Goal: Task Accomplishment & Management: Complete application form

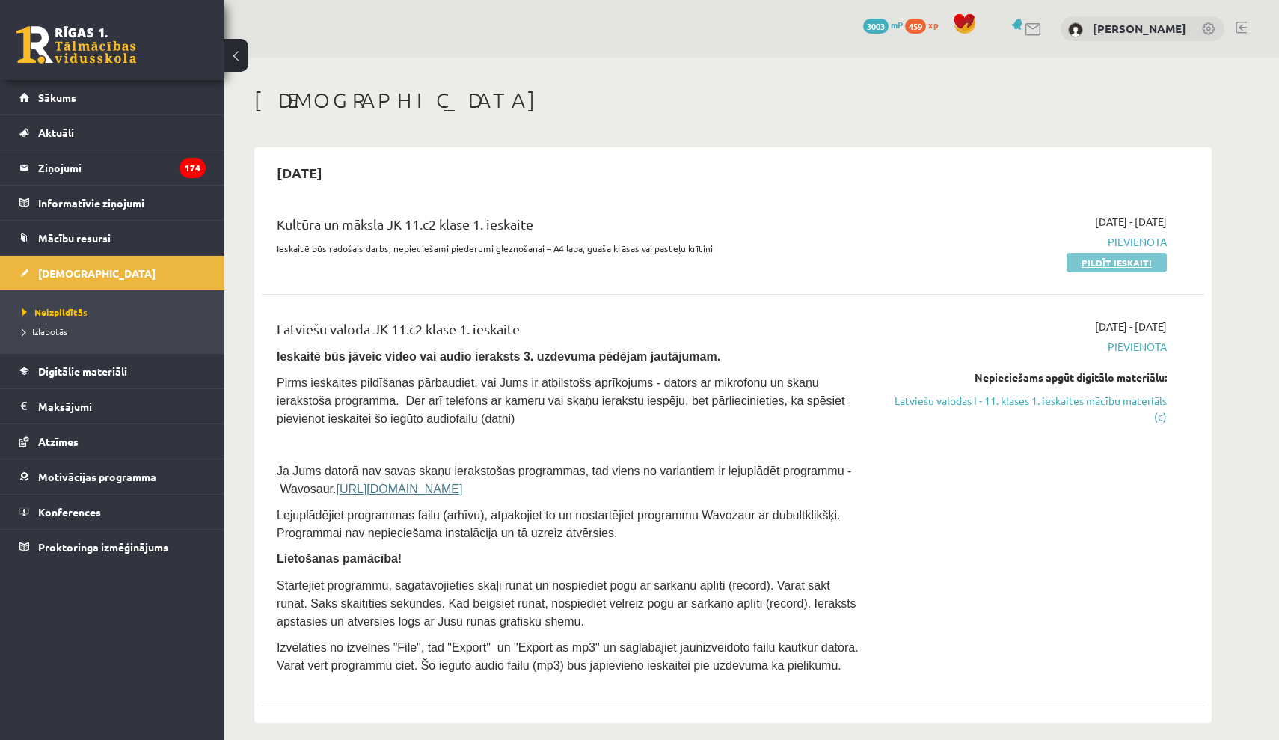
click at [1092, 263] on link "Pildīt ieskaiti" at bounding box center [1117, 262] width 100 height 19
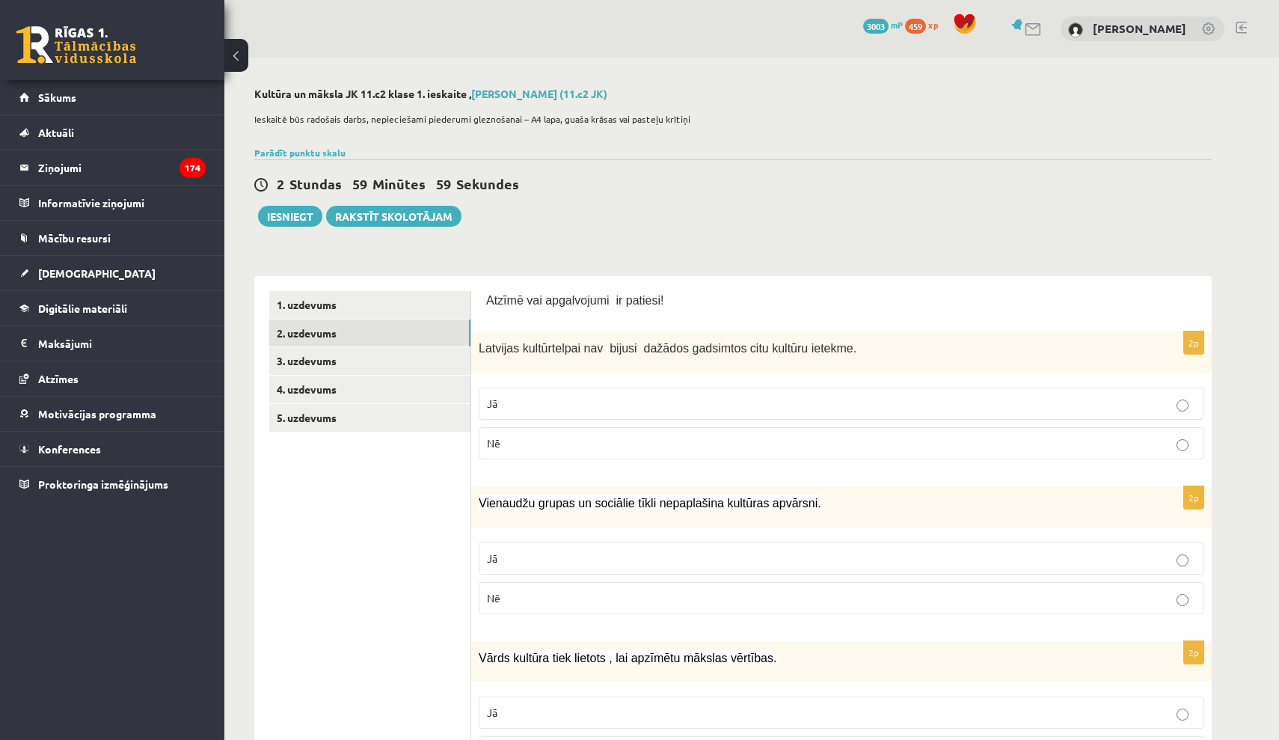
click at [418, 342] on link "2. uzdevums" at bounding box center [369, 333] width 201 height 28
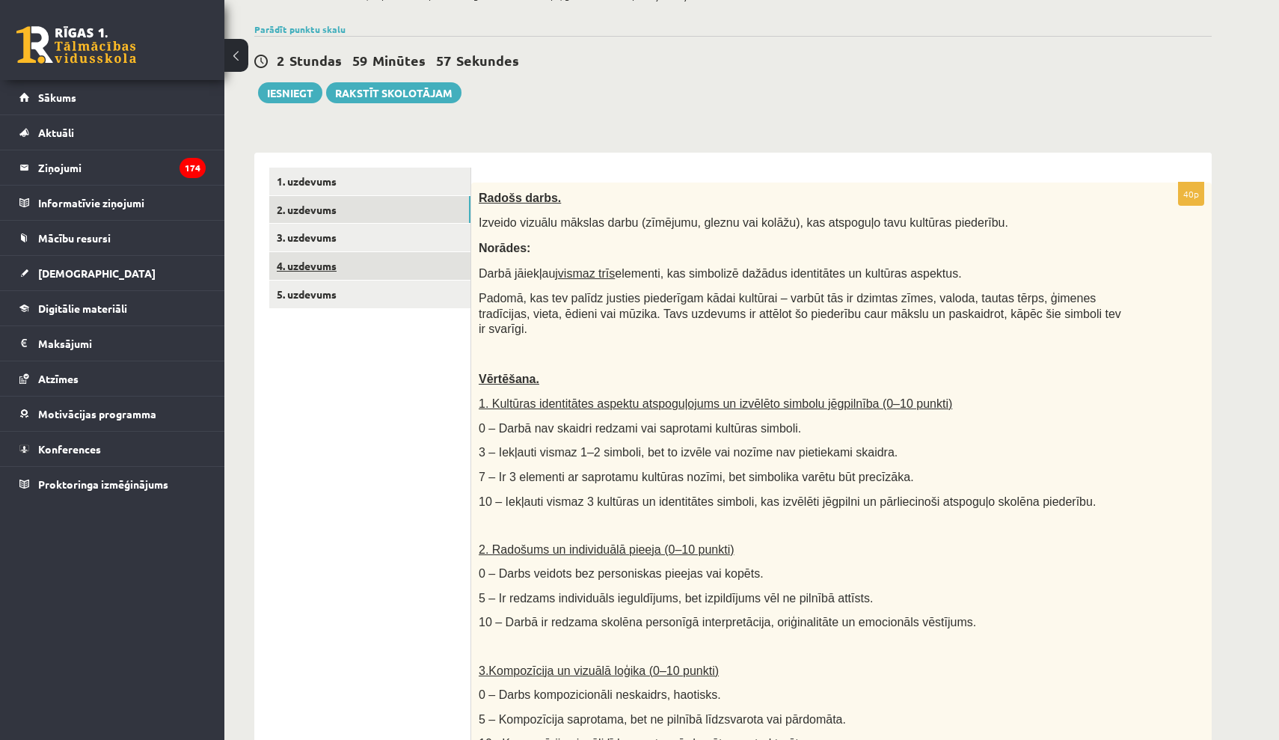
scroll to position [131, 0]
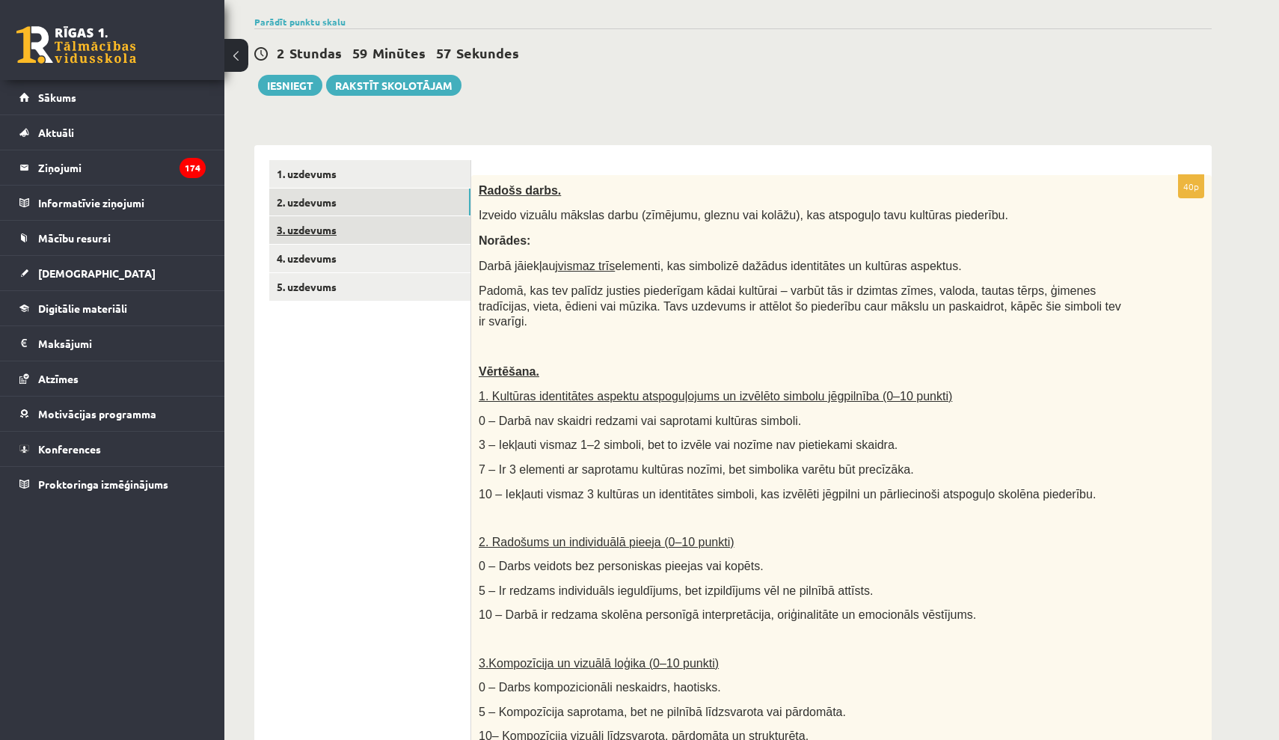
click at [378, 230] on link "3. uzdevums" at bounding box center [369, 230] width 201 height 28
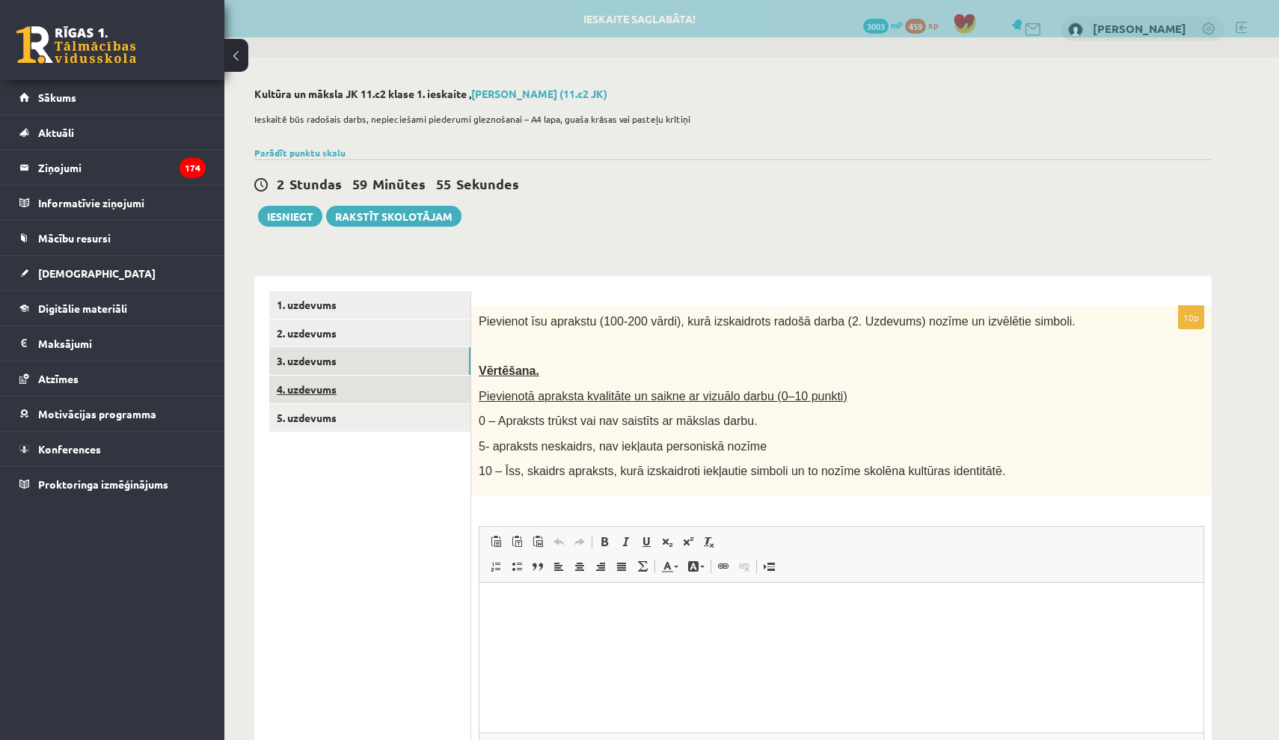
scroll to position [0, 0]
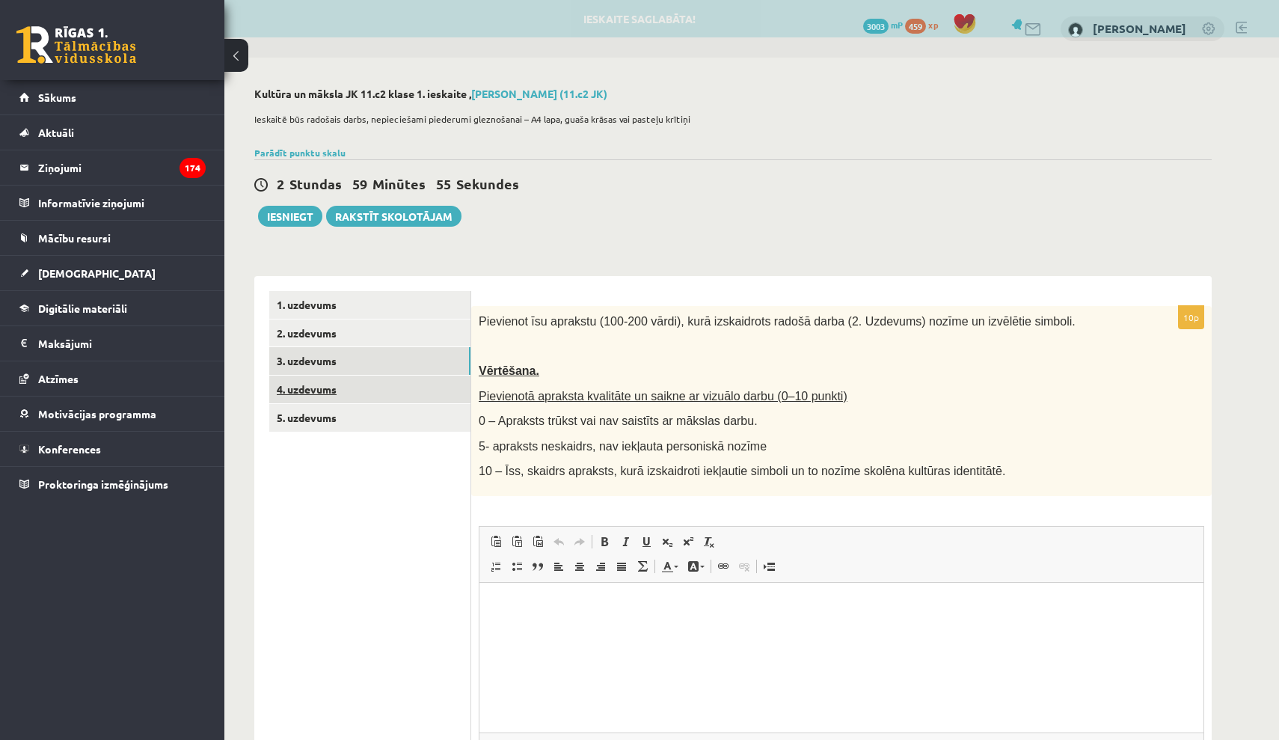
click at [380, 381] on link "4. uzdevums" at bounding box center [369, 389] width 201 height 28
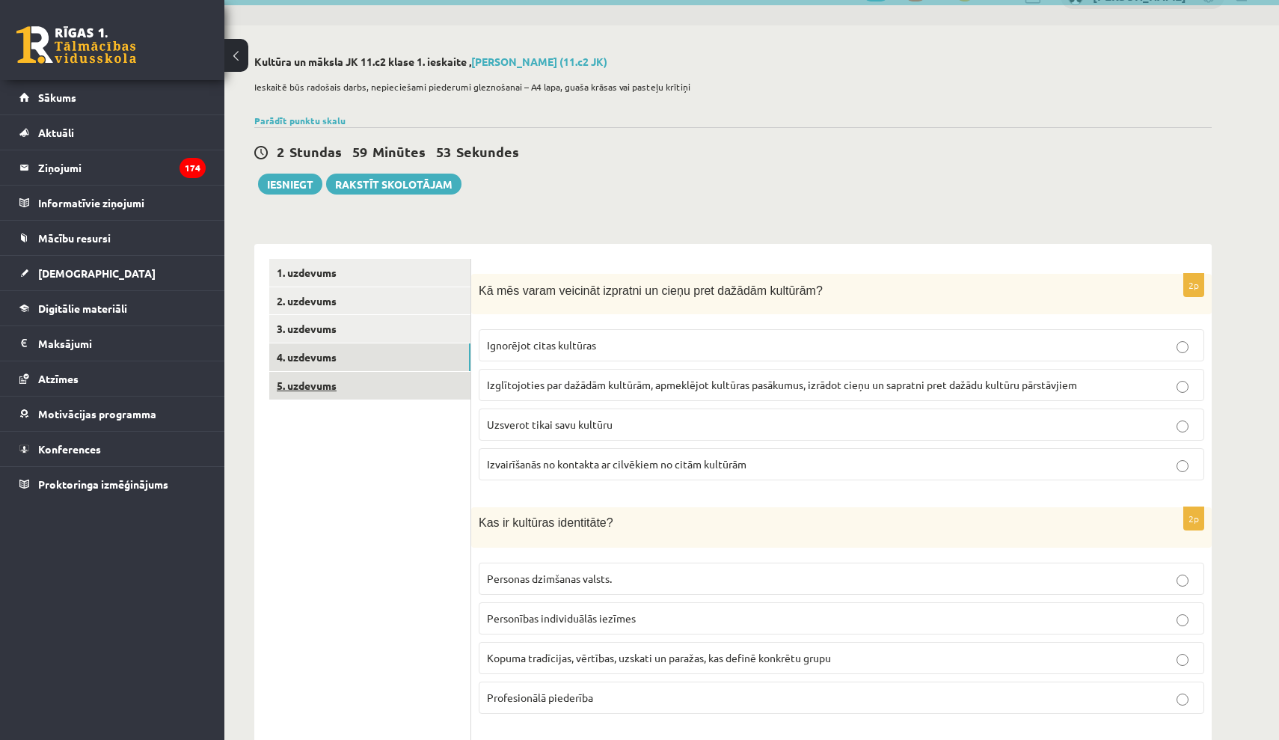
scroll to position [33, 0]
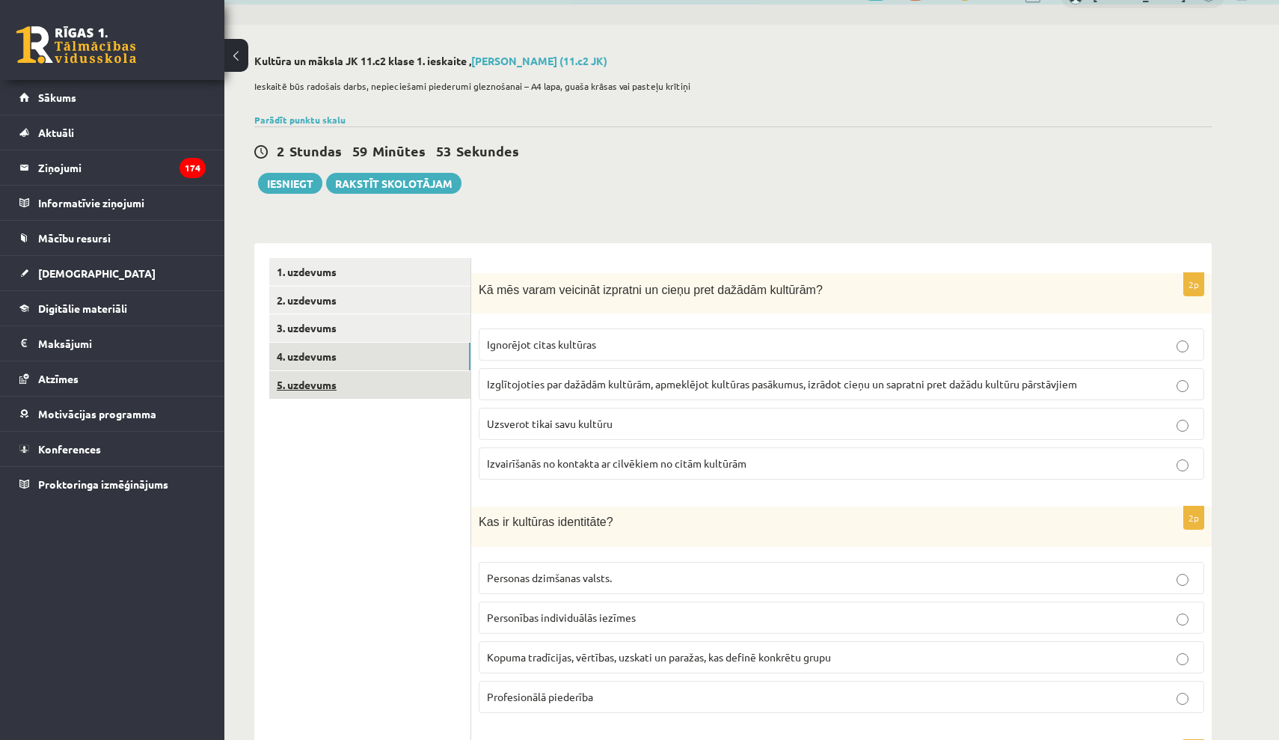
click at [415, 375] on link "5. uzdevums" at bounding box center [369, 385] width 201 height 28
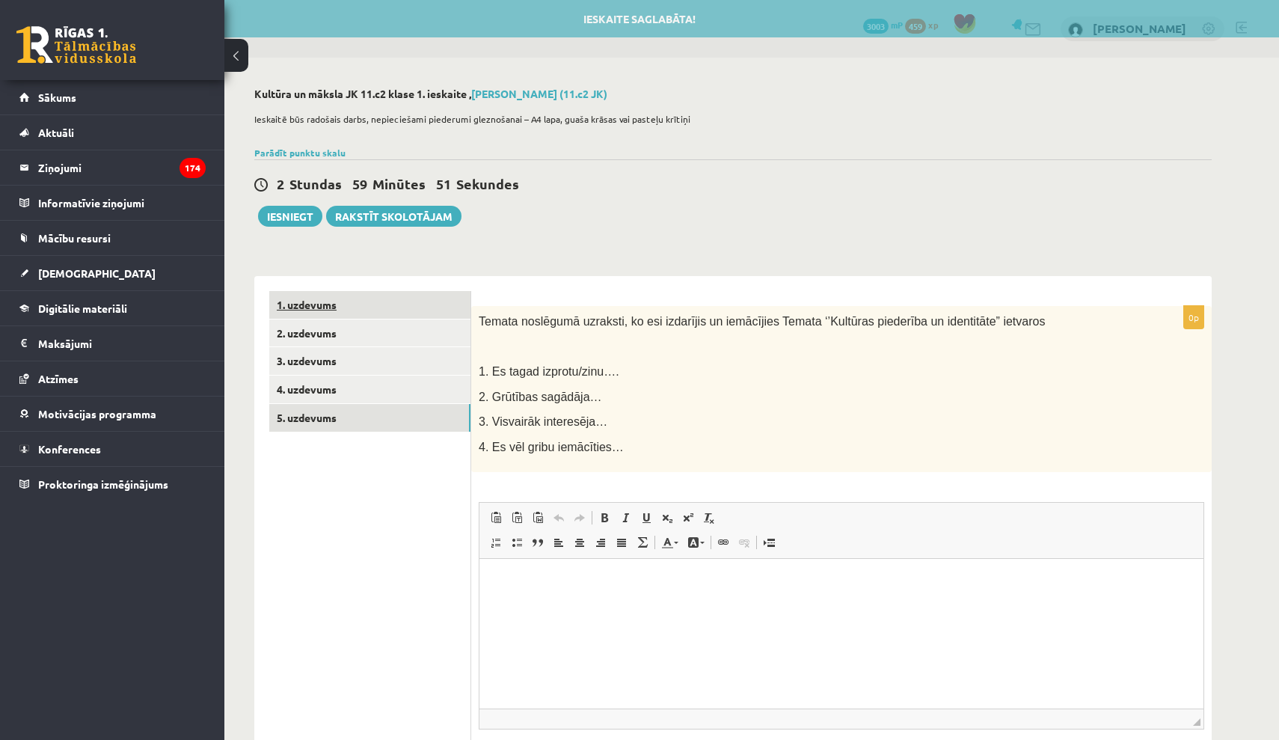
scroll to position [0, 0]
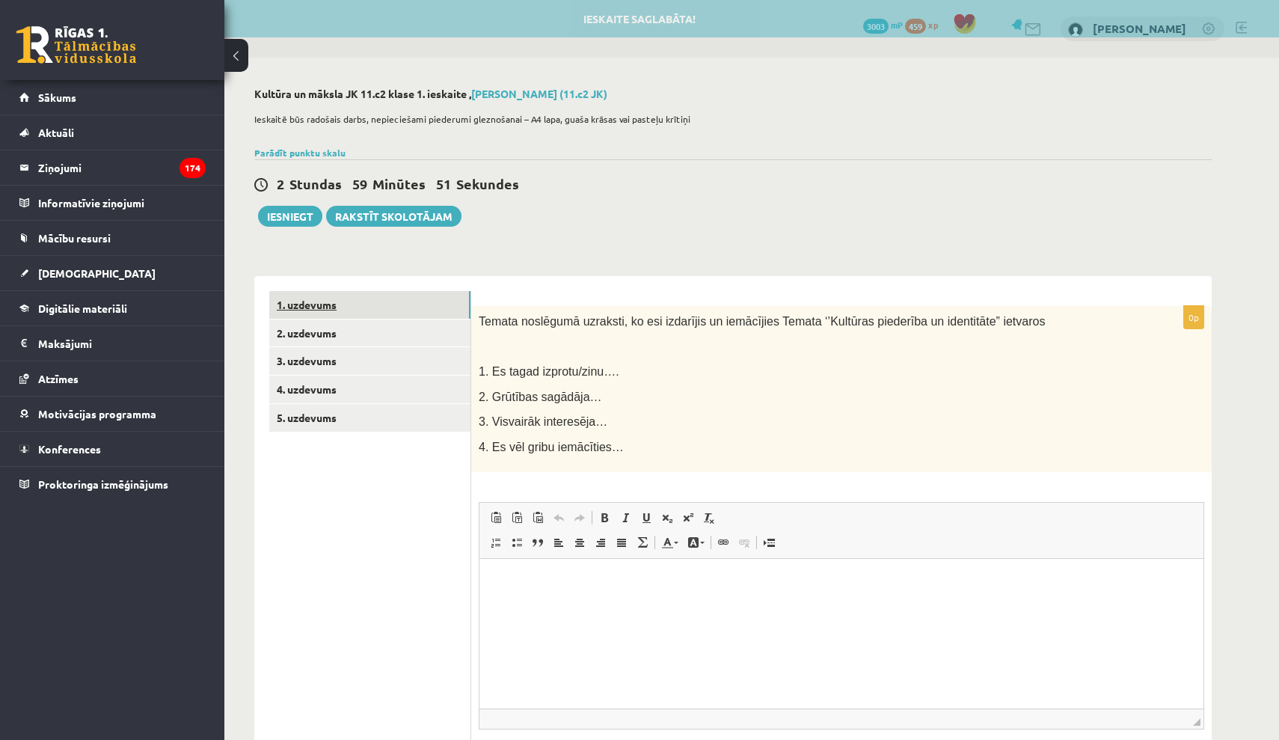
click at [390, 302] on link "1. uzdevums" at bounding box center [369, 305] width 201 height 28
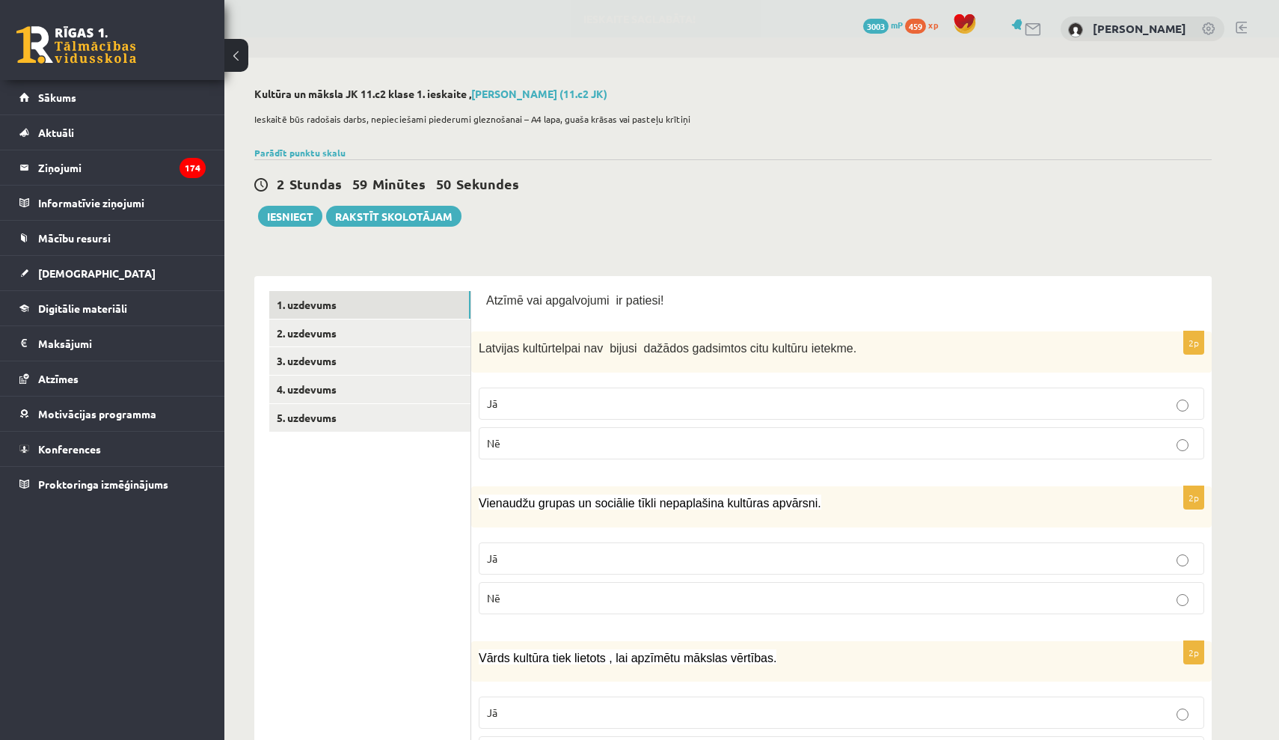
scroll to position [2, 0]
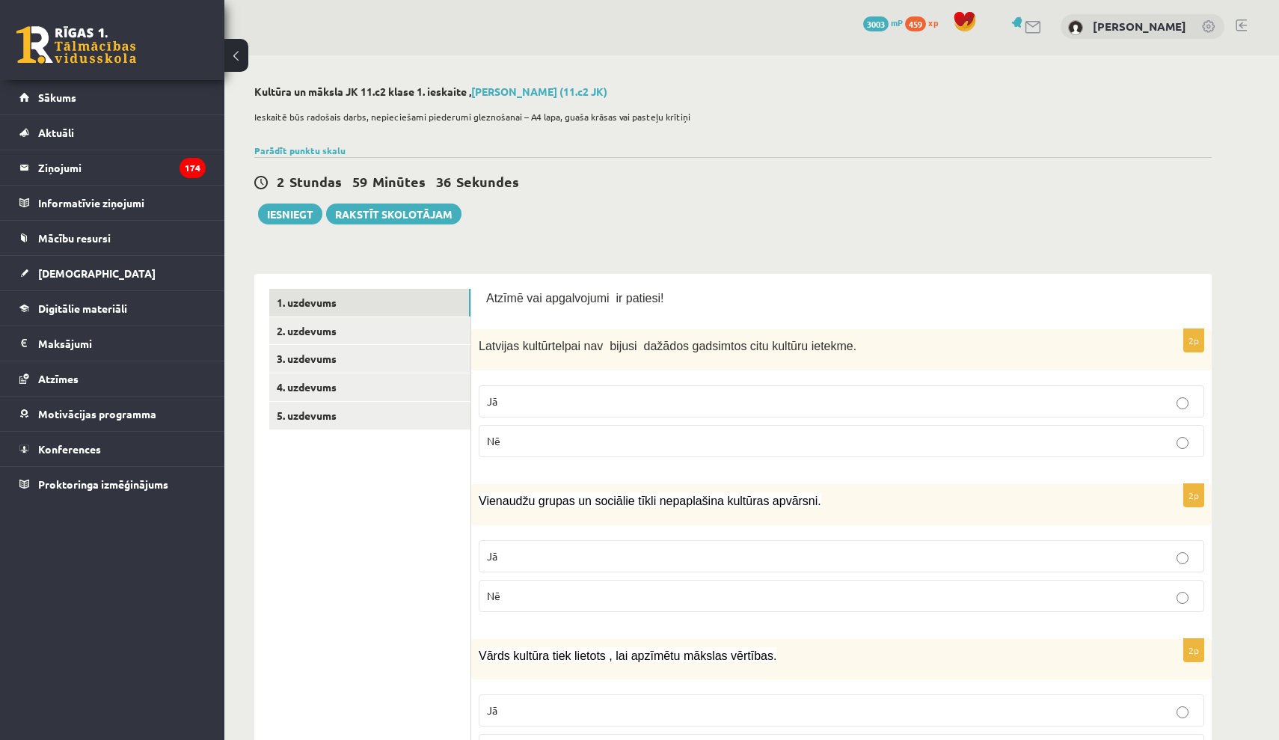
click at [539, 399] on p "Jā" at bounding box center [841, 401] width 709 height 16
drag, startPoint x: 479, startPoint y: 346, endPoint x: 539, endPoint y: 439, distance: 110.8
click at [539, 439] on div "2p Latvijas kultūrtelpai nav bijusi dažādos gadsimtos citu kultūru ietekme. Jā …" at bounding box center [841, 399] width 740 height 140
copy div "Latvijas kultūrtelpai nav bijusi dažādos gadsimtos citu kultūru ietekme. Jā Nē"
click at [683, 421] on fieldset "Jā Nē" at bounding box center [842, 420] width 726 height 84
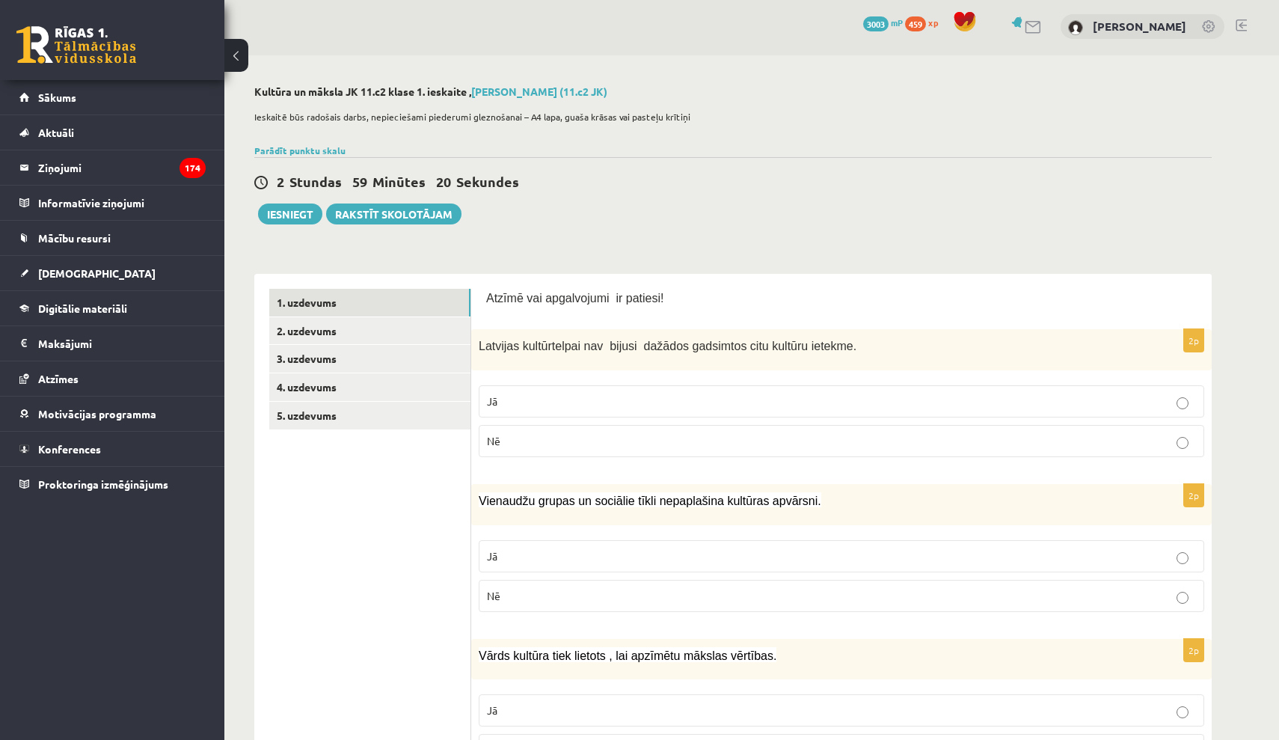
click at [684, 429] on label "Nē" at bounding box center [842, 441] width 726 height 32
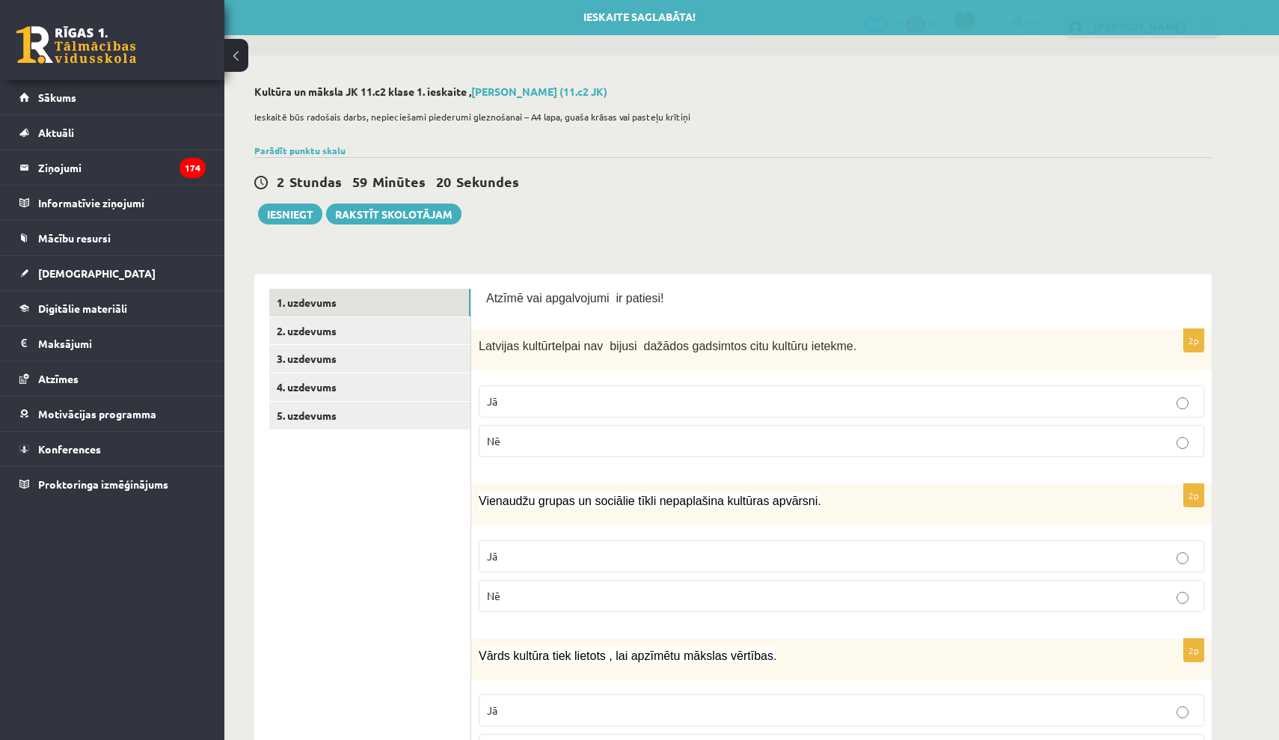
click at [682, 432] on label "Nē" at bounding box center [842, 441] width 726 height 32
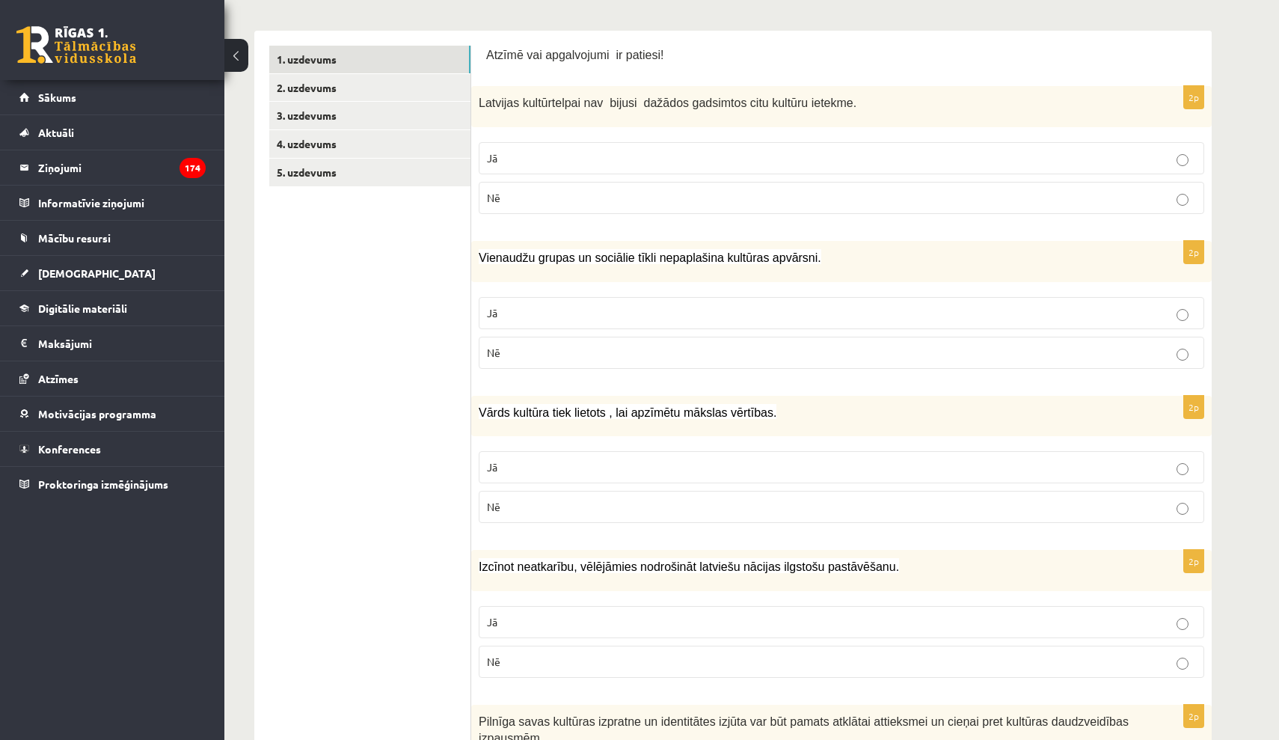
scroll to position [246, 0]
drag, startPoint x: 481, startPoint y: 248, endPoint x: 537, endPoint y: 345, distance: 111.6
click at [537, 345] on div "2p Vienaudžu grupas un sociālie tīkli nepaplašina kultūras apvārsni. Jā Nē" at bounding box center [841, 310] width 740 height 140
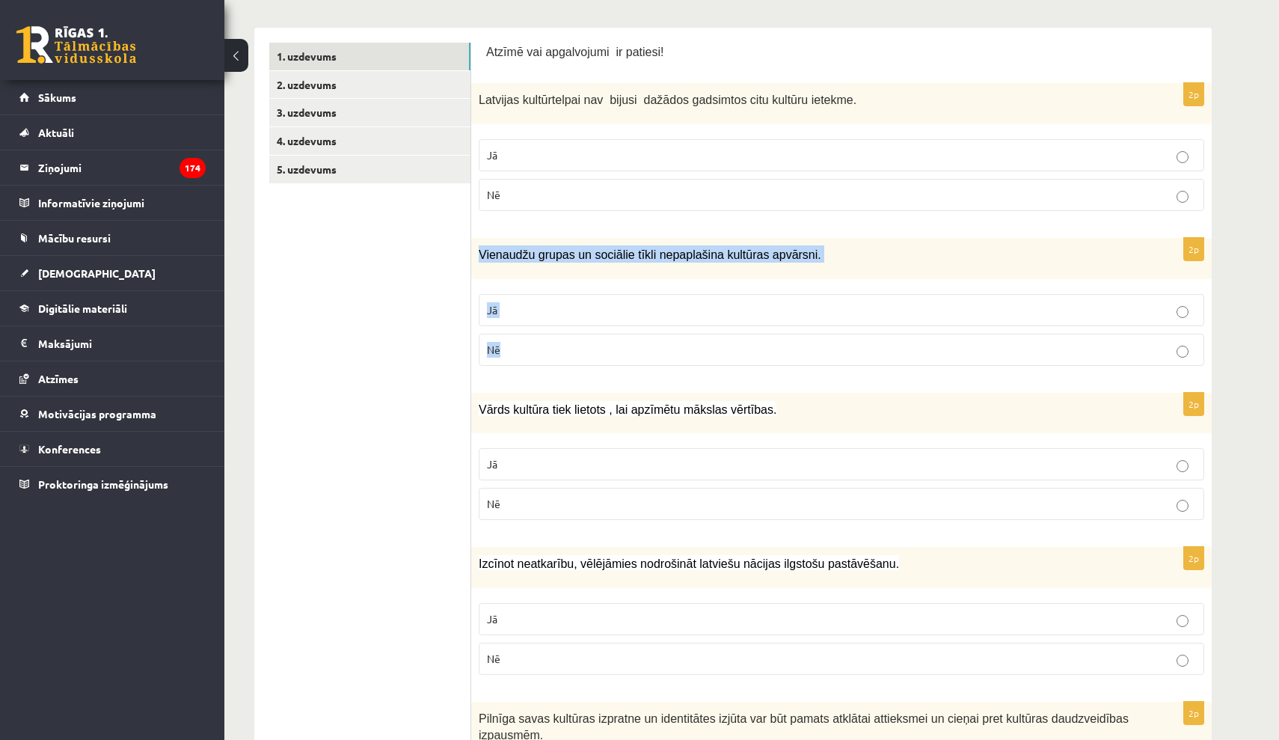
copy div "Vienaudžu grupas un sociālie tīkli nepaplašina kultūras apvārsni. Jā Nē"
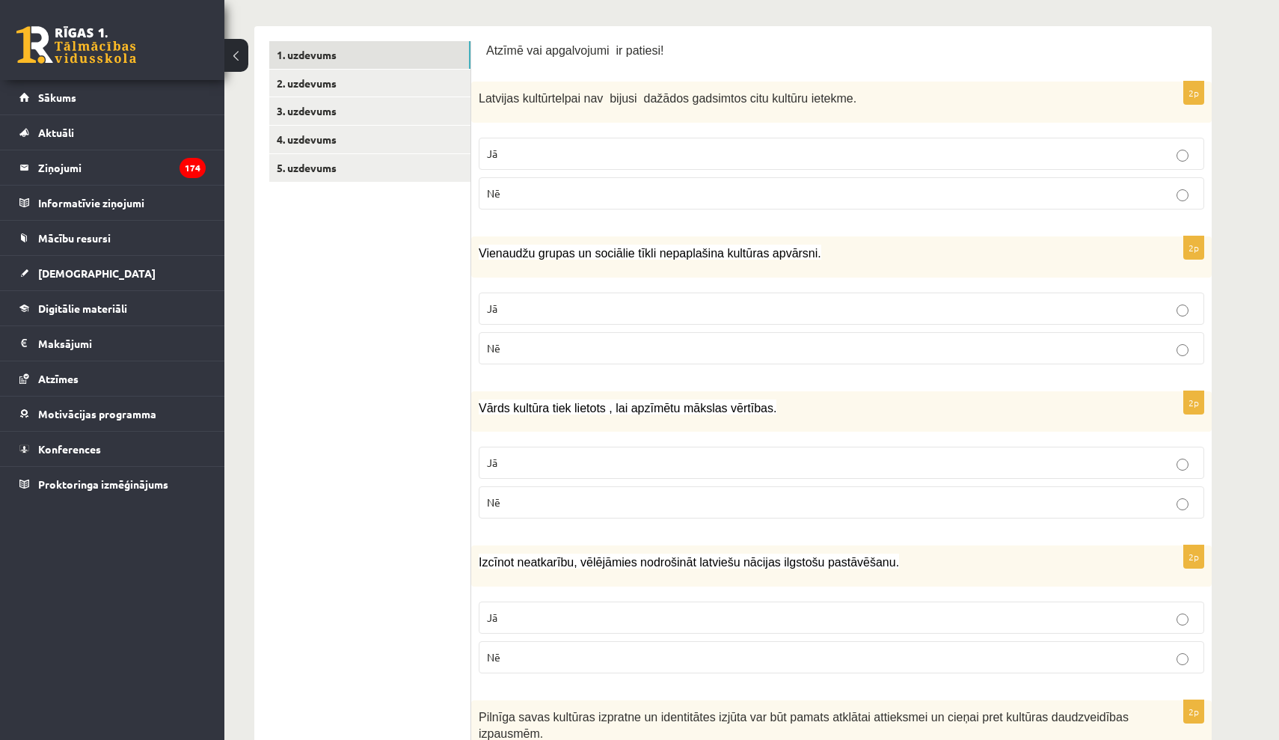
click at [702, 310] on p "Jā" at bounding box center [841, 309] width 709 height 16
click at [700, 315] on label "Jā" at bounding box center [842, 308] width 726 height 32
drag, startPoint x: 701, startPoint y: 320, endPoint x: 702, endPoint y: 328, distance: 8.4
click at [702, 322] on label "Jā" at bounding box center [842, 308] width 726 height 32
click at [703, 335] on label "Nē" at bounding box center [842, 348] width 726 height 32
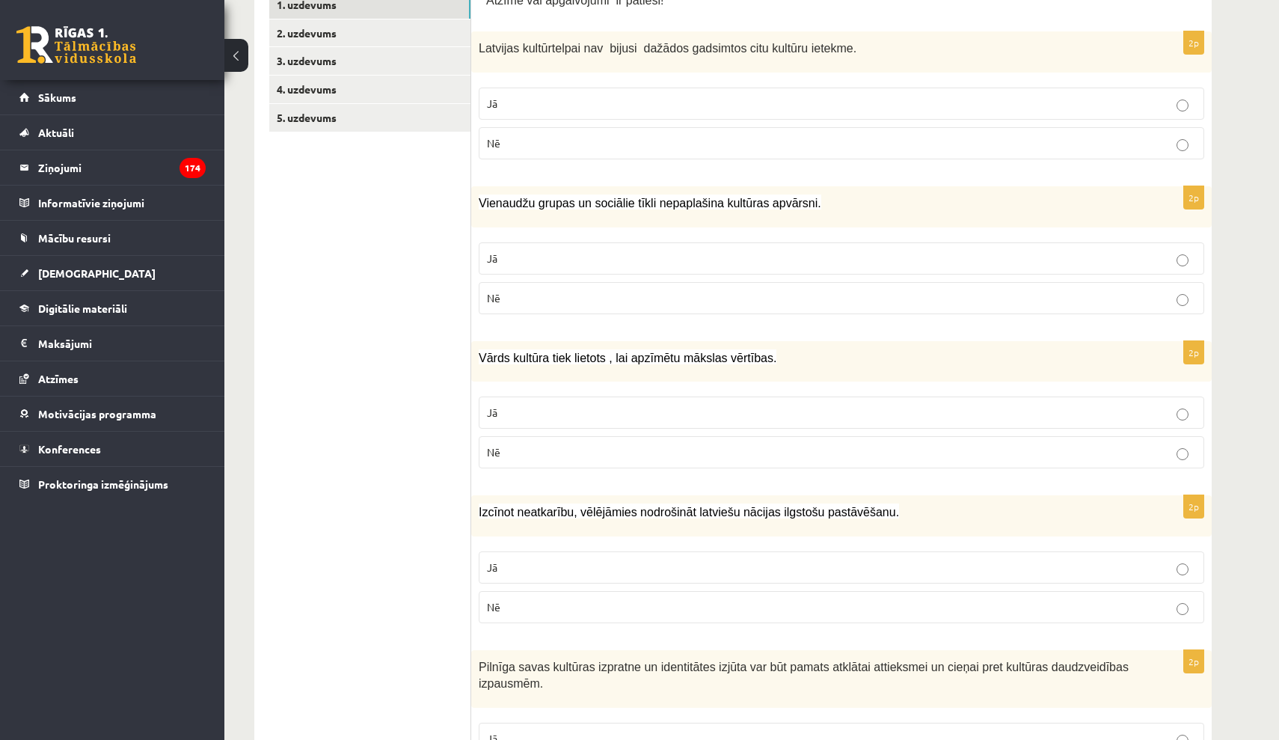
scroll to position [295, 0]
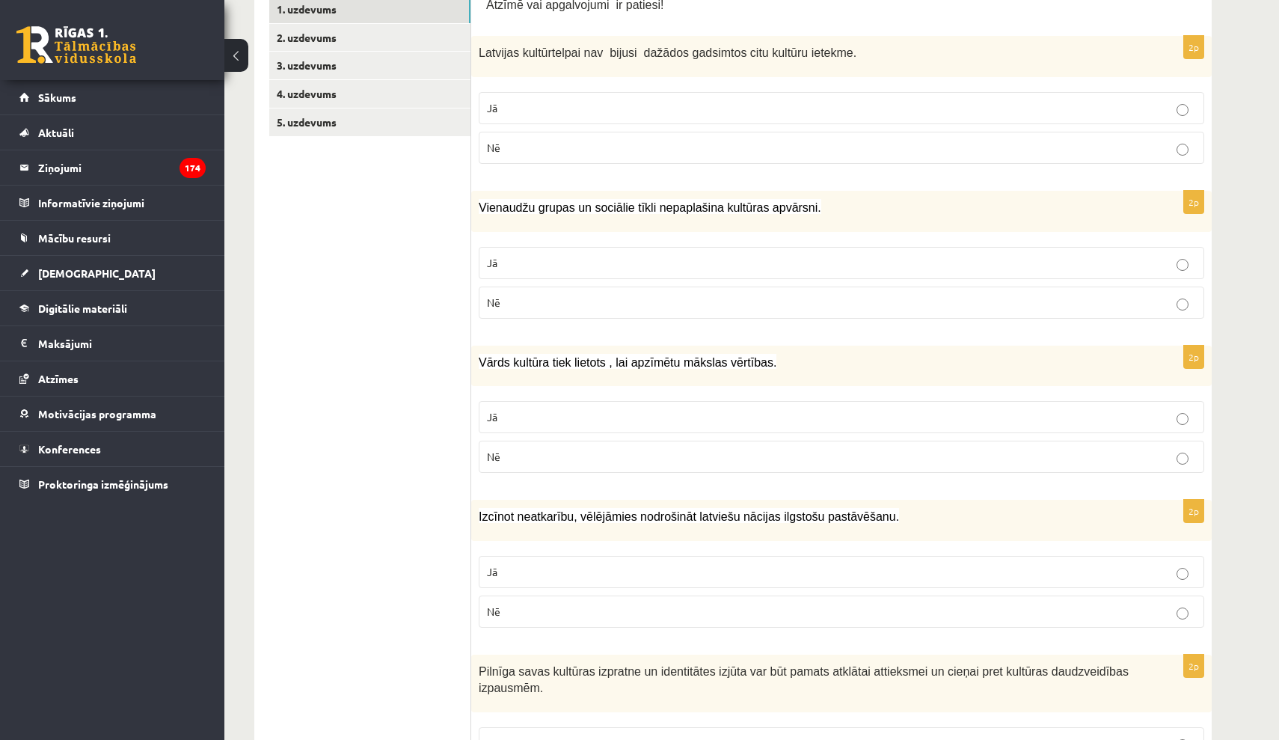
click at [654, 104] on p "Jā" at bounding box center [841, 108] width 709 height 16
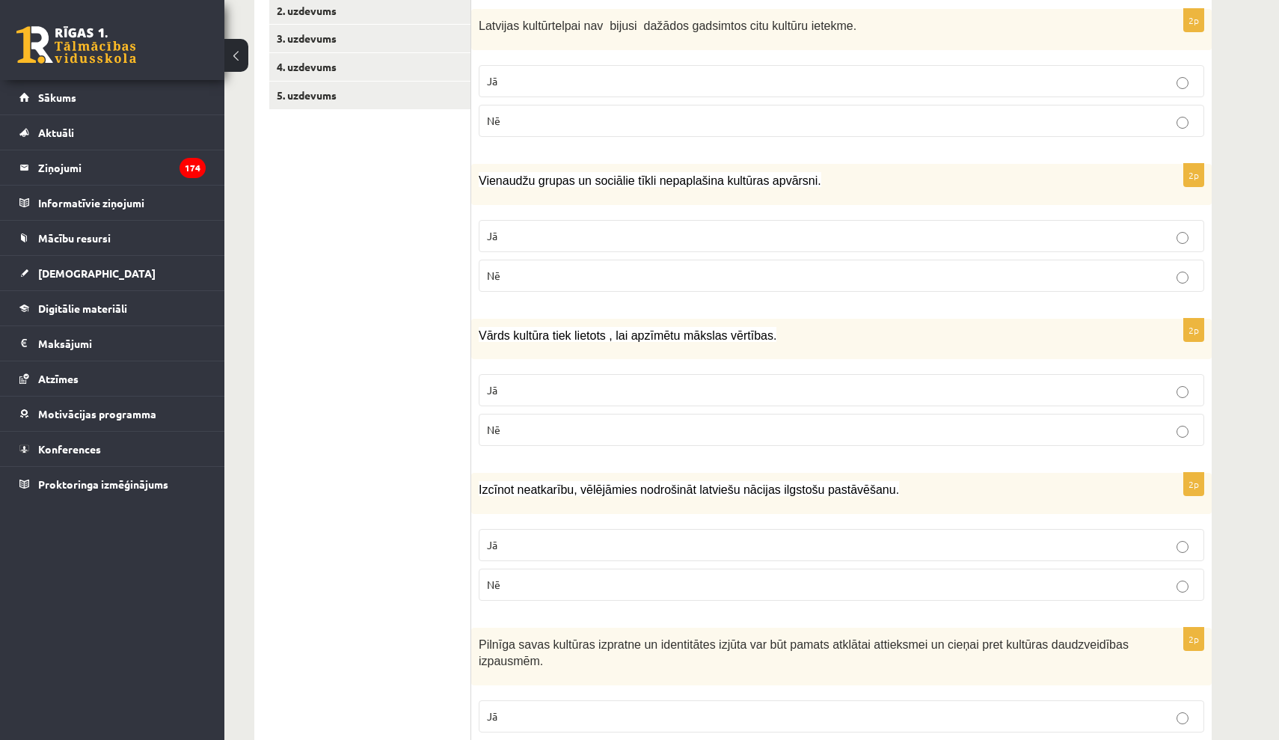
scroll to position [338, 0]
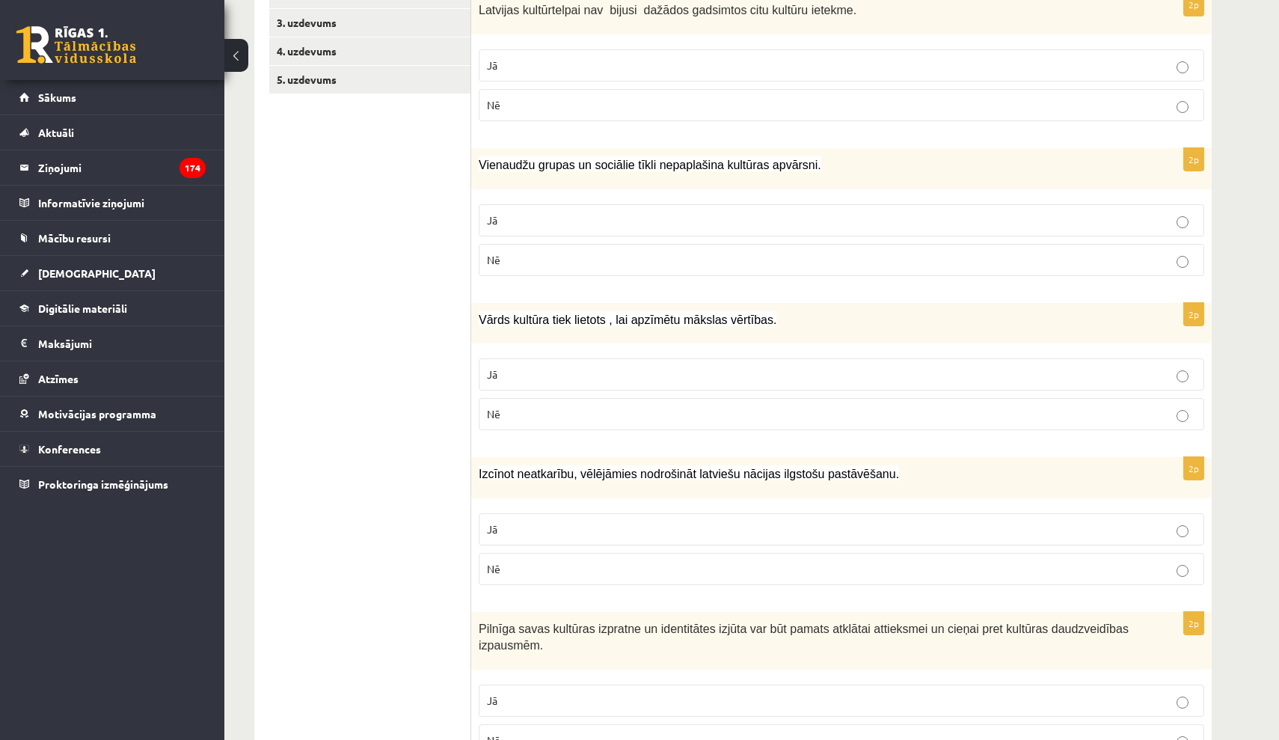
drag, startPoint x: 525, startPoint y: 408, endPoint x: 521, endPoint y: 383, distance: 25.8
click at [526, 408] on p "Nē" at bounding box center [841, 414] width 709 height 16
drag, startPoint x: 478, startPoint y: 316, endPoint x: 536, endPoint y: 420, distance: 119.5
click at [536, 420] on div "2p Vārds kultūra tiek lietots , lai apzīmētu mākslas vērtības. Jā Nē" at bounding box center [841, 372] width 740 height 140
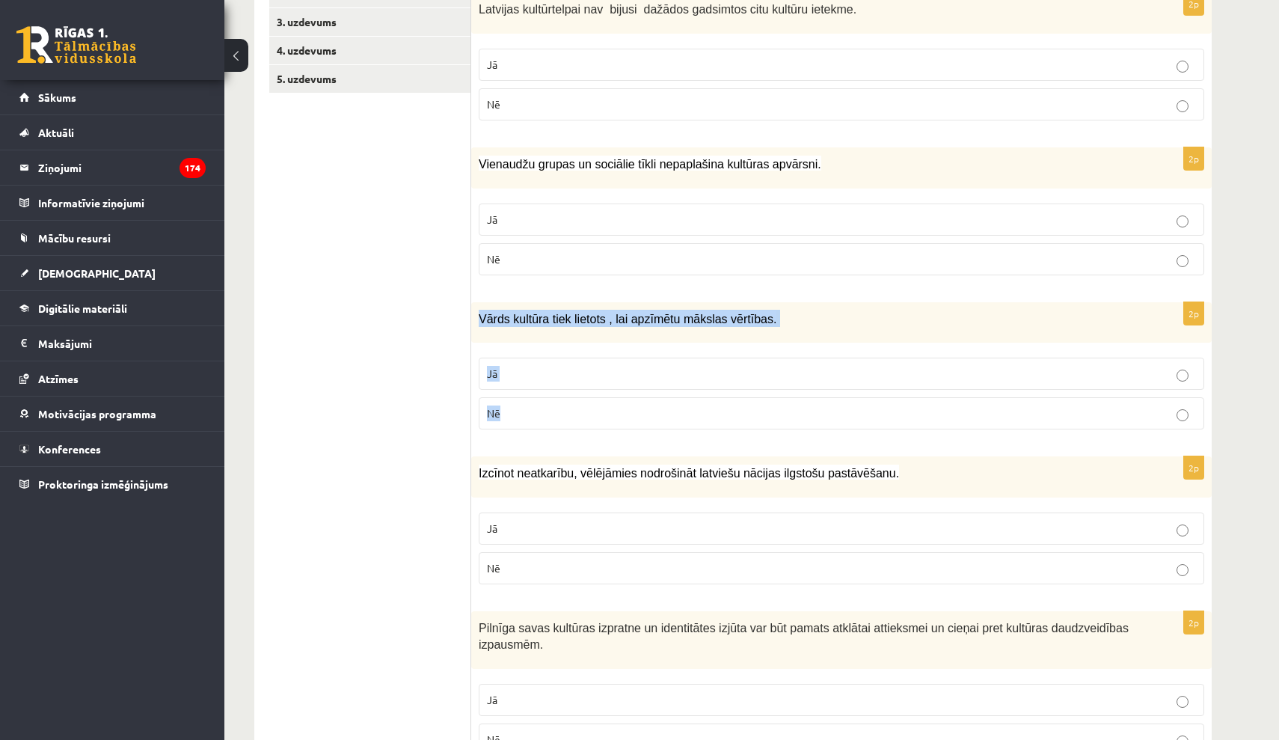
copy div "Vārds kultūra tiek lietots , lai apzīmētu mākslas vērtības. Jā Nē"
click at [704, 373] on p "Jā" at bounding box center [841, 374] width 709 height 16
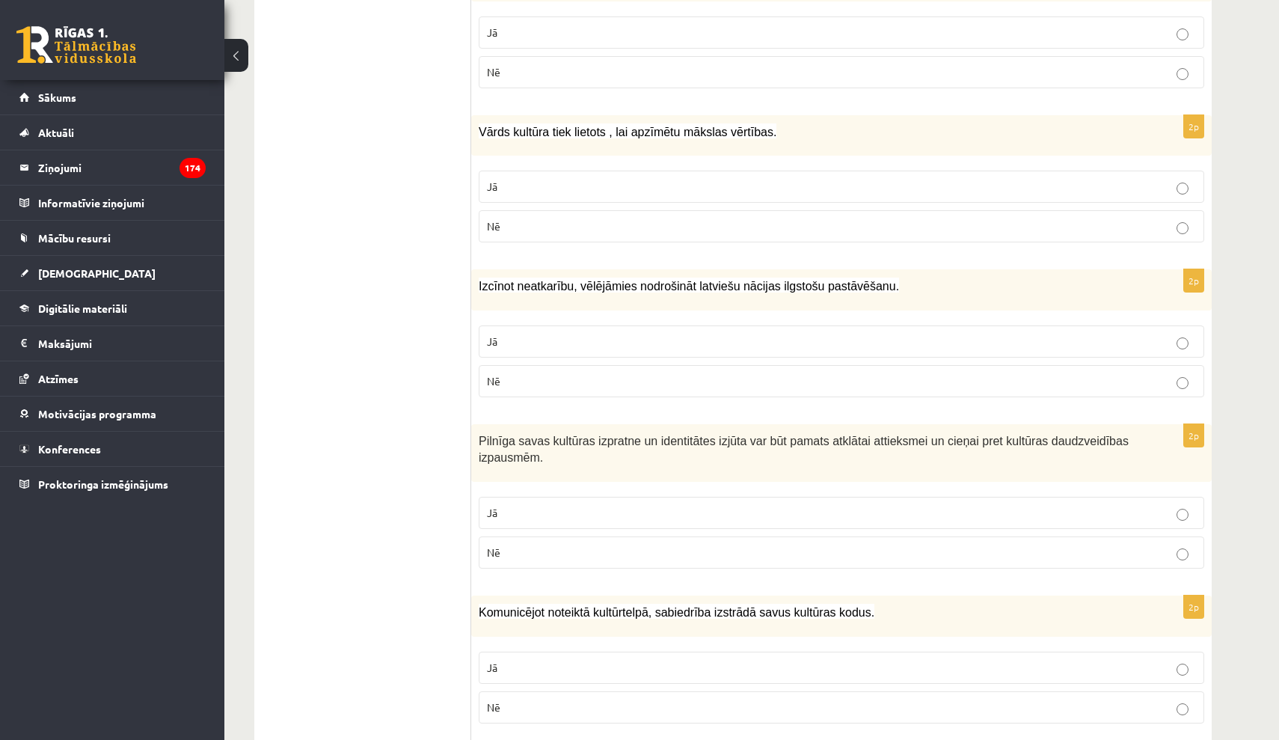
scroll to position [527, 0]
click at [555, 334] on p "Jā" at bounding box center [841, 341] width 709 height 16
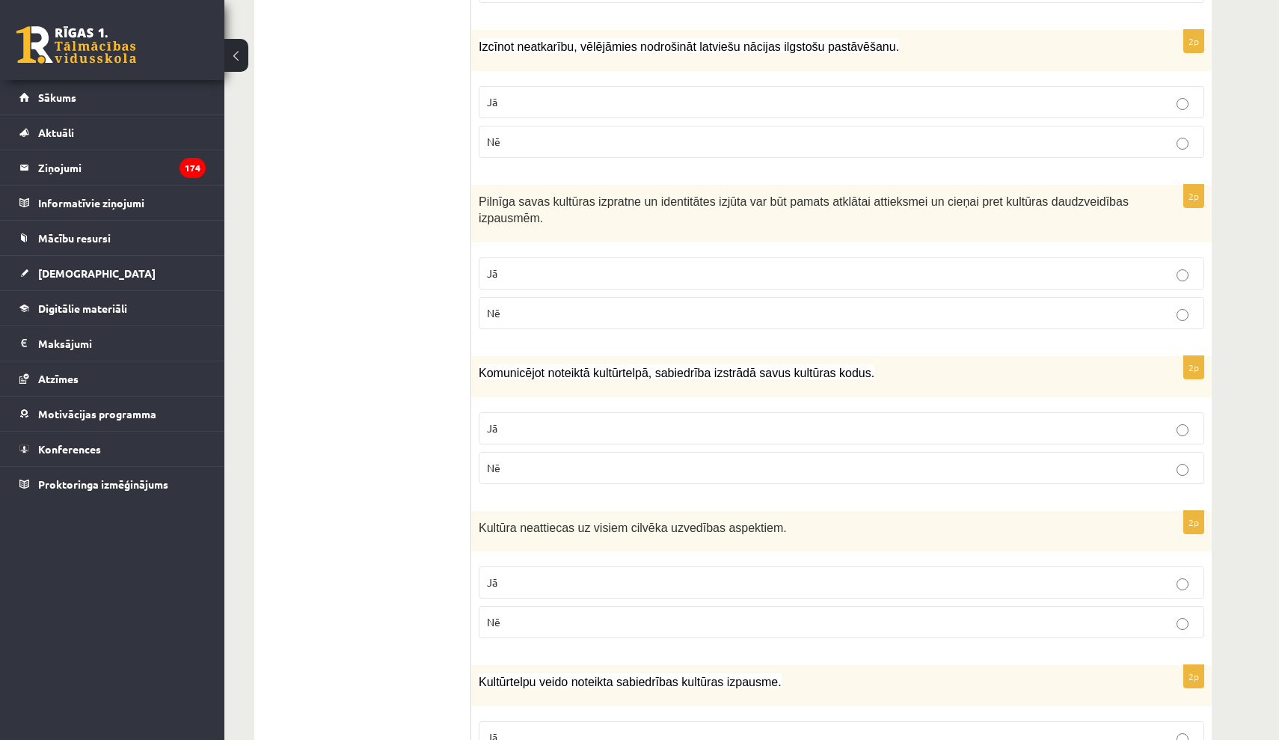
scroll to position [770, 0]
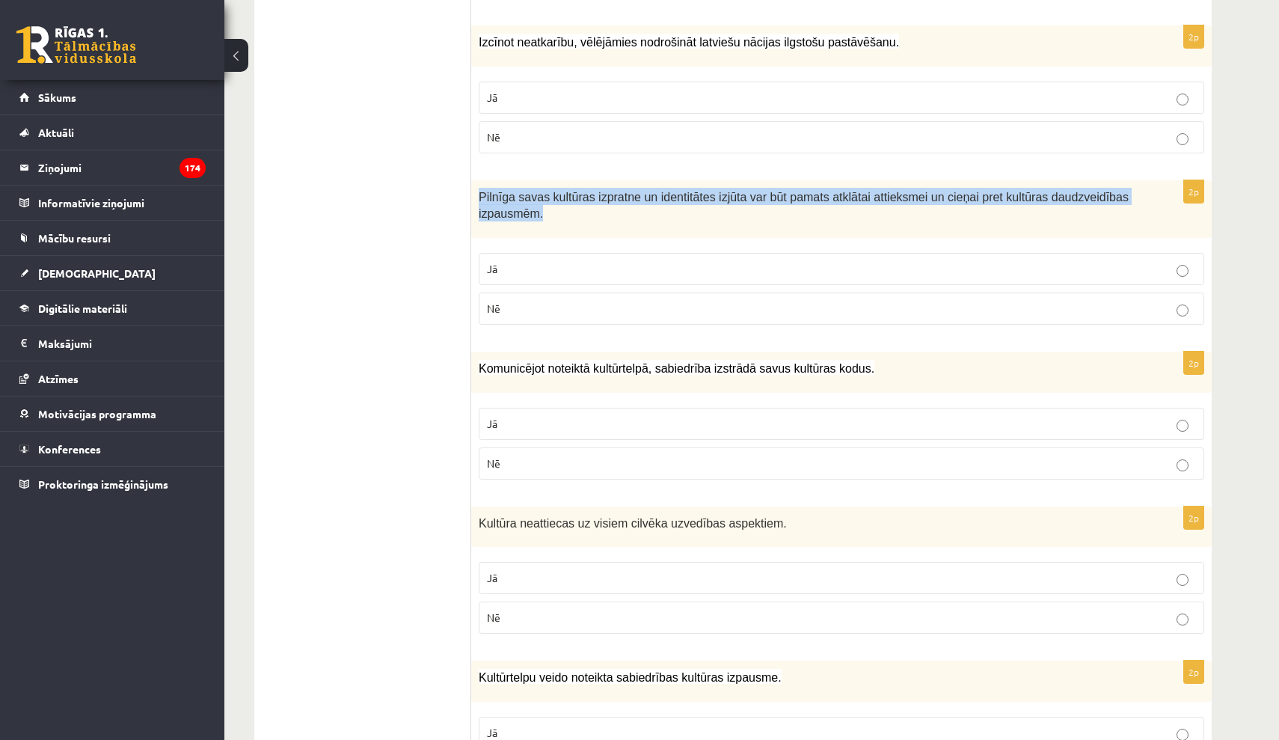
drag, startPoint x: 477, startPoint y: 190, endPoint x: 634, endPoint y: 227, distance: 160.7
click at [634, 227] on div "Pilnīga savas kultūras izpratne un identitātes izjūta var būt pamats atklātai a…" at bounding box center [841, 209] width 740 height 58
copy span "Pilnīga savas kultūras izpratne un identitātes izjūta var būt pamats atklātai a…"
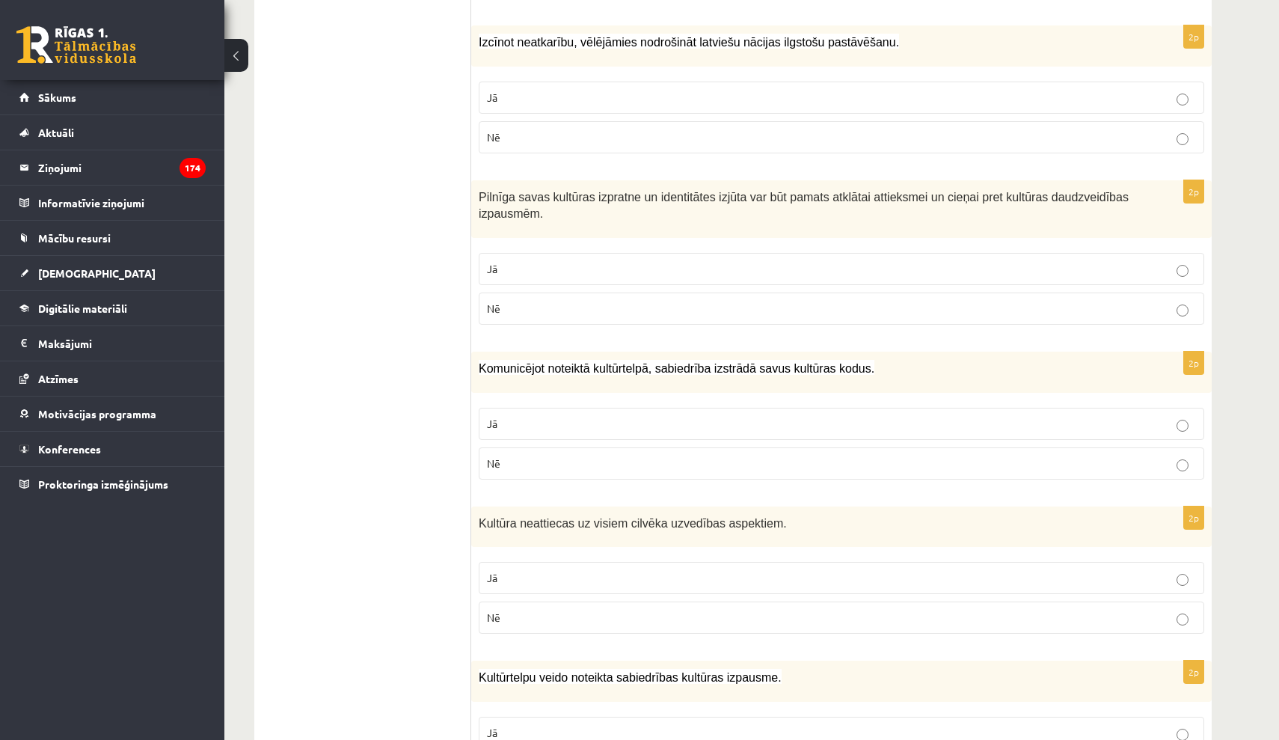
click at [809, 227] on div "Pilnīga savas kultūras izpratne un identitātes izjūta var būt pamats atklātai a…" at bounding box center [841, 209] width 740 height 58
click at [809, 235] on div "2p Pilnīga savas kultūras izpratne un identitātes izjūta var būt pamats atklāta…" at bounding box center [841, 258] width 740 height 156
click at [808, 245] on fieldset "Jā Nē" at bounding box center [842, 287] width 726 height 84
click at [807, 261] on p "Jā" at bounding box center [841, 269] width 709 height 16
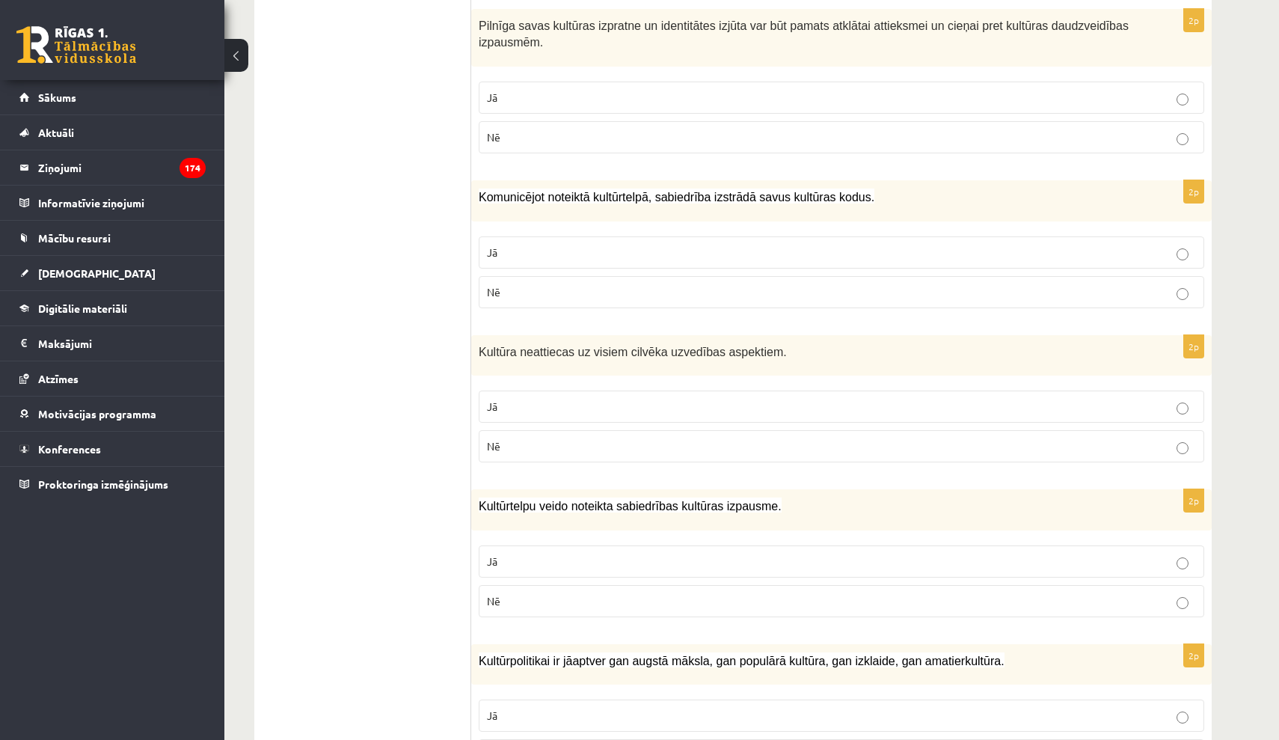
scroll to position [943, 0]
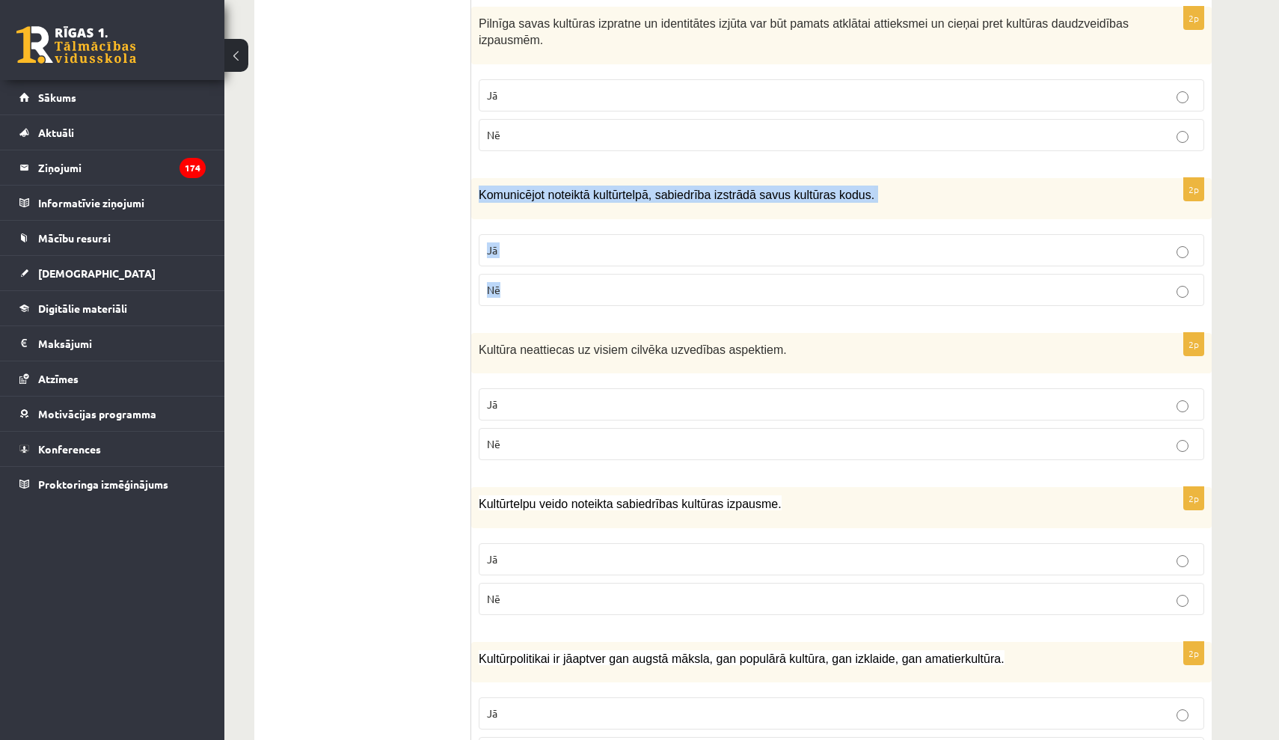
drag, startPoint x: 479, startPoint y: 189, endPoint x: 556, endPoint y: 290, distance: 126.6
click at [556, 290] on div "2p Komunicējot noteiktā kultūrtelpā, sabiedrība izstrādā savus kultūras kodus. …" at bounding box center [841, 248] width 740 height 140
copy div "Komunicējot noteiktā kultūrtelpā, sabiedrība izstrādā savus kultūras kodus. Jā …"
click at [826, 261] on label "Jā" at bounding box center [842, 250] width 726 height 32
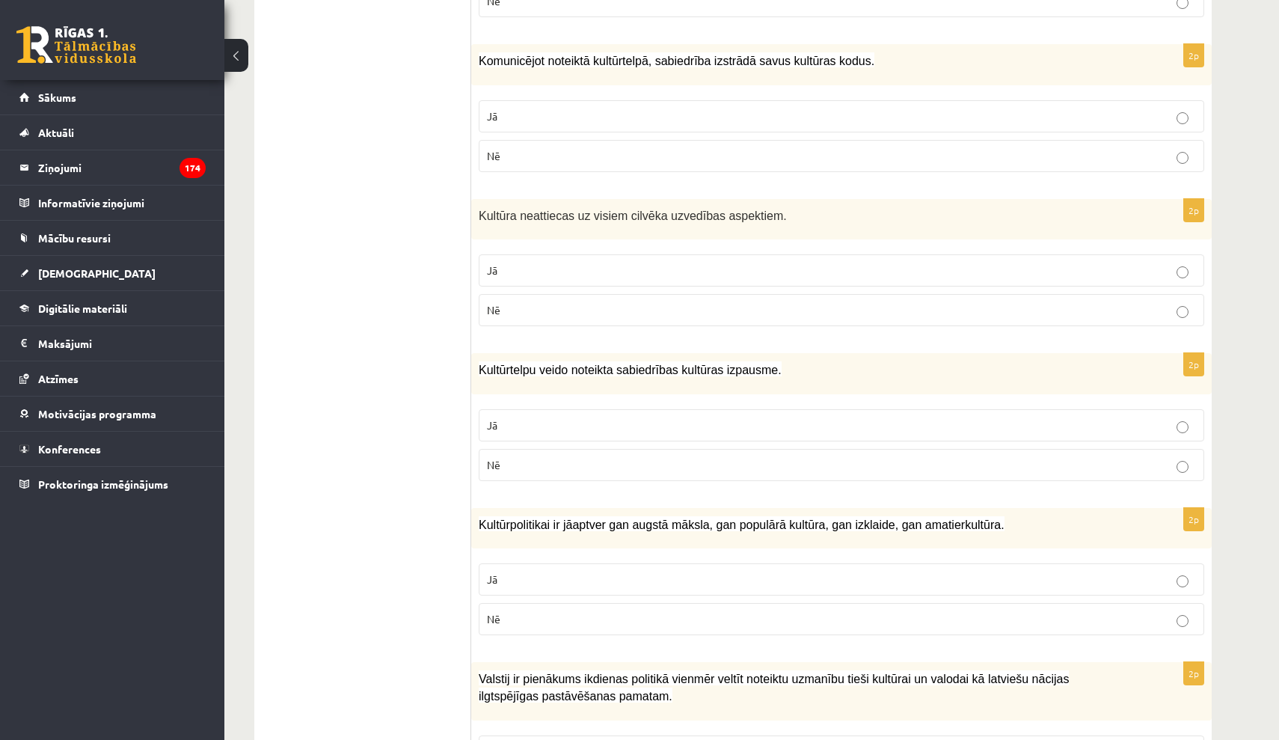
scroll to position [1088, 0]
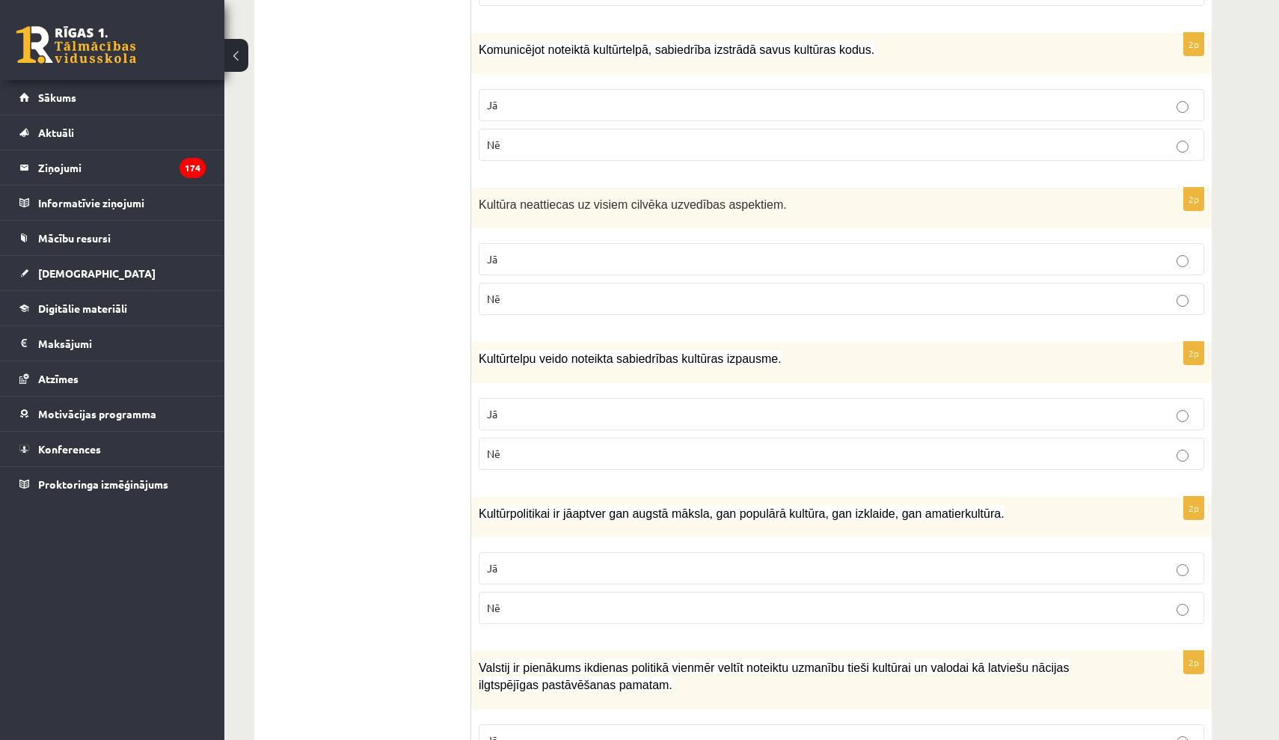
drag, startPoint x: 605, startPoint y: 301, endPoint x: 568, endPoint y: 273, distance: 45.9
click at [605, 301] on p "Nē" at bounding box center [841, 299] width 709 height 16
drag, startPoint x: 484, startPoint y: 205, endPoint x: 528, endPoint y: 293, distance: 98.7
click at [528, 293] on div "2p Kultūra neattiecas uz visiem cilvēka uzvedības aspektiem. Jā Nē" at bounding box center [841, 257] width 740 height 140
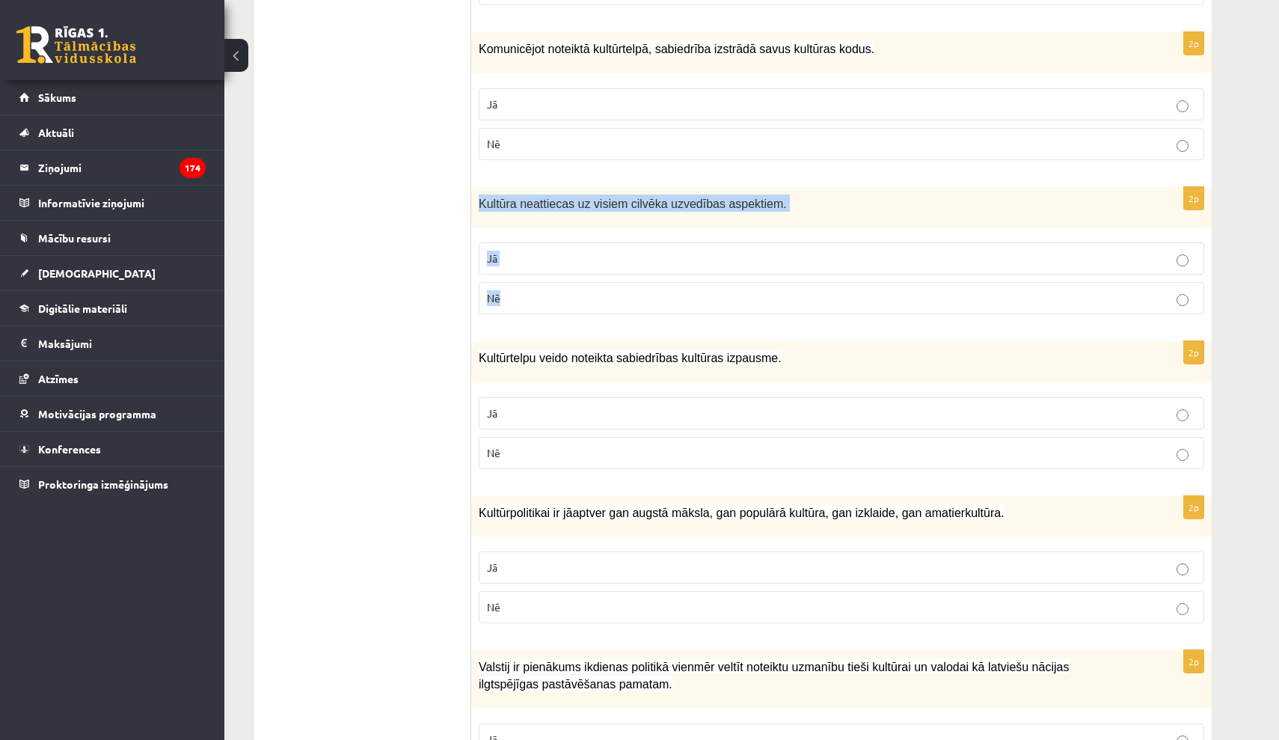
scroll to position [1091, 0]
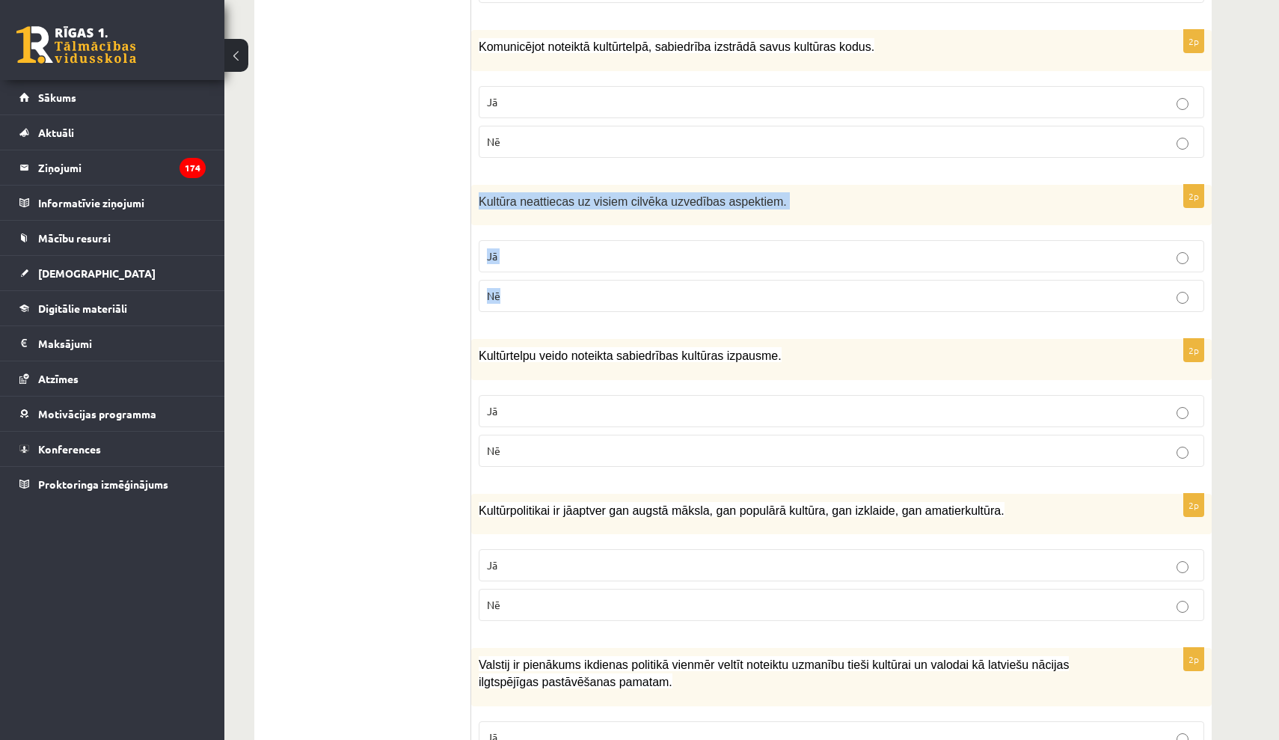
copy div "Kultūra neattiecas uz visiem cilvēka uzvedības aspektiem. Jā Nē"
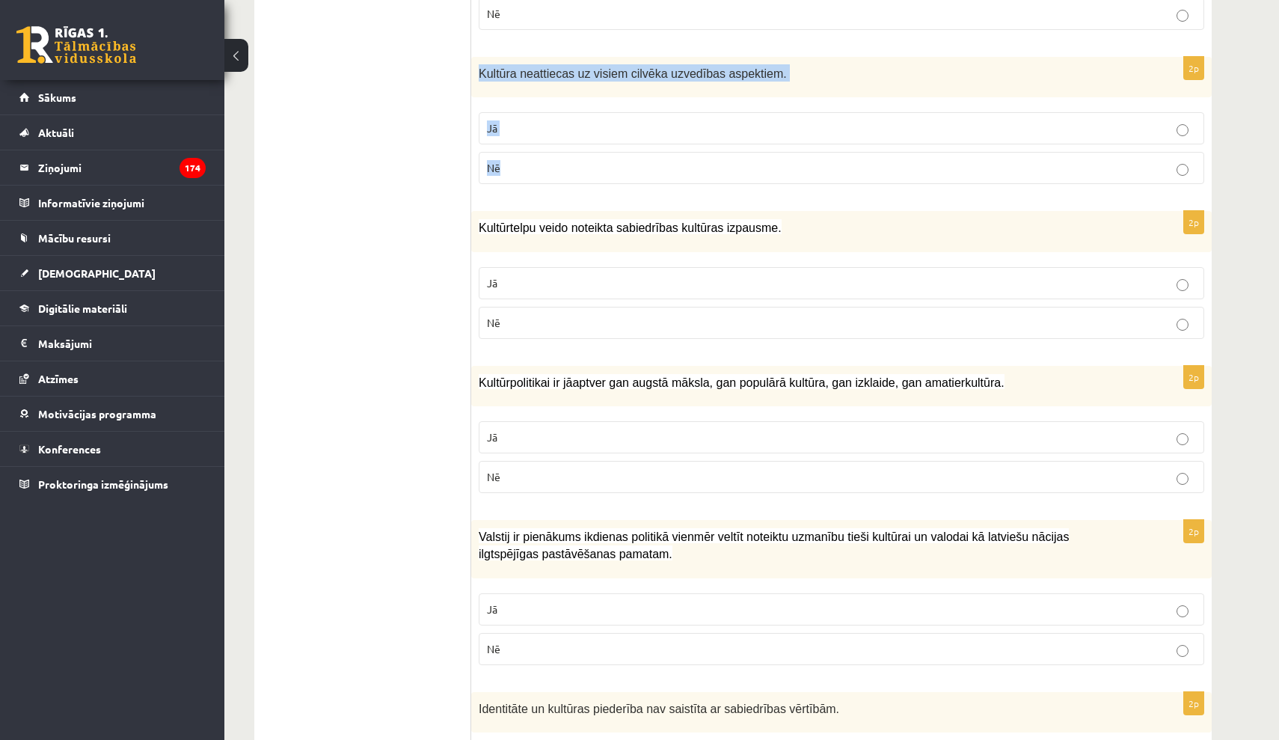
scroll to position [1220, 0]
click at [628, 275] on p "Jā" at bounding box center [841, 283] width 709 height 16
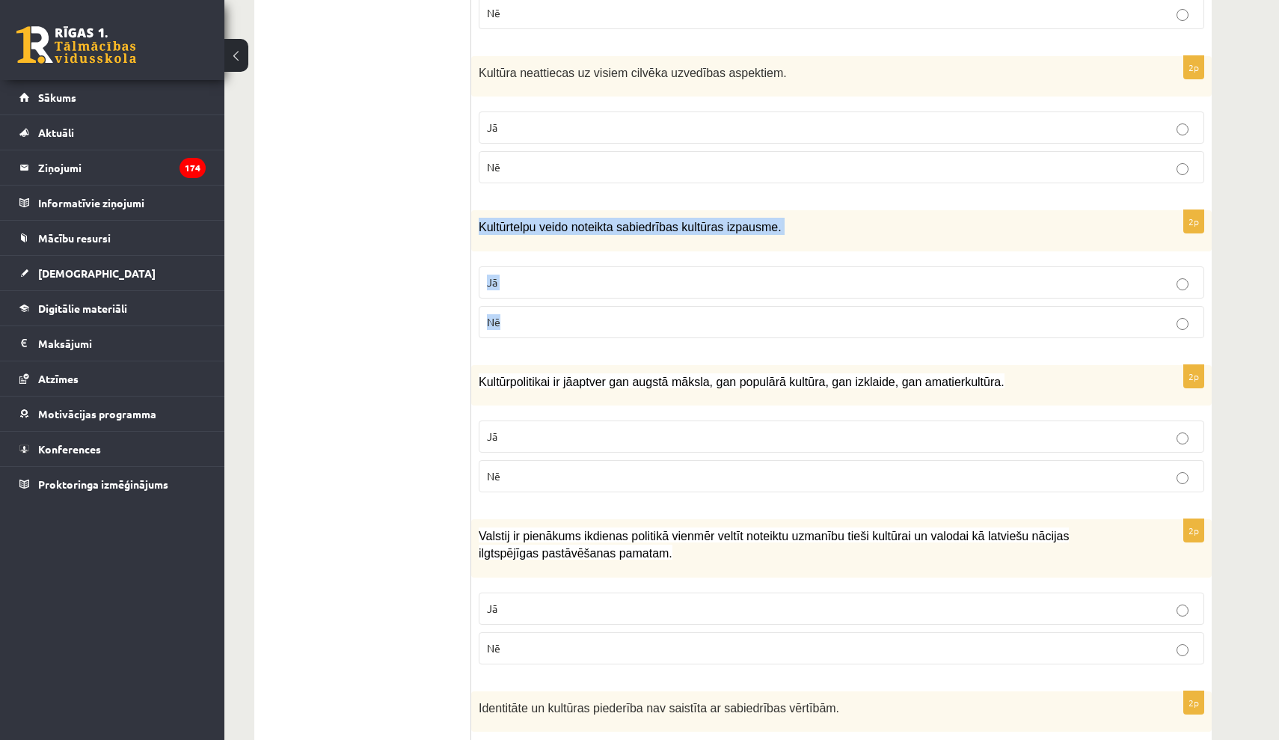
drag, startPoint x: 481, startPoint y: 223, endPoint x: 536, endPoint y: 316, distance: 108.3
click at [536, 316] on div "2p Kultūrtelpu veido noteikta sabiedrības kultūras izpausme. Jā Nē" at bounding box center [841, 280] width 740 height 140
copy div "Kultūrtelpu veido noteikta sabiedrības kultūras izpausme. Jā Nē"
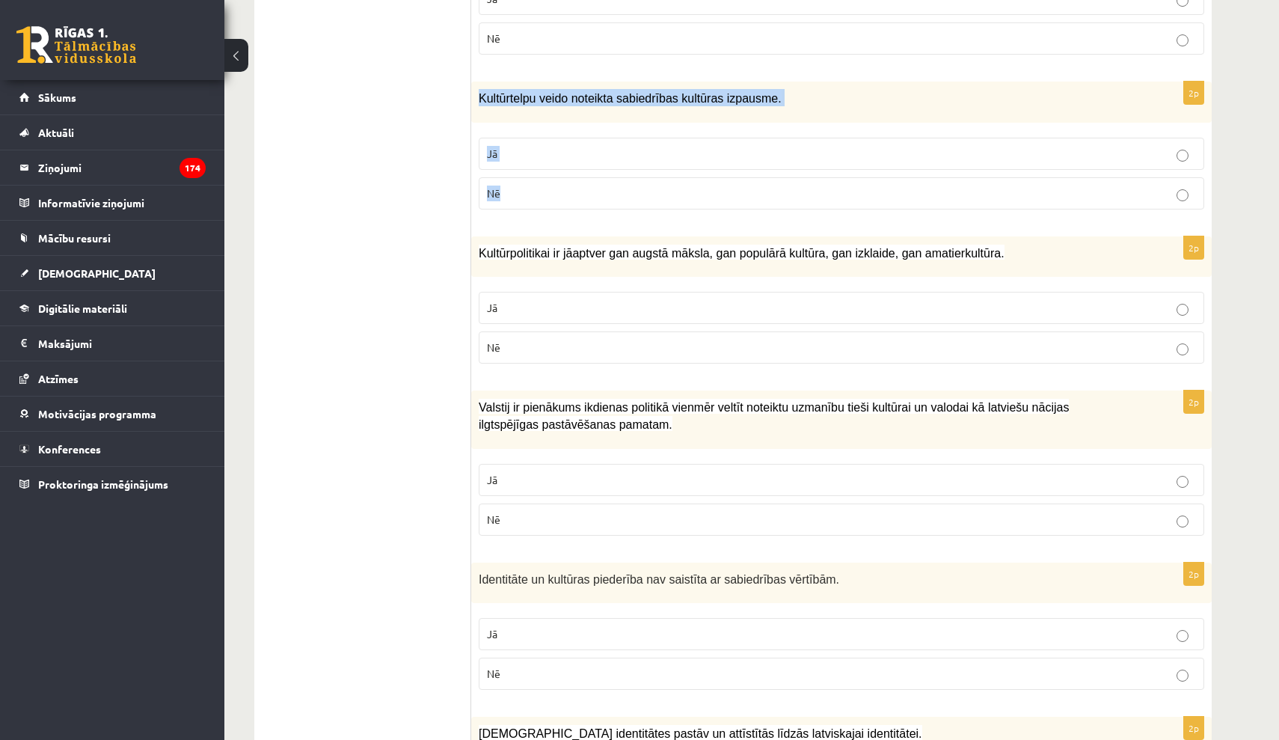
scroll to position [1349, 0]
click at [626, 307] on p "Jā" at bounding box center [841, 307] width 709 height 16
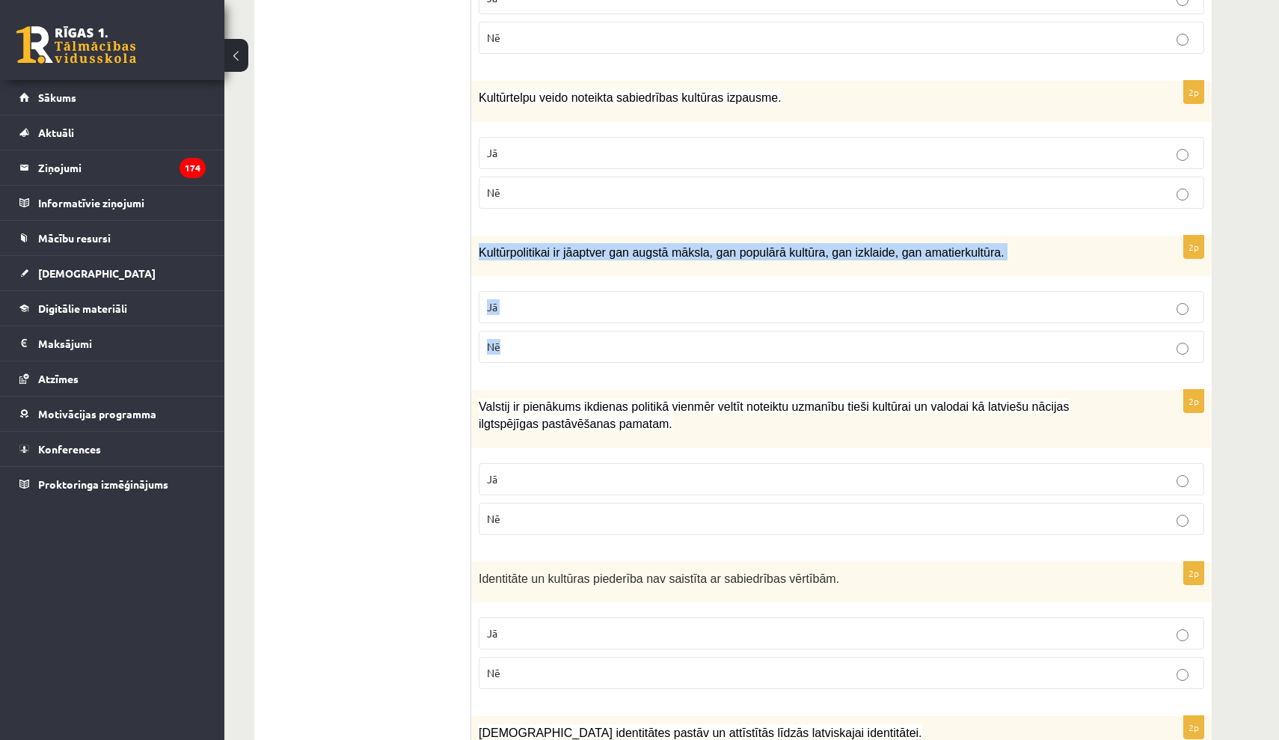
drag, startPoint x: 477, startPoint y: 243, endPoint x: 545, endPoint y: 347, distance: 124.3
click at [545, 347] on div "2p Kultūrpolitikai ir jāaptver gan augstā māksla, gan populārā kultūra, gan izk…" at bounding box center [841, 306] width 740 height 140
copy div "Kultūrpolitikai ir jāaptver gan augstā māksla, gan populārā kultūra, gan izklai…"
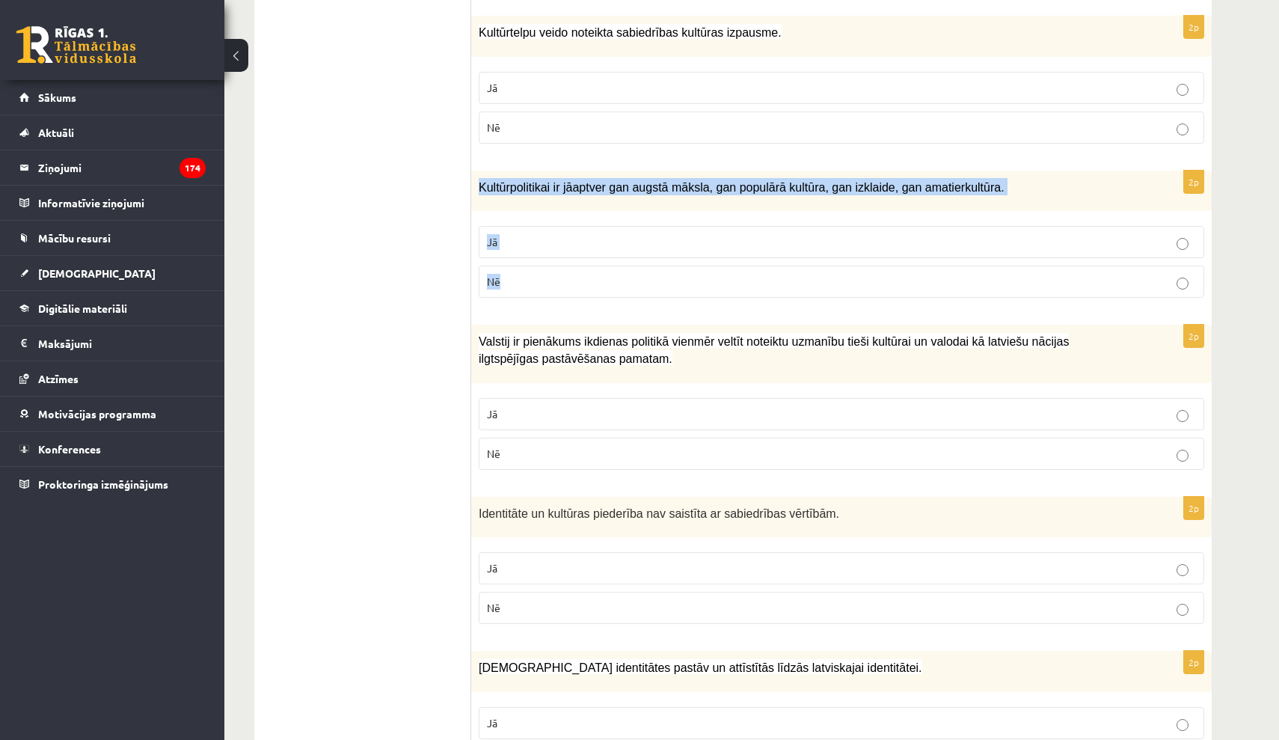
scroll to position [1414, 0]
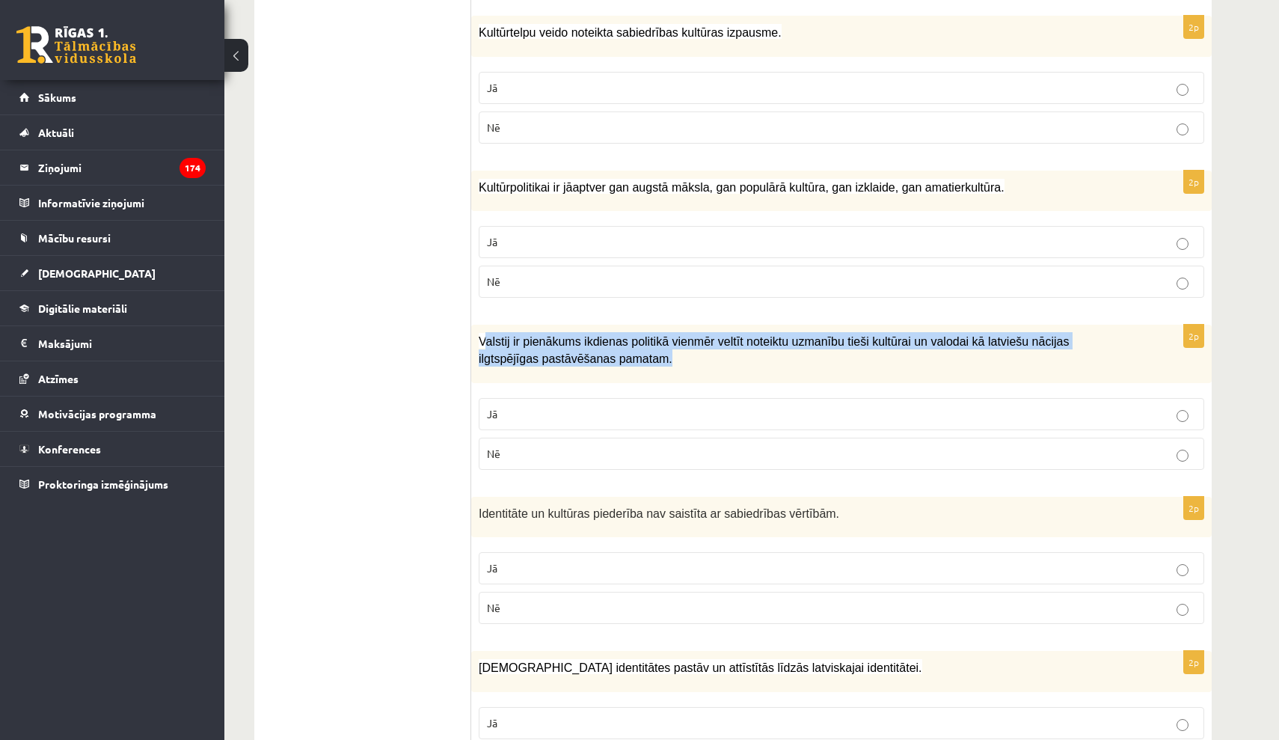
drag, startPoint x: 484, startPoint y: 334, endPoint x: 678, endPoint y: 351, distance: 194.5
click at [676, 353] on p "Valstij ir pienākums ikdienas politikā vienmēr veltīt noteiktu uzmanību tieši k…" at bounding box center [804, 349] width 651 height 34
copy span "alstij ir pienākums ikdienas politikā vienmēr veltīt noteiktu uzmanību tieši ku…"
drag, startPoint x: 752, startPoint y: 364, endPoint x: 749, endPoint y: 375, distance: 11.6
click at [750, 366] on div "Valstij ir pienākums ikdienas politikā vienmēr veltīt noteiktu uzmanību tieši k…" at bounding box center [841, 354] width 740 height 58
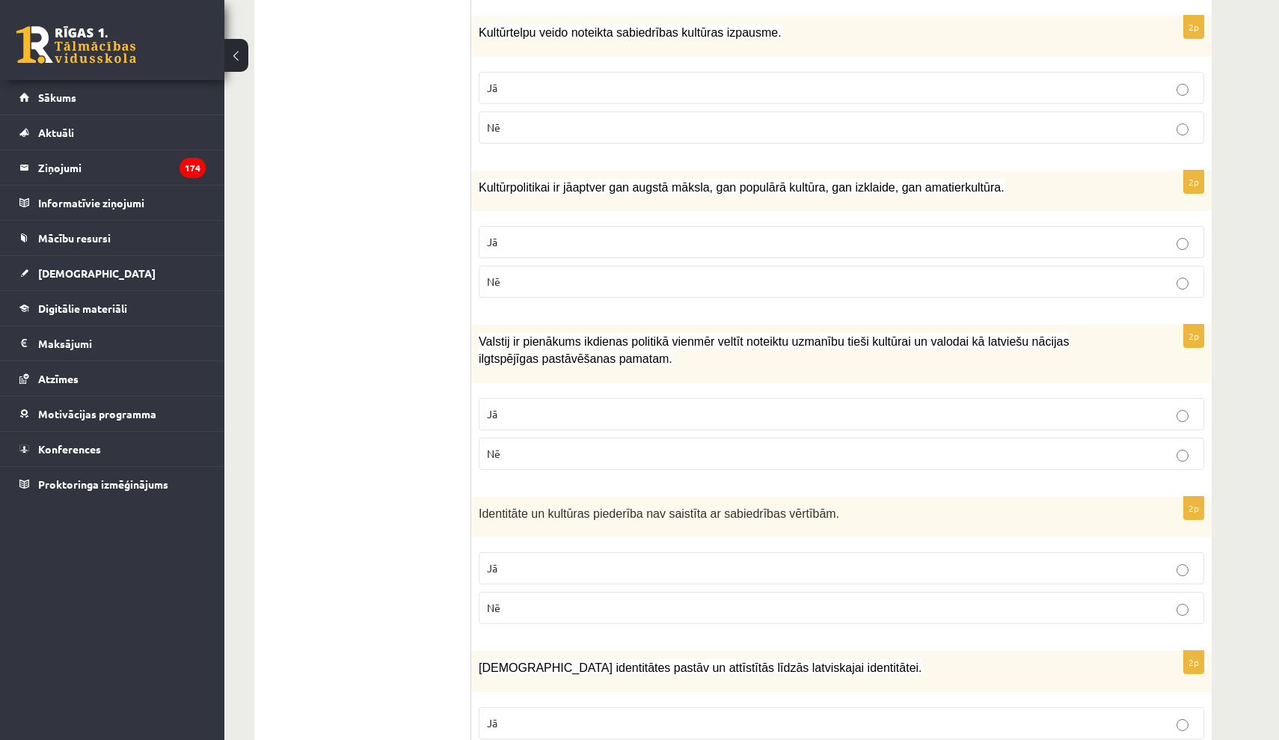
click at [747, 390] on fieldset "Jā Nē" at bounding box center [842, 432] width 726 height 84
click at [755, 406] on p "Jā" at bounding box center [841, 414] width 709 height 16
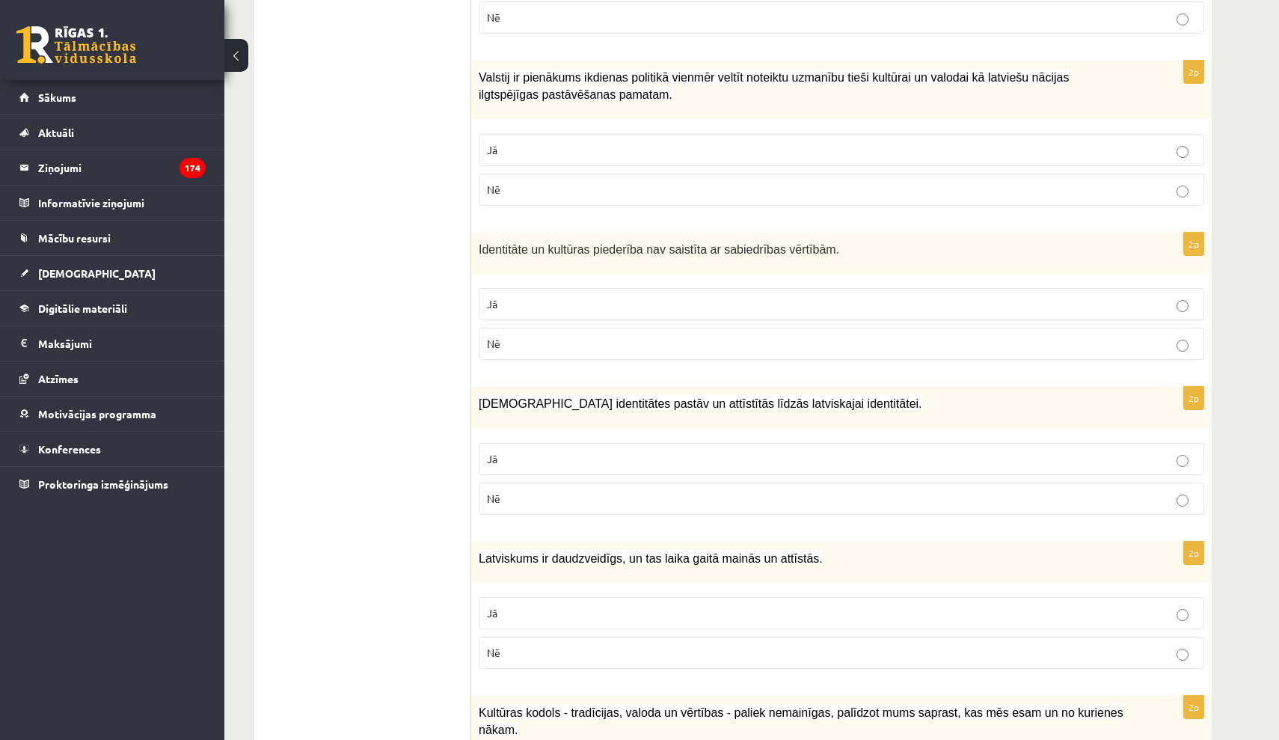
scroll to position [1679, 0]
click at [519, 336] on p "Nē" at bounding box center [841, 343] width 709 height 16
drag, startPoint x: 480, startPoint y: 244, endPoint x: 540, endPoint y: 337, distance: 111.0
click at [540, 337] on div "2p Identitāte un kultūras piederība nav saistīta ar sabiedrības vērtībām. Jā Nē" at bounding box center [841, 302] width 740 height 140
copy div "Identitāte un kultūras piederība nav saistīta ar sabiedrības vērtībām. Jā Nē"
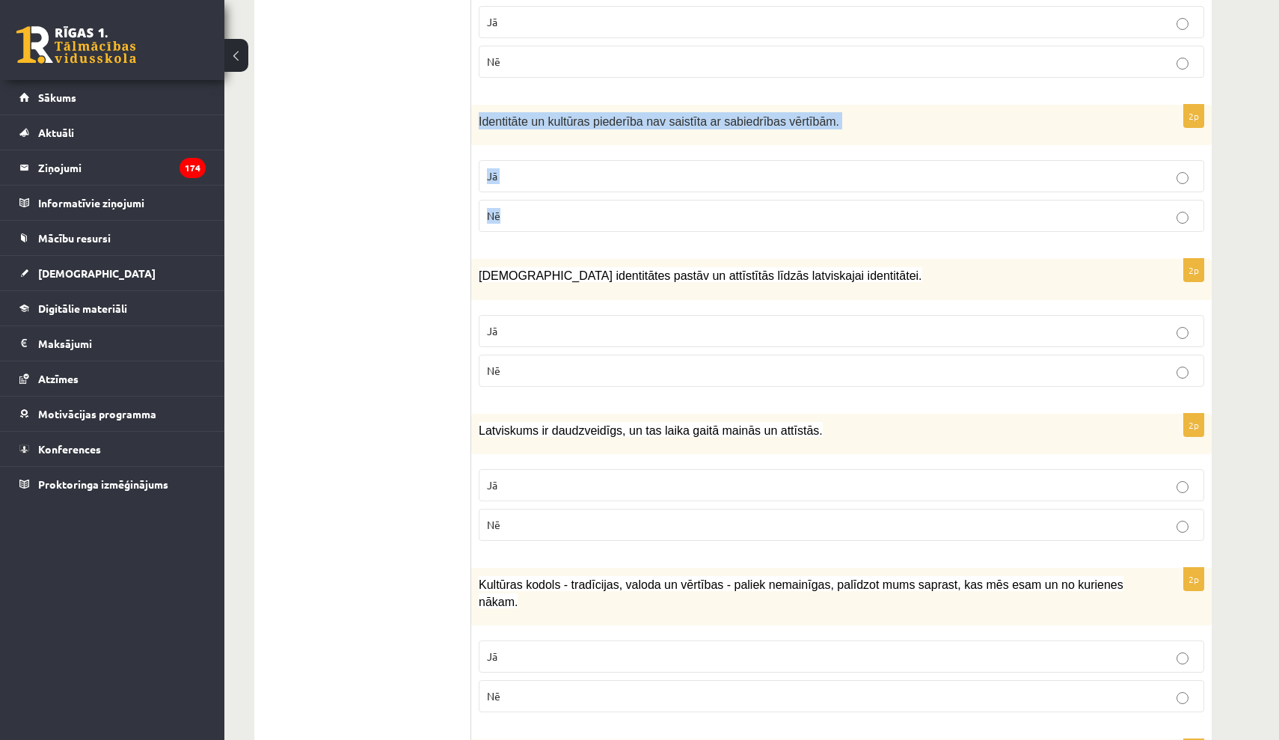
scroll to position [1808, 0]
drag, startPoint x: 703, startPoint y: 324, endPoint x: 604, endPoint y: 309, distance: 100.6
click at [700, 324] on p "Jā" at bounding box center [841, 330] width 709 height 16
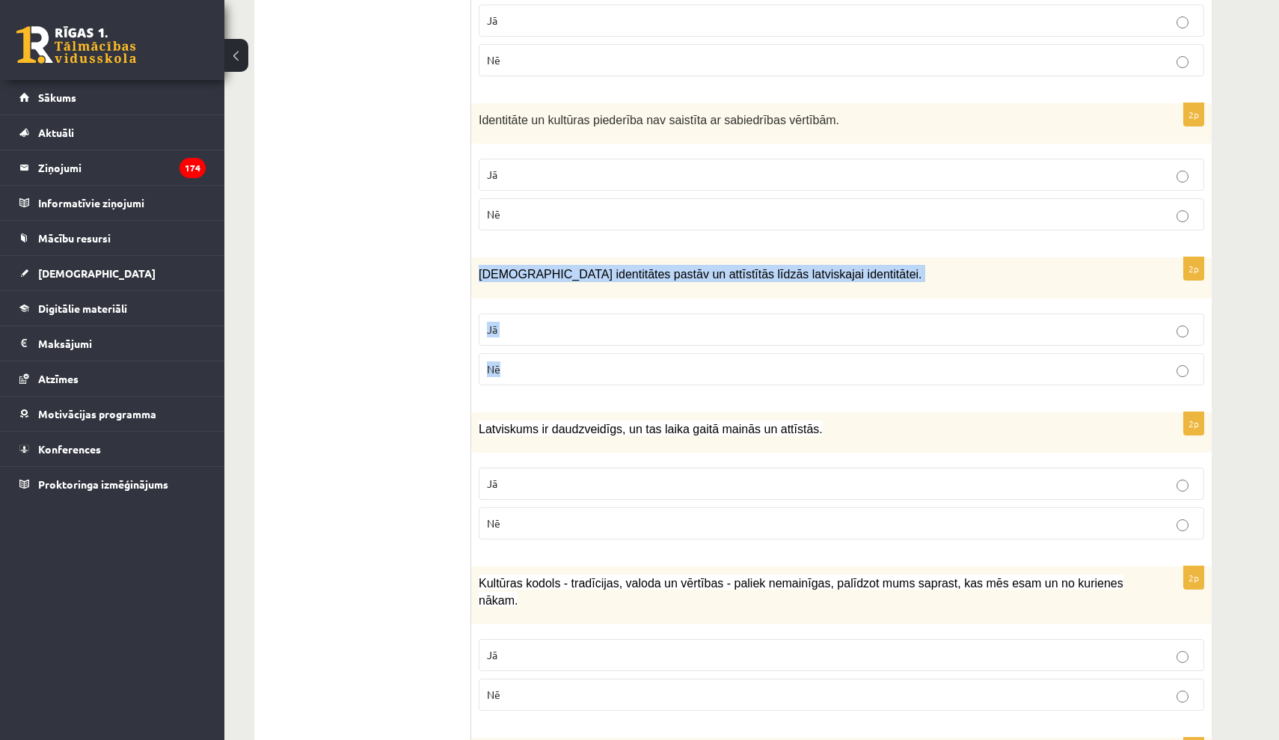
drag, startPoint x: 481, startPoint y: 272, endPoint x: 531, endPoint y: 359, distance: 100.8
click at [530, 360] on div "2p Mazākumtautību identitātes pastāv un attīstītās līdzās latviskajai identitāt…" at bounding box center [841, 327] width 740 height 140
click at [1108, 4] on label "Jā" at bounding box center [842, 20] width 726 height 32
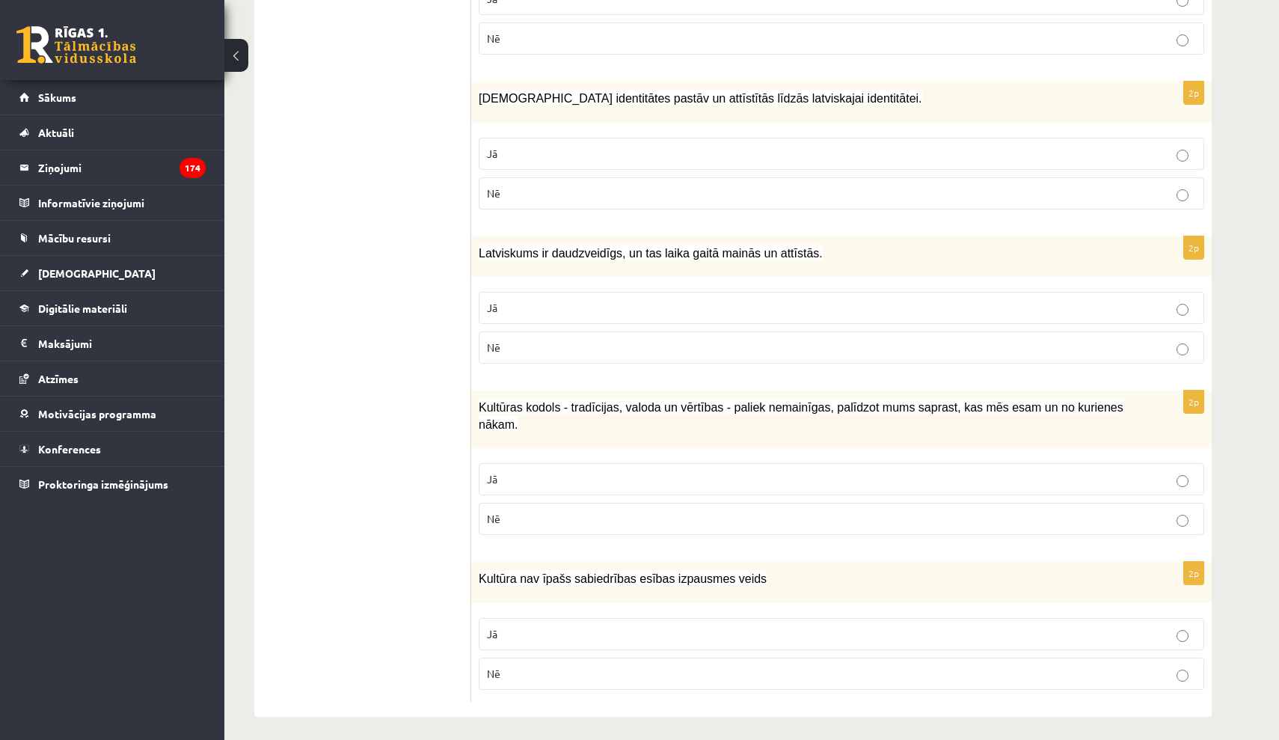
scroll to position [1983, 0]
click at [604, 292] on label "Jā" at bounding box center [842, 308] width 726 height 32
drag, startPoint x: 484, startPoint y: 247, endPoint x: 539, endPoint y: 344, distance: 111.9
click at [539, 345] on div "2p Latviskums ir daudzveidīgs, un tas laika gaitā mainās un attīstās. Jā Nē" at bounding box center [841, 307] width 740 height 140
click at [741, 512] on p "Nē" at bounding box center [841, 520] width 709 height 16
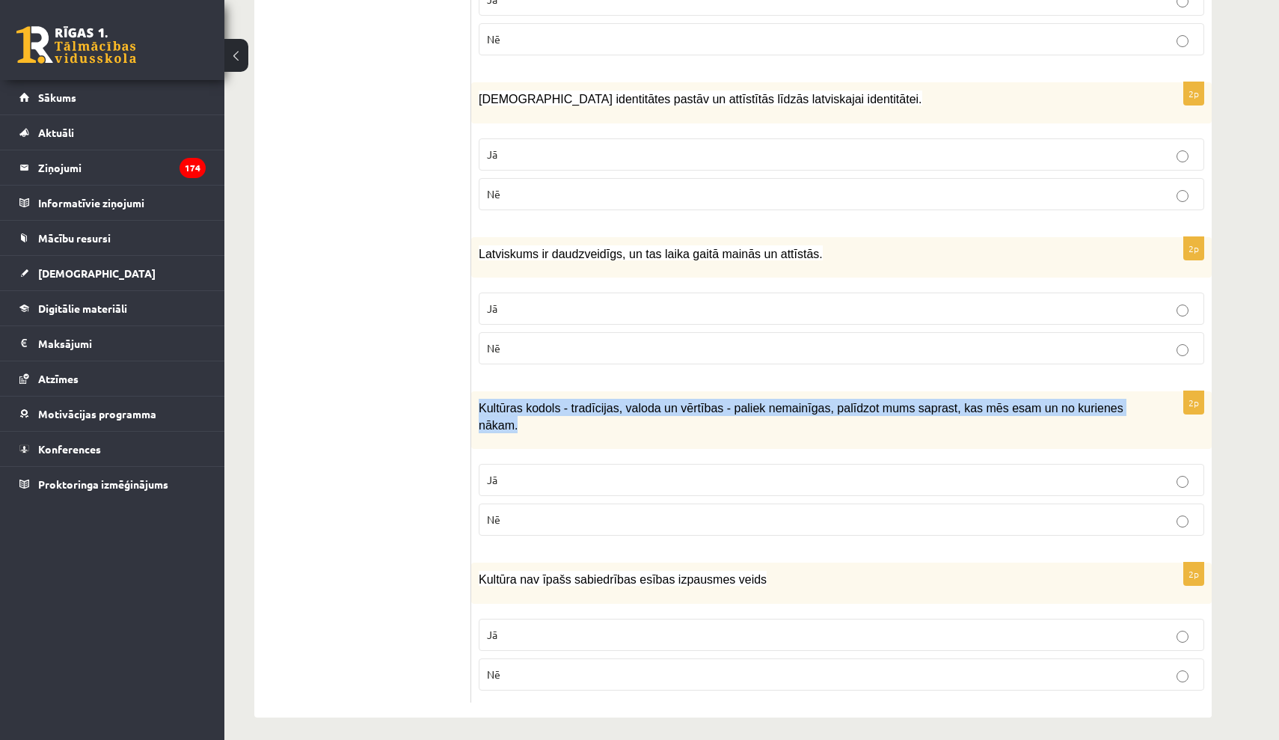
drag, startPoint x: 479, startPoint y: 397, endPoint x: 548, endPoint y: 422, distance: 73.1
click at [548, 422] on p "Kultūras kodols - tradīcijas, valoda un vērtības - paliek nemainīgas, palīdzot …" at bounding box center [804, 416] width 651 height 34
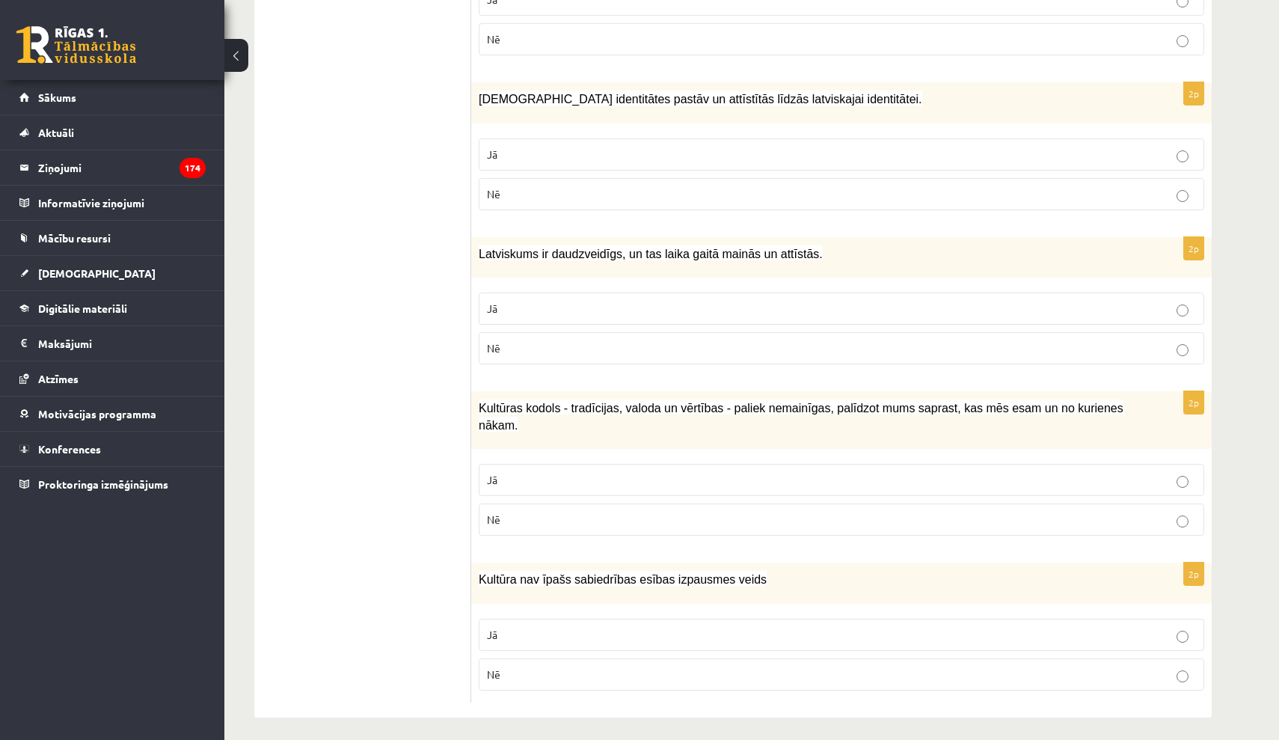
click at [808, 445] on div "2p Kultūras kodols - tradīcijas, valoda un vērtības - paliek nemainīgas, palīdz…" at bounding box center [841, 469] width 740 height 156
click at [802, 472] on p "Jā" at bounding box center [841, 480] width 709 height 16
click at [760, 658] on label "Nē" at bounding box center [842, 674] width 726 height 32
drag, startPoint x: 481, startPoint y: 570, endPoint x: 556, endPoint y: 673, distance: 127.5
click at [556, 673] on div "2p Kultūra nav īpašs sabiedrības esības izpausmes veids Jā Nē" at bounding box center [841, 632] width 740 height 140
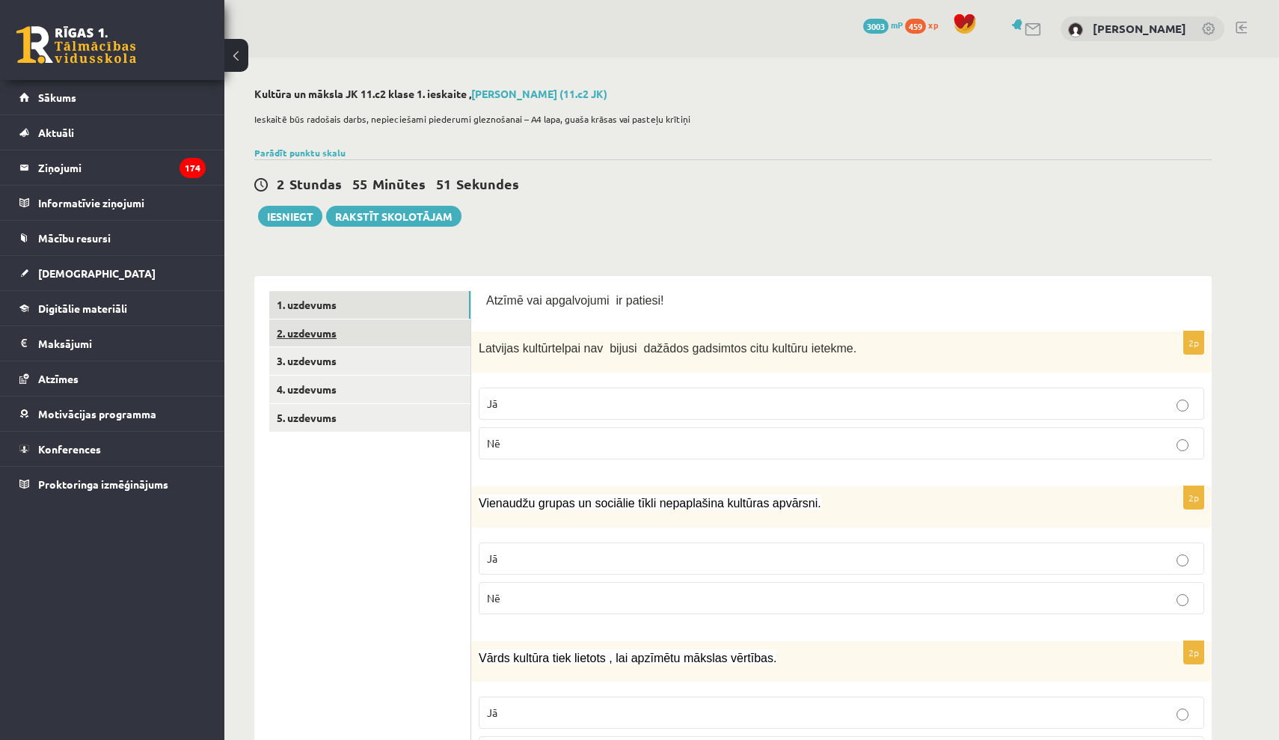
scroll to position [0, 0]
click at [396, 324] on link "2. uzdevums" at bounding box center [369, 333] width 201 height 28
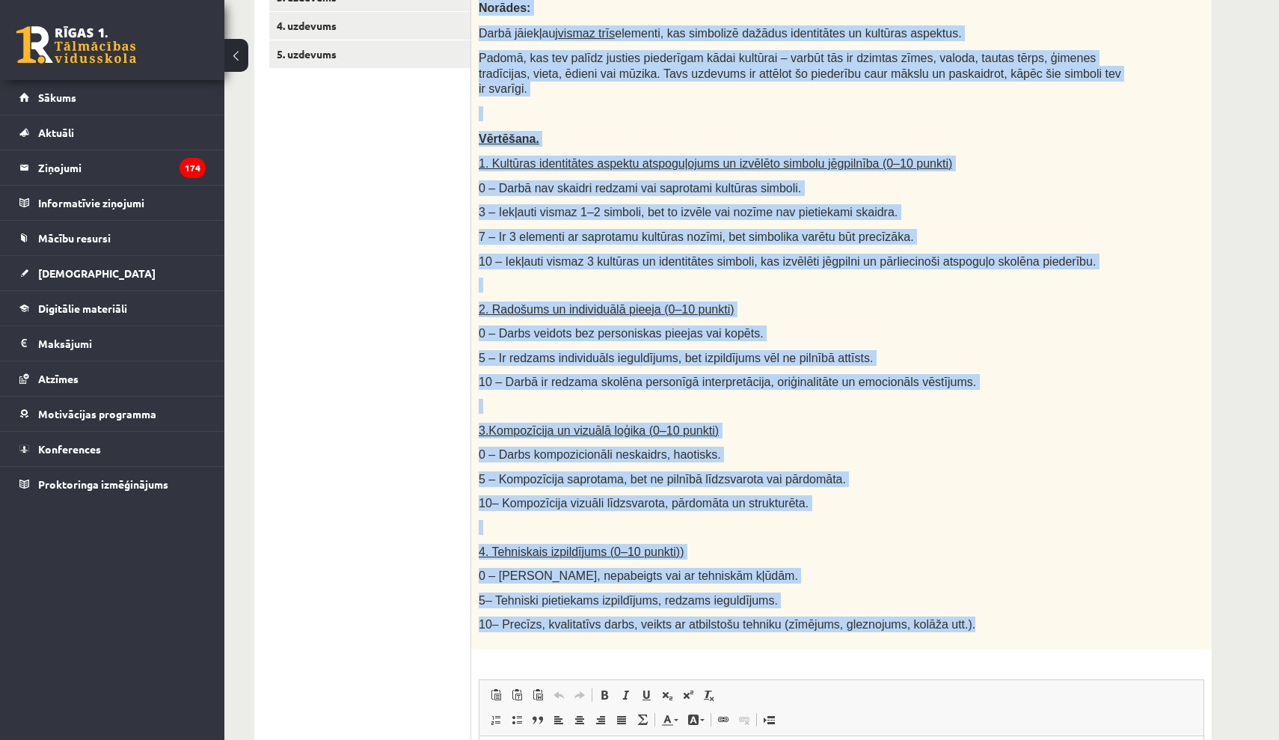
scroll to position [366, 0]
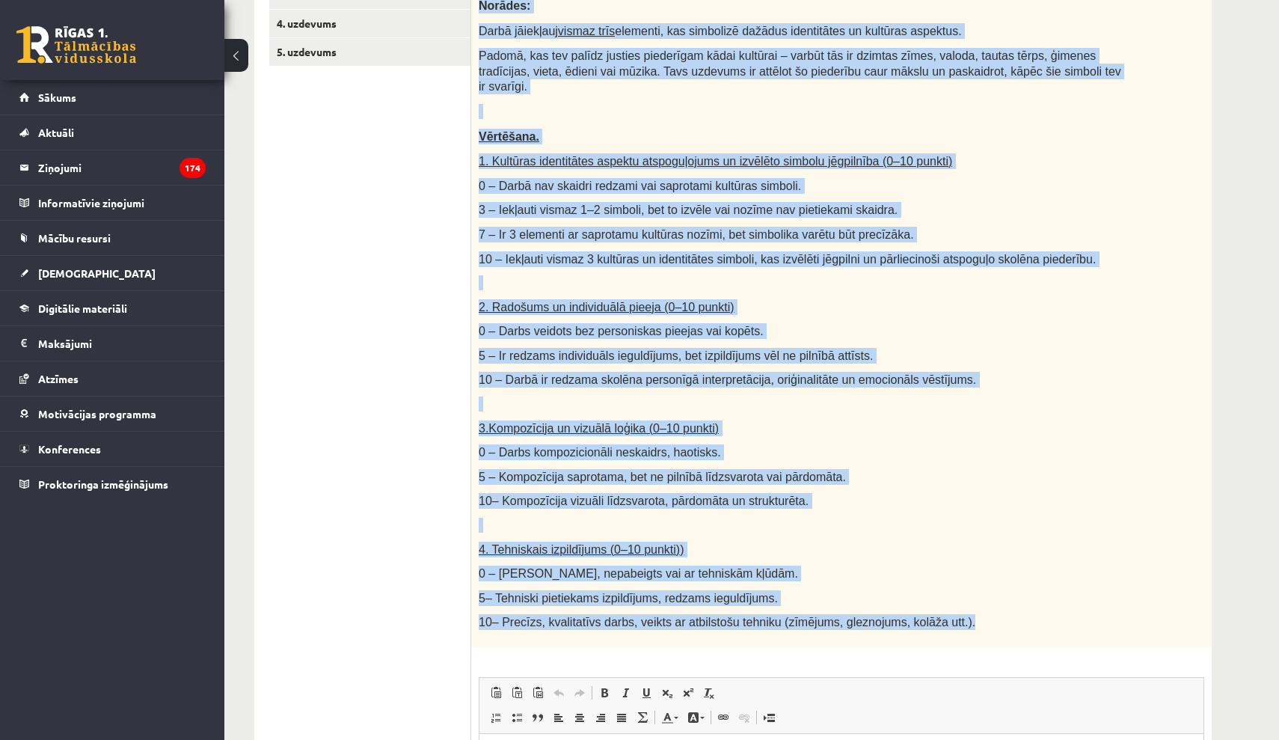
drag, startPoint x: 487, startPoint y: 63, endPoint x: 880, endPoint y: 625, distance: 686.4
click at [880, 625] on div "Radošs darbs. Izveido vizuālu mākslas darbu (zīmējumu, gleznu vai kolāžu), kas …" at bounding box center [841, 293] width 740 height 707
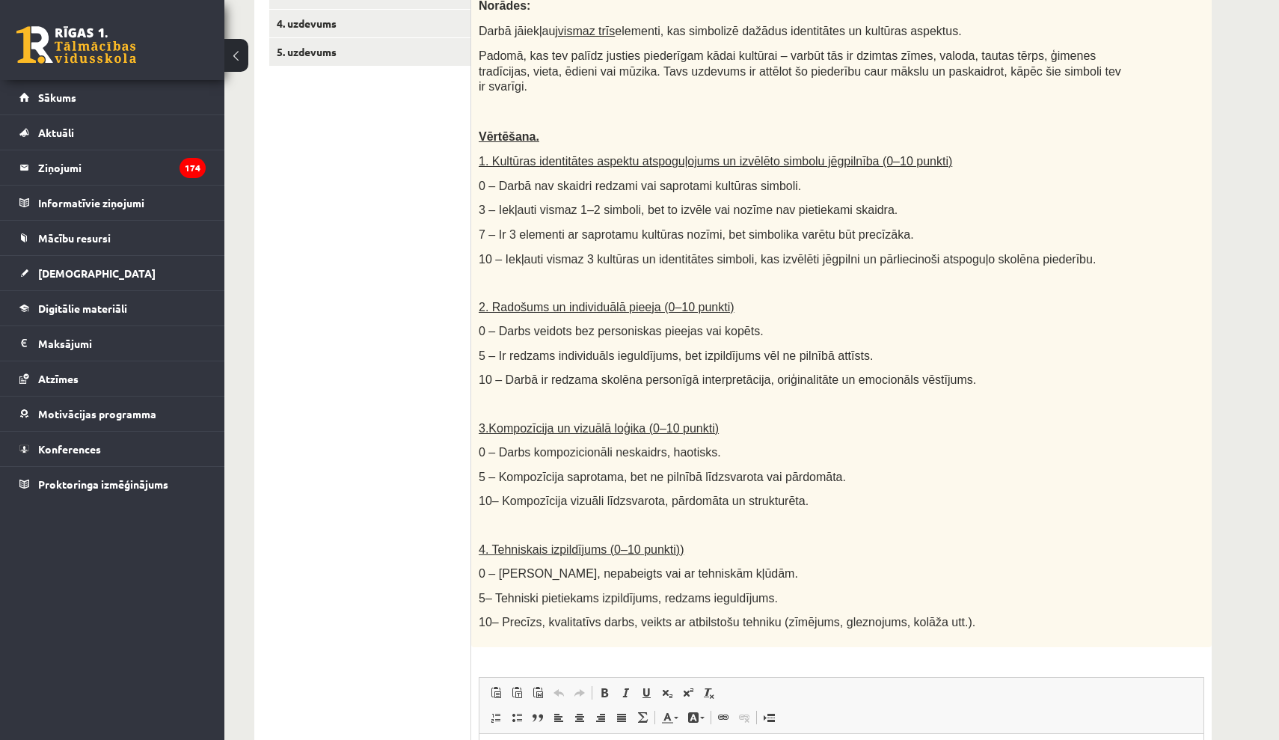
click at [902, 360] on div "Radošs darbs. Izveido vizuālu mākslas darbu (zīmējumu, gleznu vai kolāžu), kas …" at bounding box center [841, 293] width 740 height 707
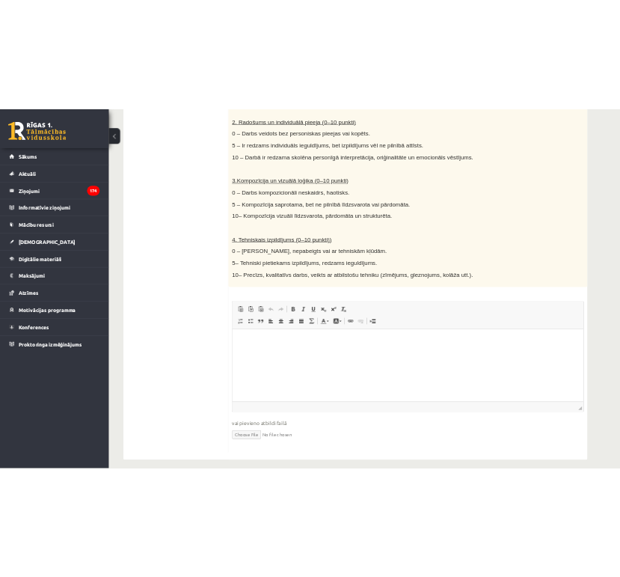
scroll to position [646, 0]
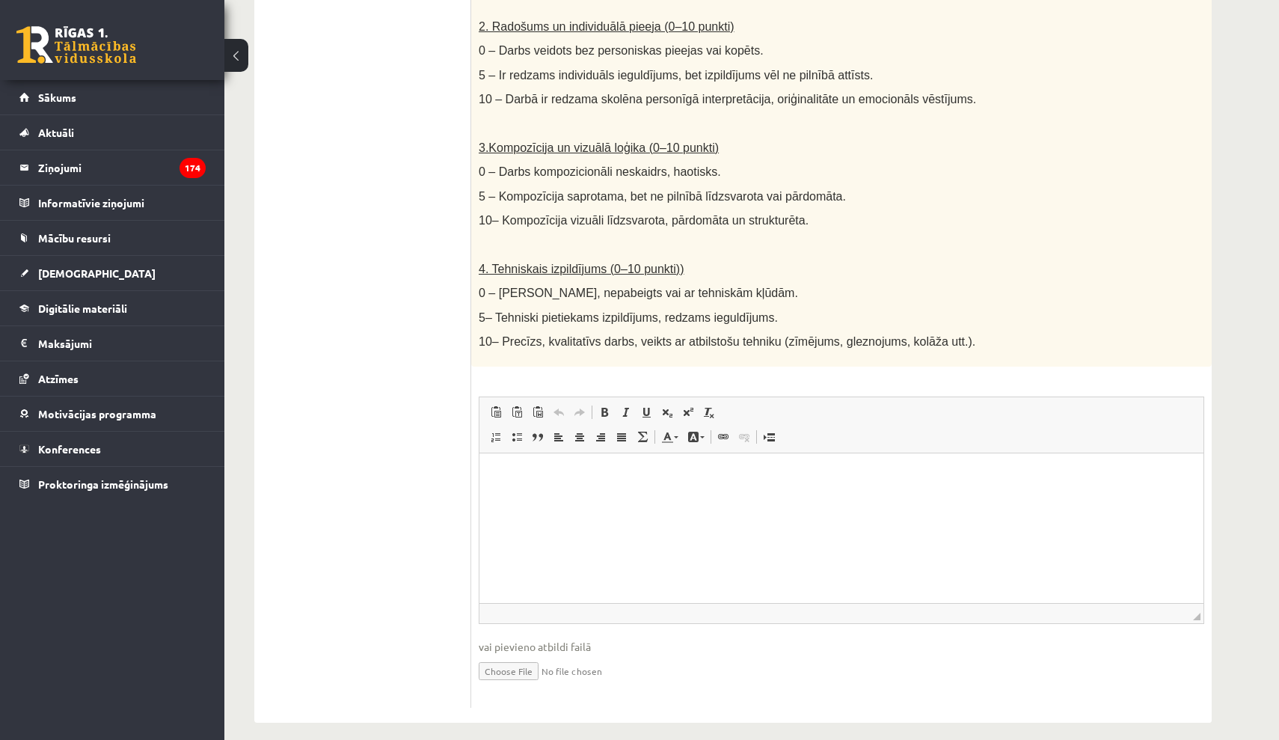
click at [531, 659] on input "file" at bounding box center [842, 669] width 726 height 31
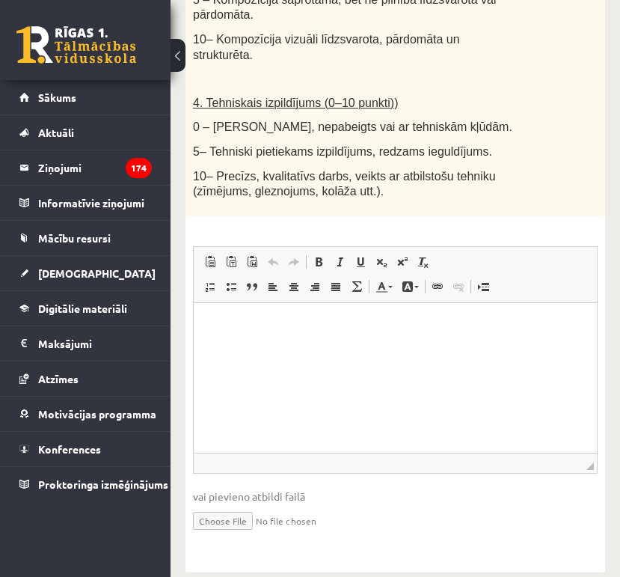
scroll to position [1054, 0]
click at [248, 505] on input "file" at bounding box center [395, 520] width 405 height 31
type input "**********"
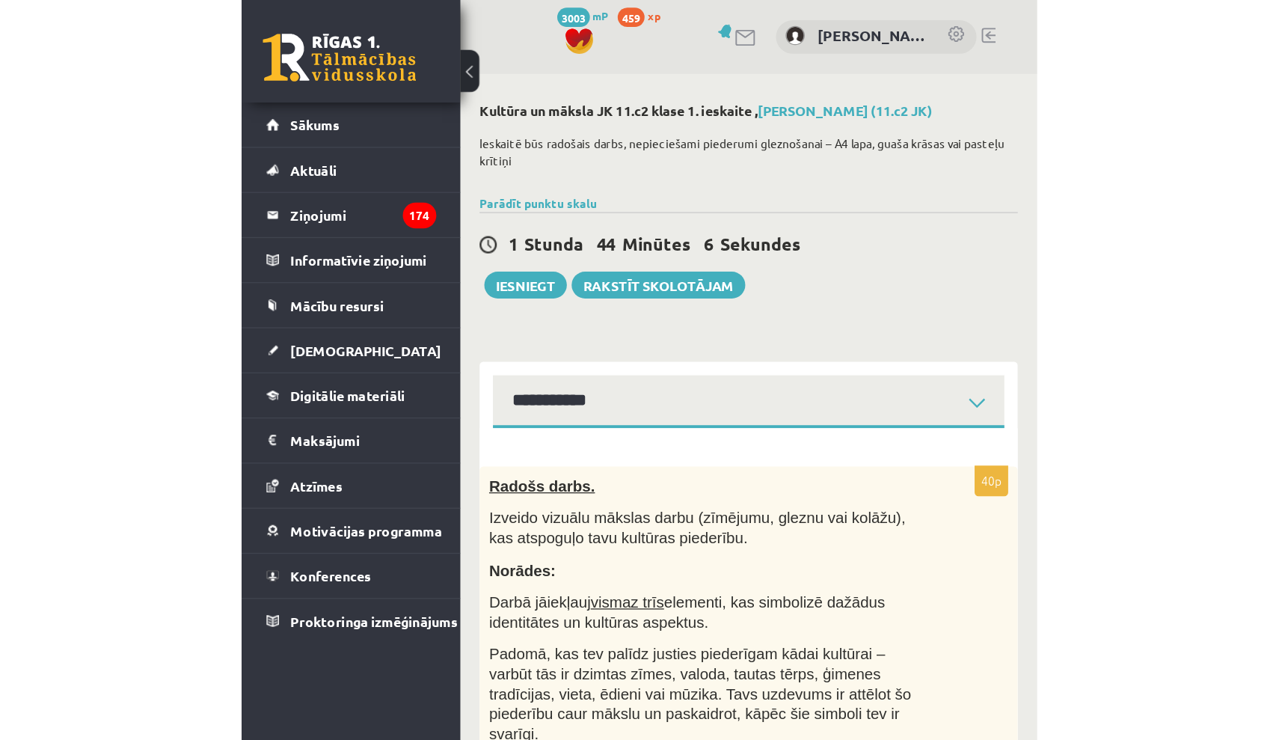
scroll to position [0, 0]
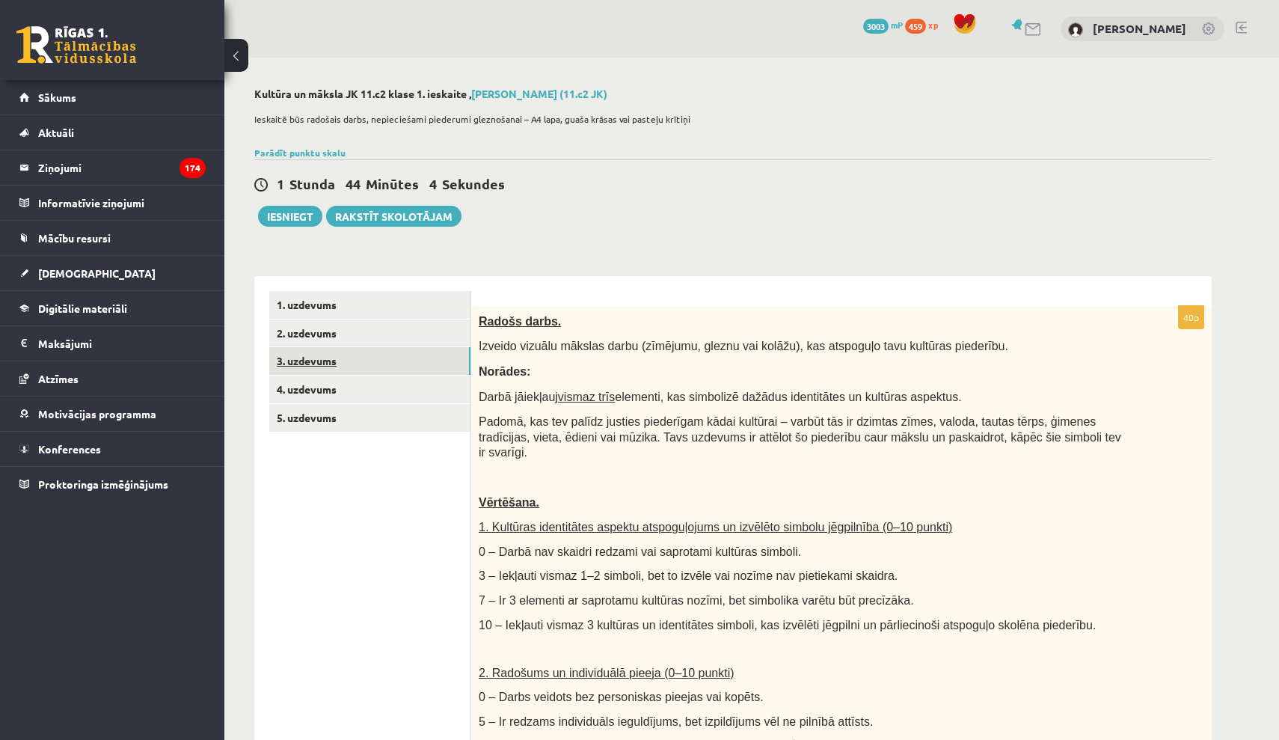
click at [385, 363] on link "3. uzdevums" at bounding box center [369, 361] width 201 height 28
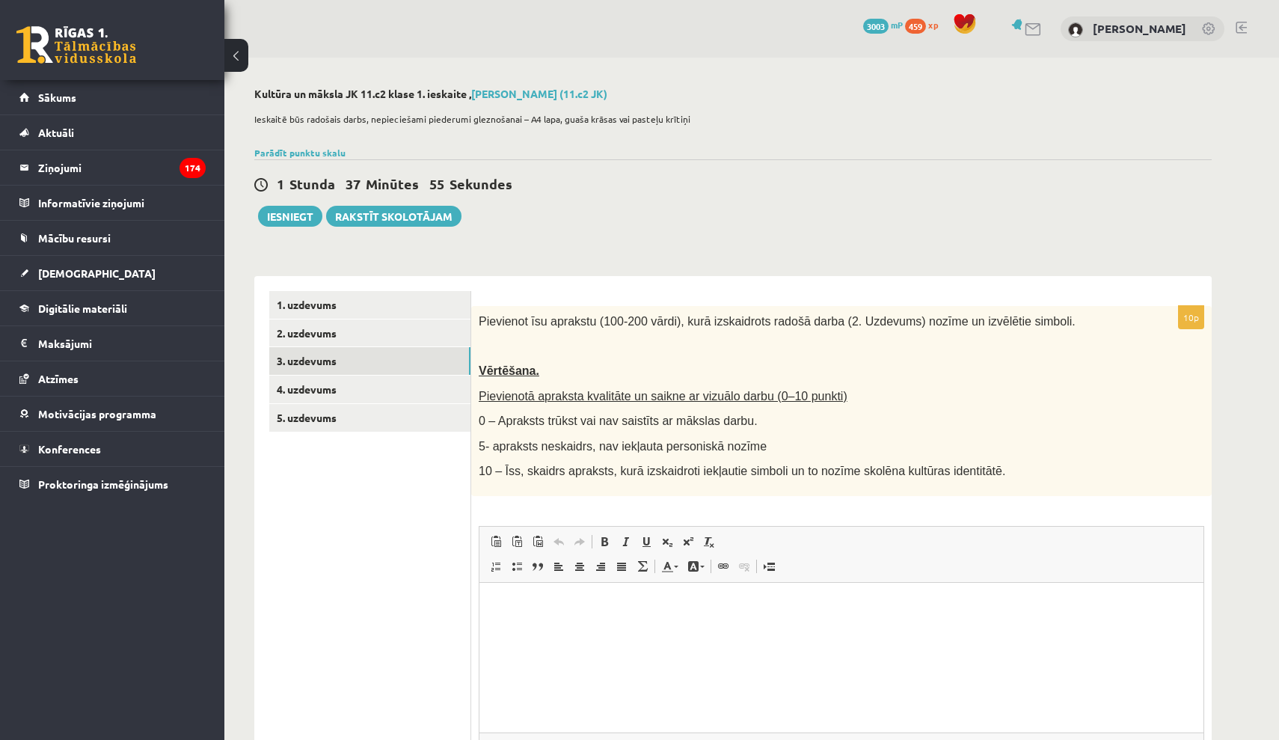
click at [587, 615] on html at bounding box center [841, 605] width 724 height 46
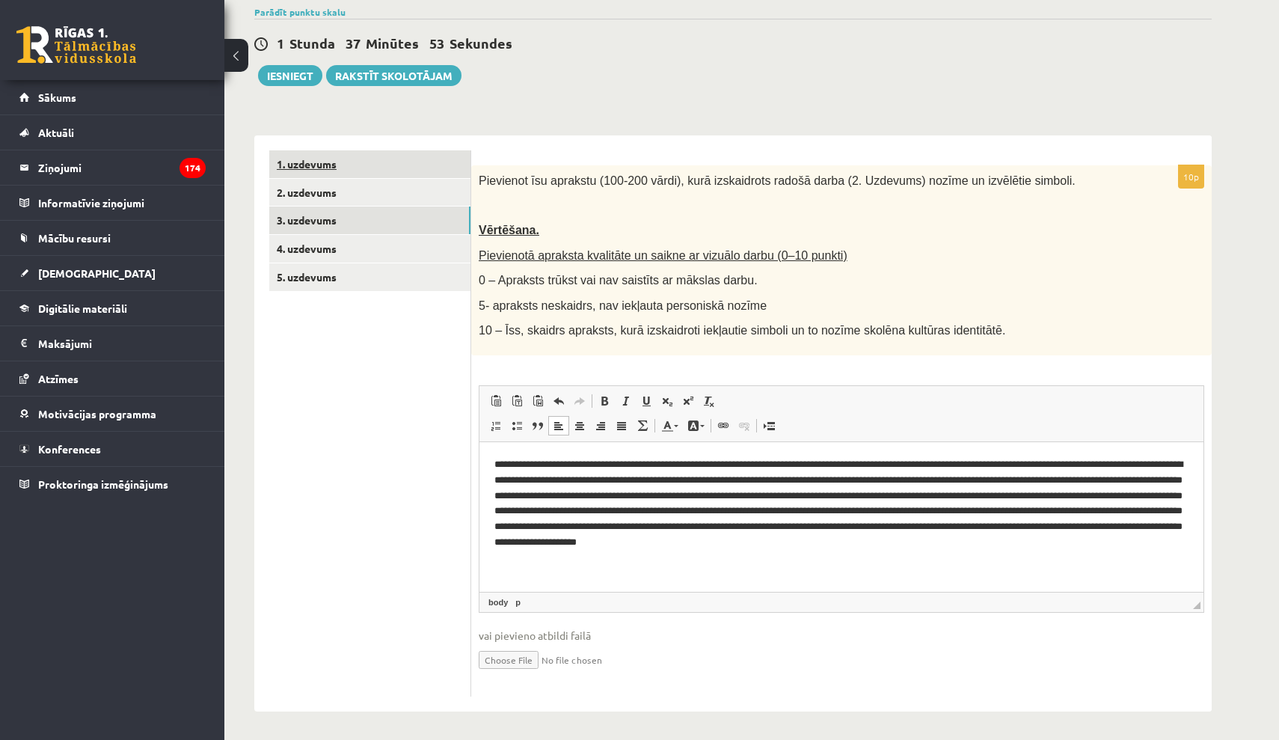
scroll to position [139, 0]
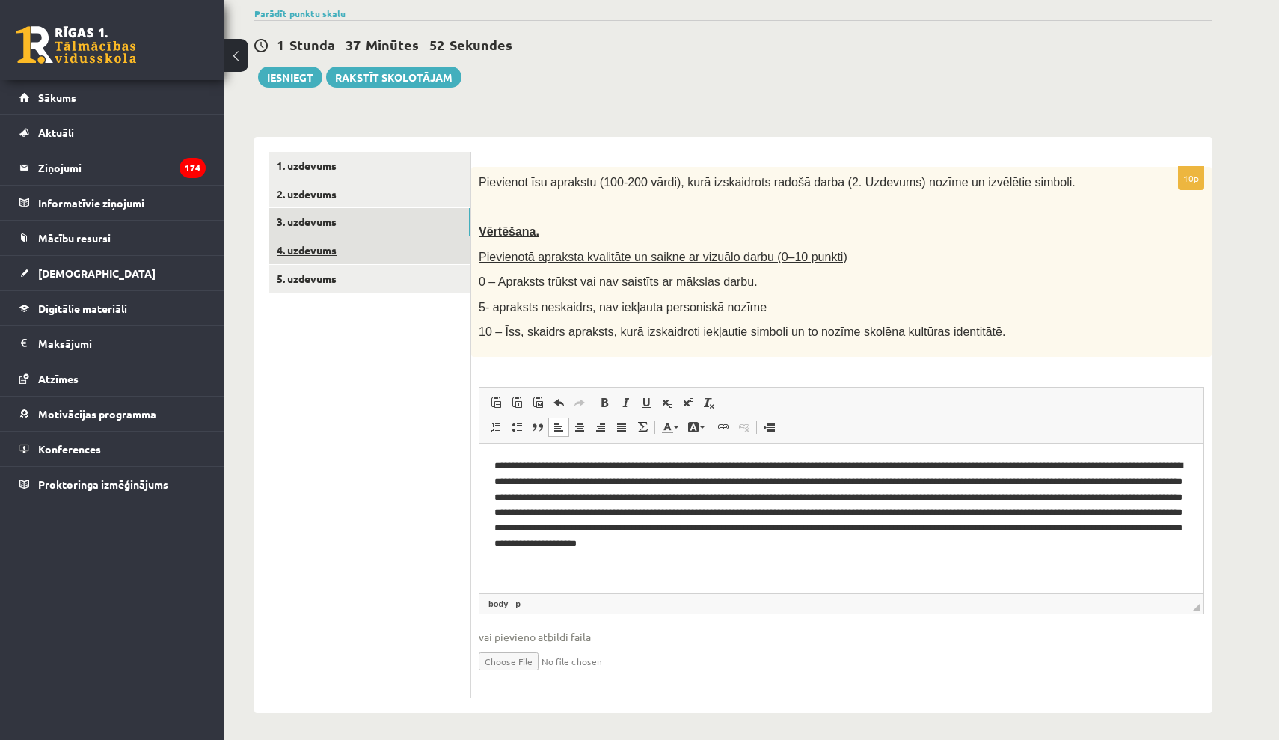
click at [325, 239] on link "4. uzdevums" at bounding box center [369, 250] width 201 height 28
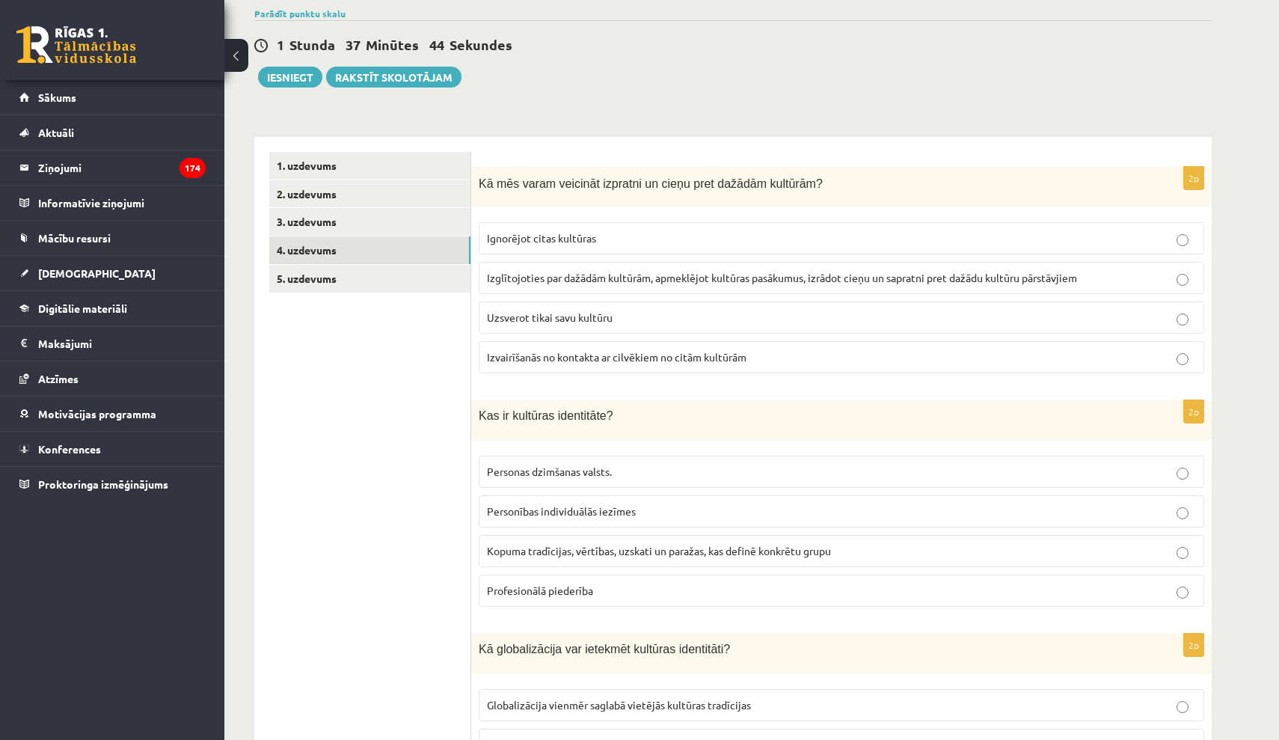
click at [743, 279] on span "Izglītojoties par dažādām kultūrām, apmeklējot kultūras pasākumus, izrādot cieņ…" at bounding box center [782, 277] width 590 height 13
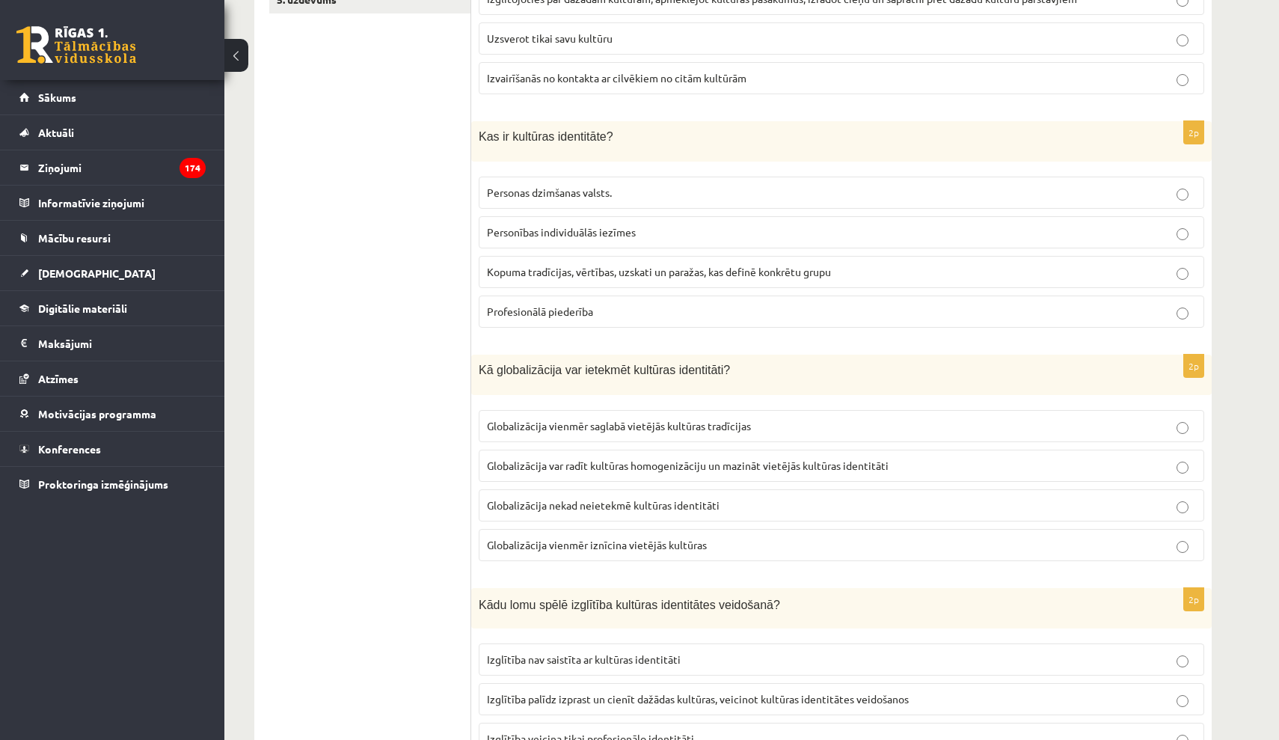
scroll to position [432, 0]
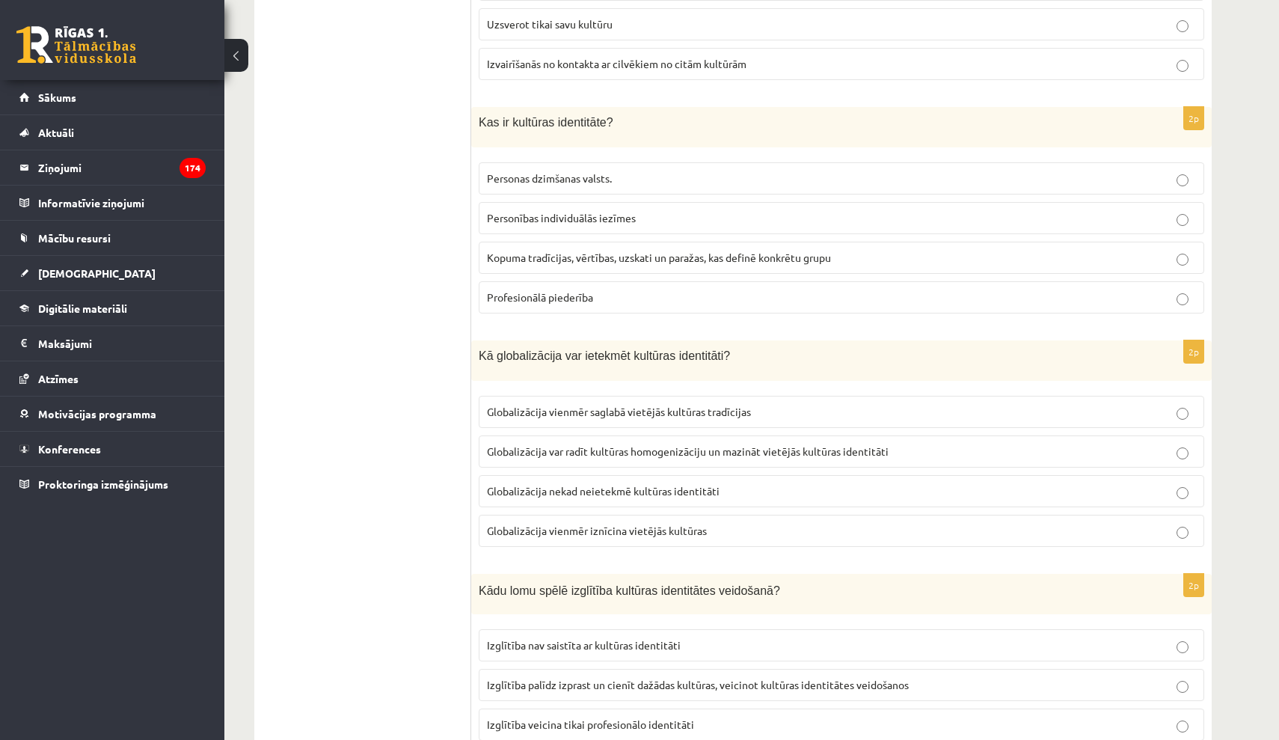
click at [653, 261] on span "Kopuma tradīcijas, vērtības, uzskati un paražas, kas definē konkrētu grupu" at bounding box center [659, 257] width 344 height 13
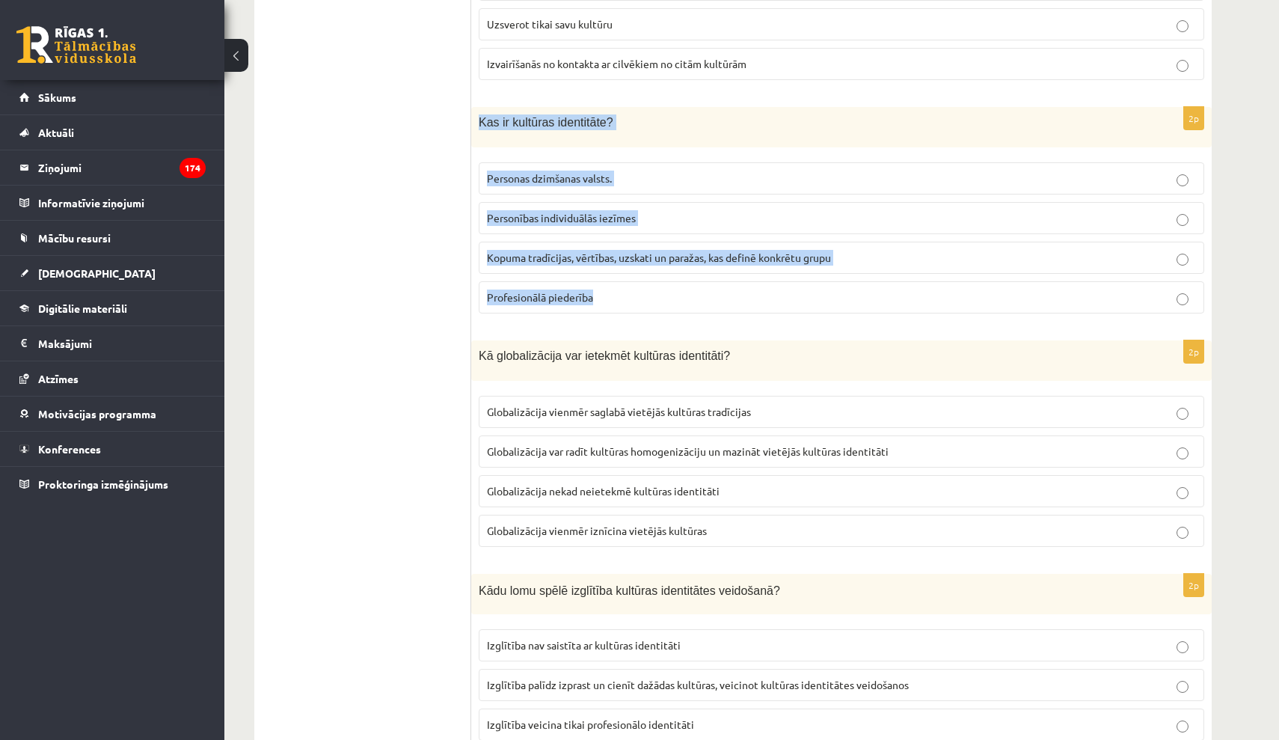
drag, startPoint x: 476, startPoint y: 125, endPoint x: 607, endPoint y: 299, distance: 218.4
click at [607, 299] on div "2p Kas ir kultūras identitāte? Personas dzimšanas valsts. Personības individuāl…" at bounding box center [841, 216] width 740 height 218
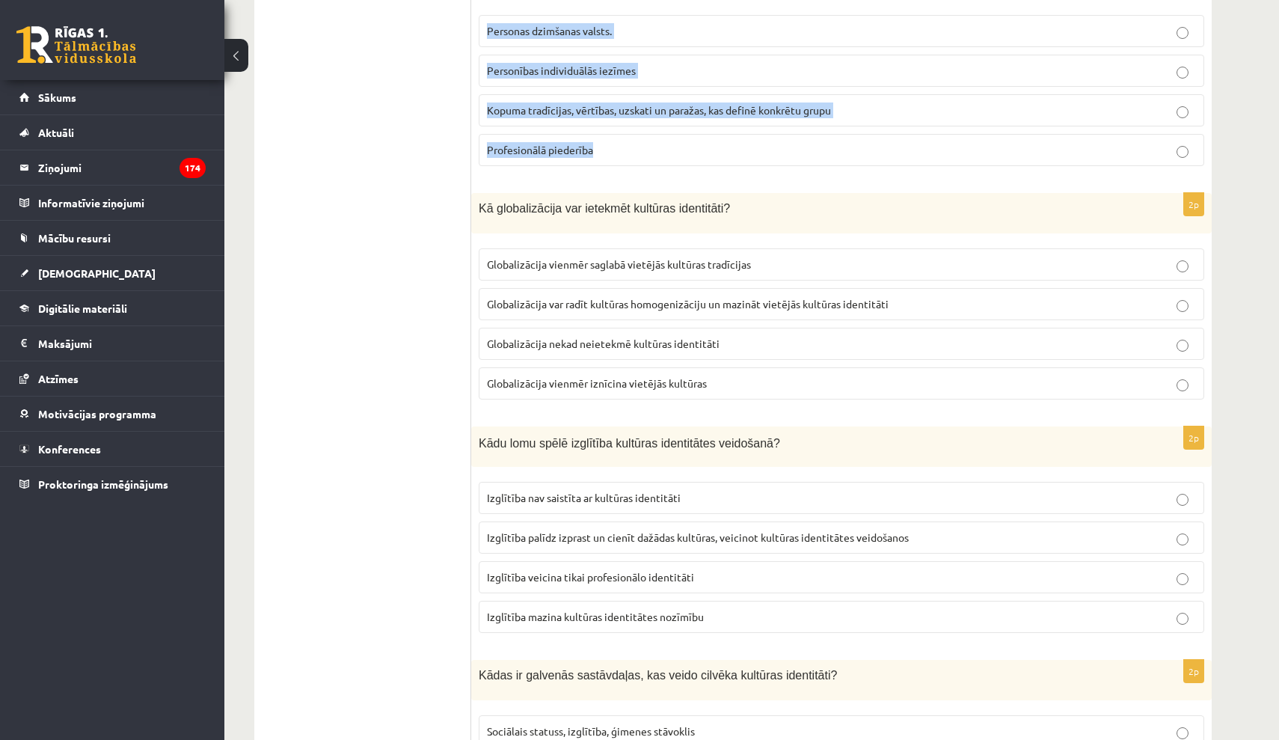
scroll to position [584, 0]
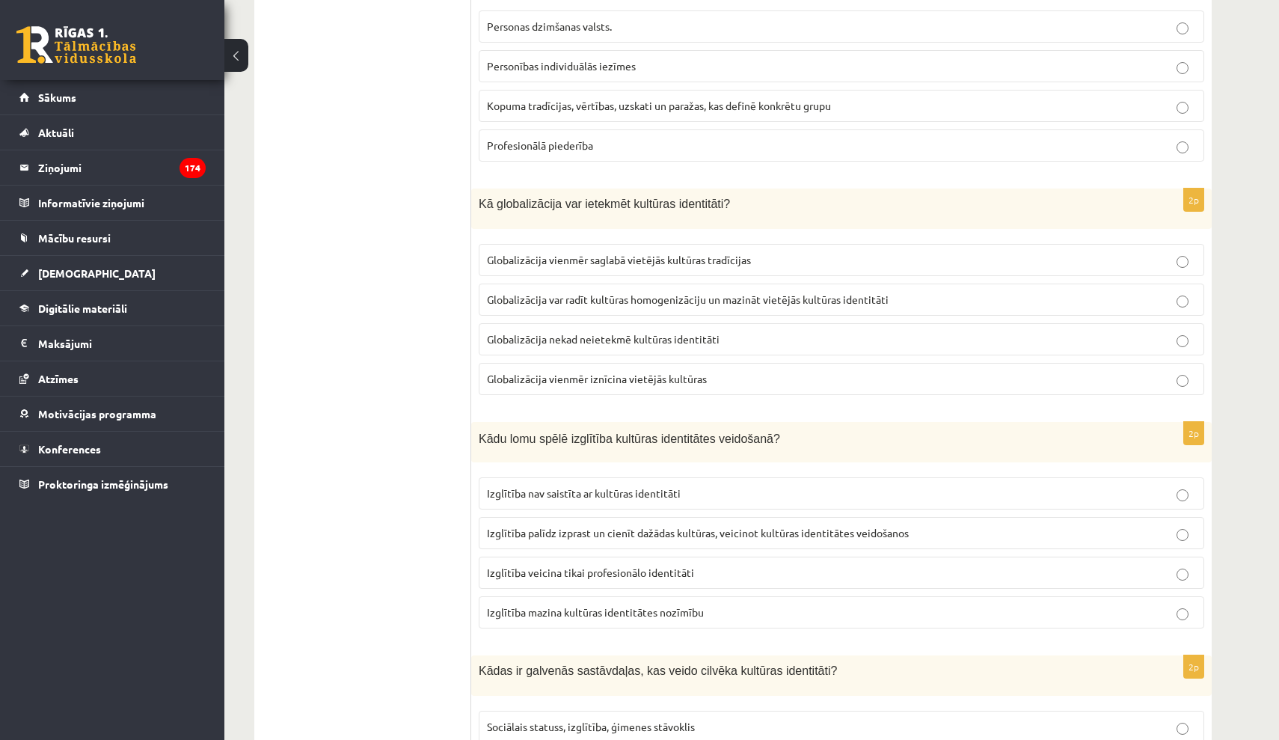
click at [678, 301] on span "Globalizācija var radīt kultūras homogenizāciju un mazināt vietējās kultūras id…" at bounding box center [688, 298] width 402 height 13
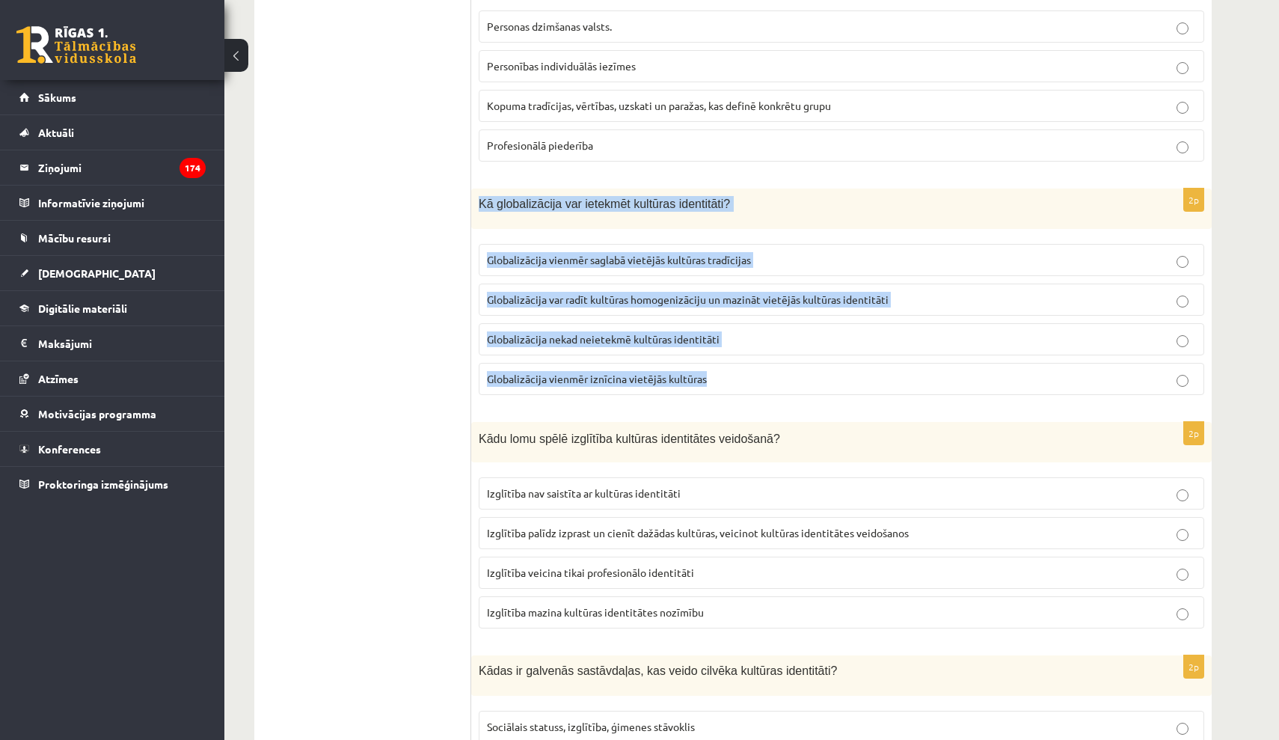
drag, startPoint x: 480, startPoint y: 198, endPoint x: 748, endPoint y: 393, distance: 330.9
click at [748, 393] on div "2p Kā globalizācija var ietekmēt kultūras identitāti? Globalizācija vienmēr sag…" at bounding box center [841, 297] width 740 height 218
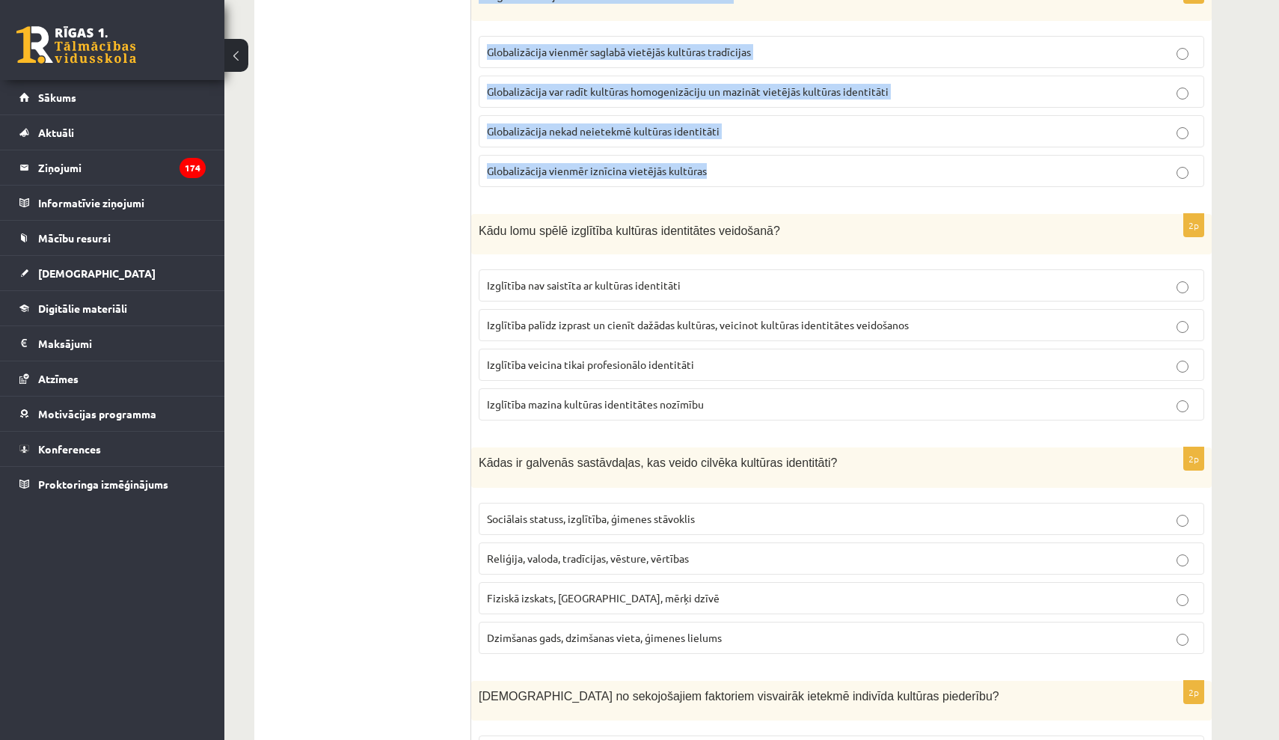
scroll to position [800, 0]
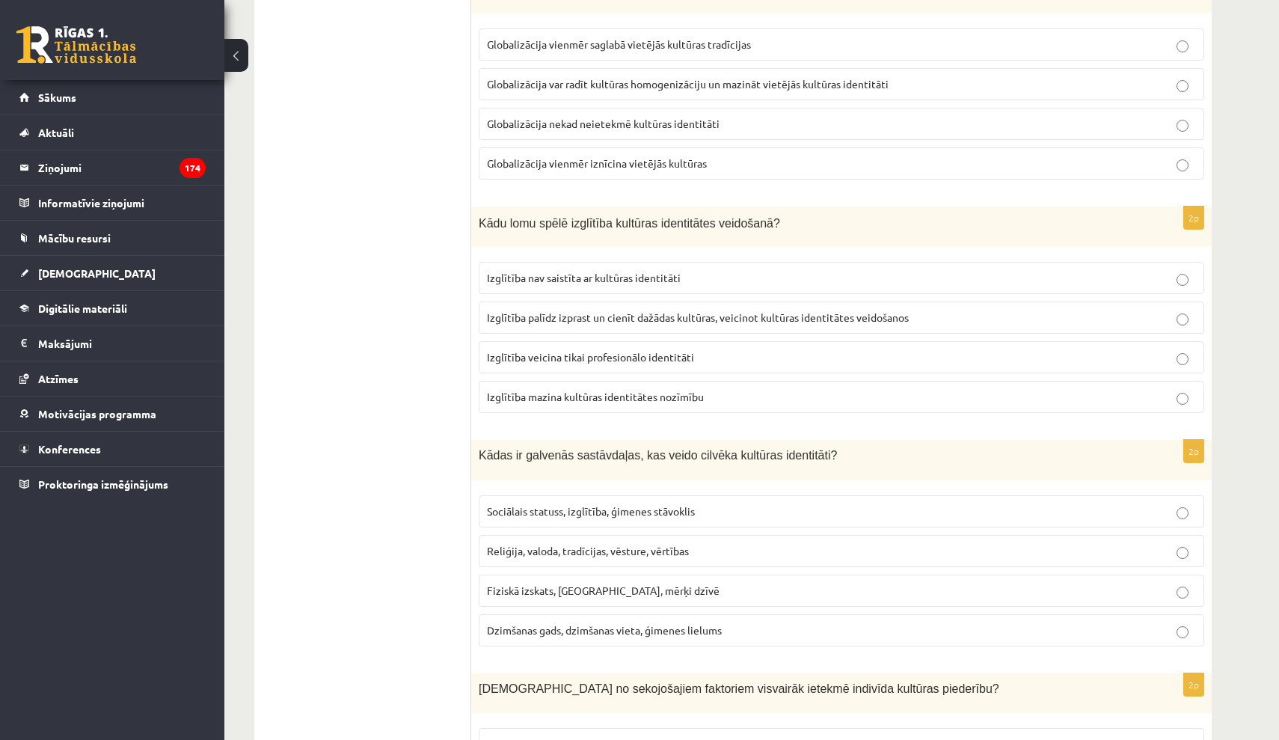
click at [648, 320] on span "Izglītība palīdz izprast un cienīt dažādas kultūras, veicinot kultūras identitā…" at bounding box center [698, 316] width 422 height 13
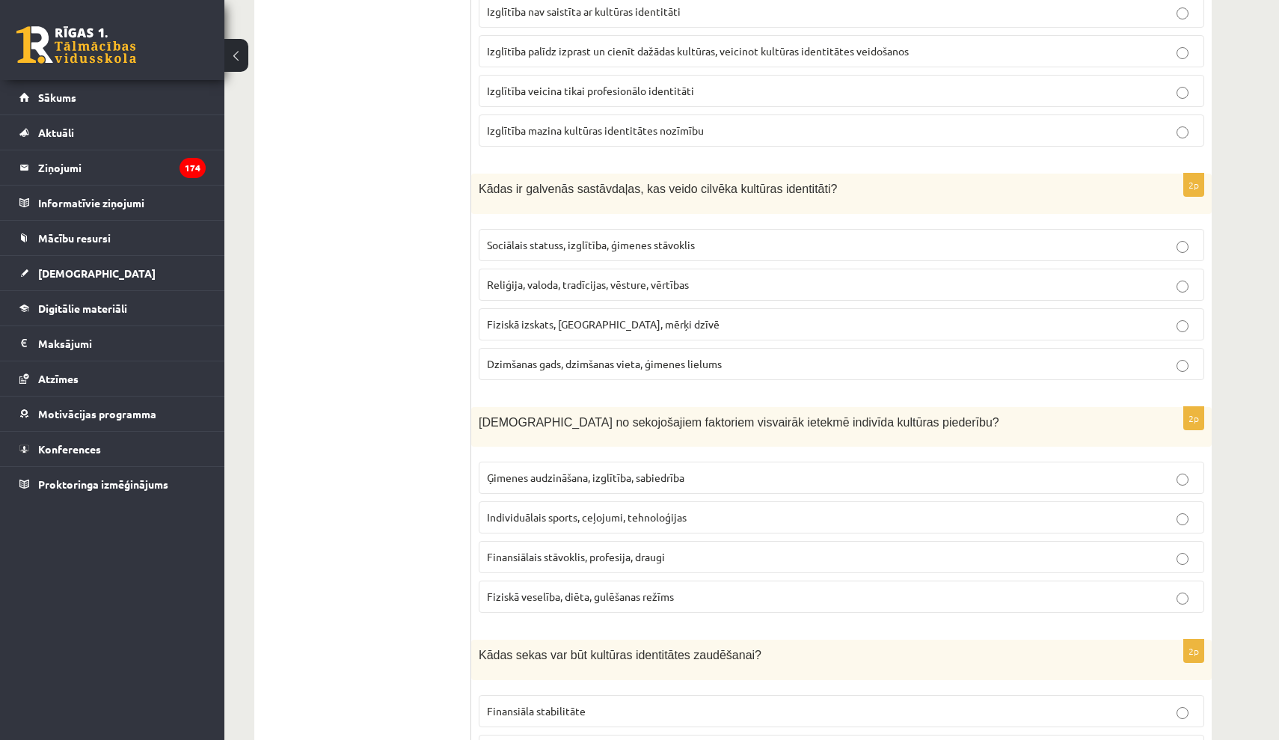
scroll to position [1070, 0]
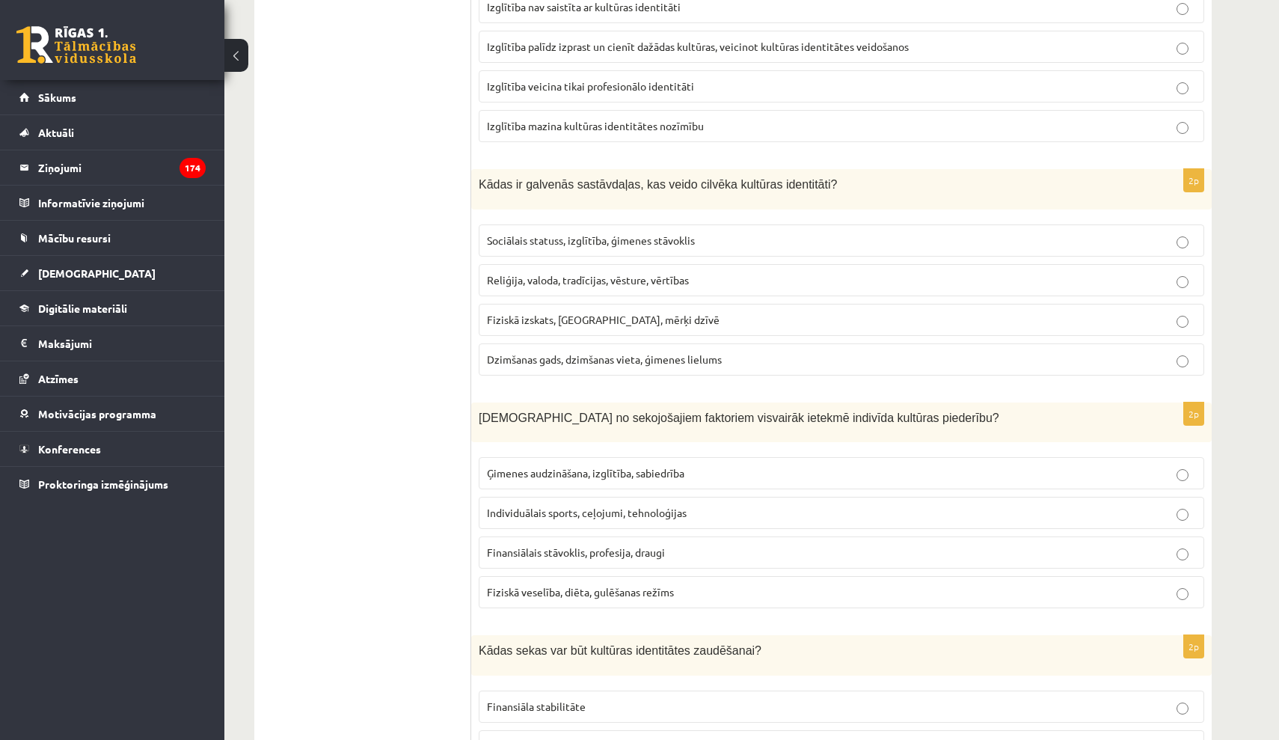
click at [595, 281] on span "Reliģija, valoda, tradīcijas, vēsture, vērtības" at bounding box center [588, 279] width 202 height 13
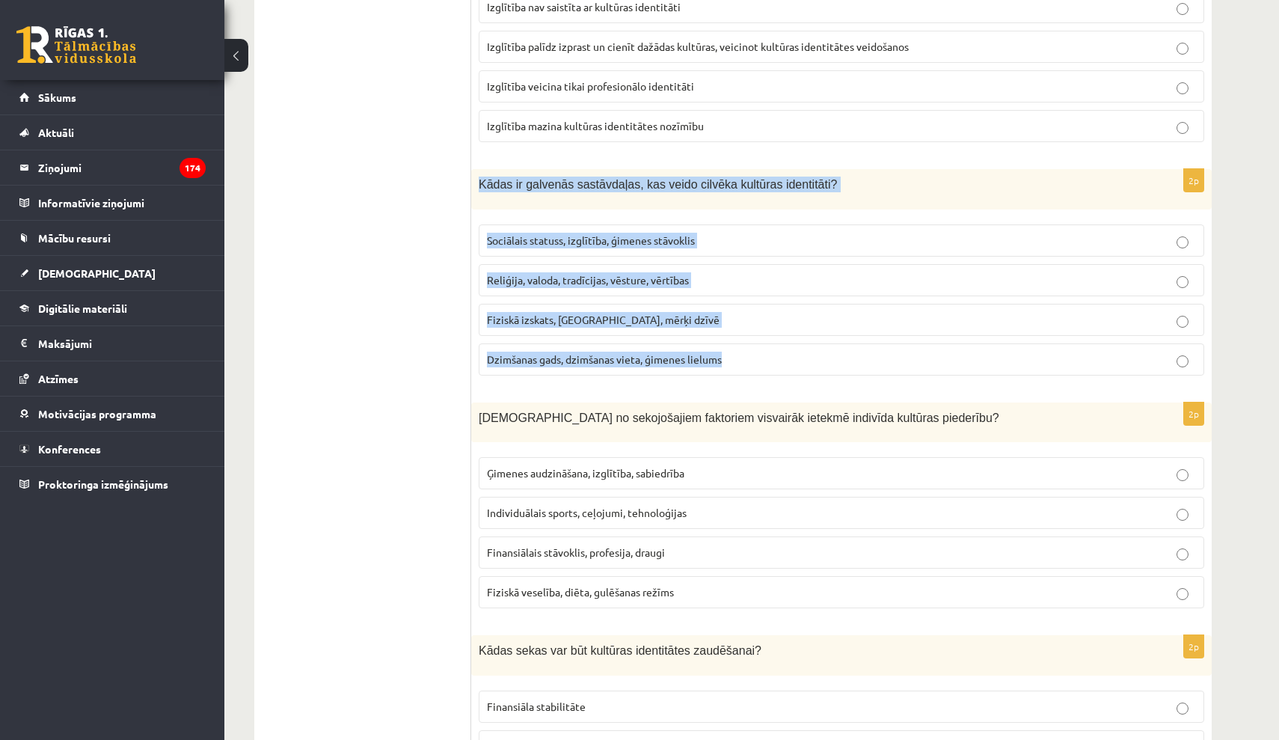
drag, startPoint x: 483, startPoint y: 173, endPoint x: 778, endPoint y: 358, distance: 348.2
click at [778, 358] on div "2p Kādas ir galvenās sastāvdaļas, kas veido cilvēka kultūras identitāti? Sociāl…" at bounding box center [841, 278] width 740 height 218
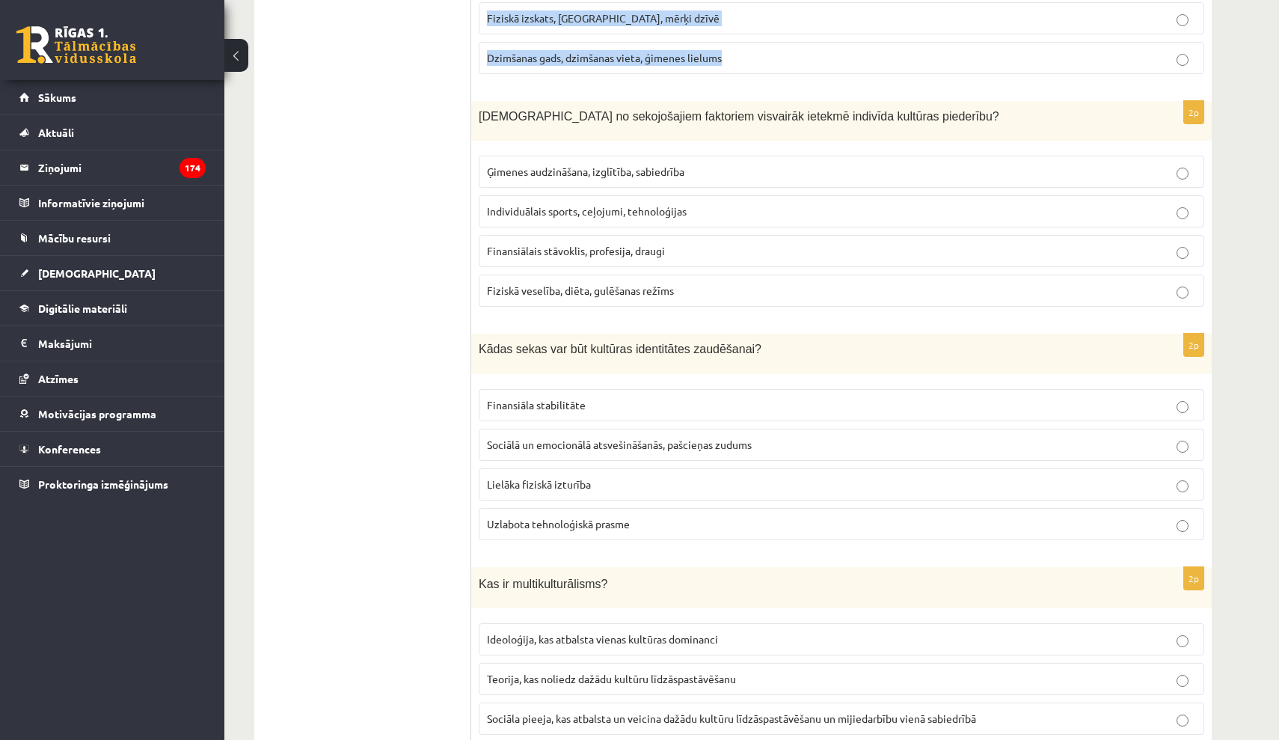
scroll to position [1372, 1]
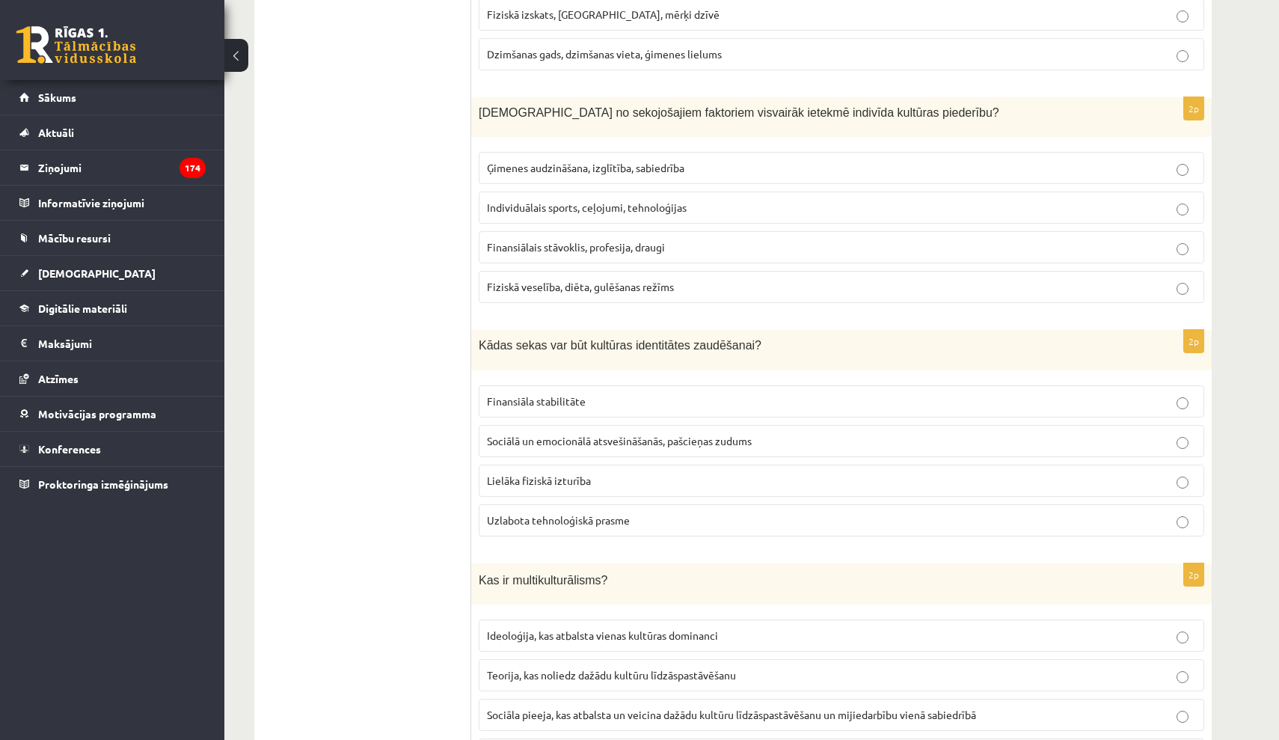
click at [574, 172] on p "Ģimenes audzināšana, izglītība, sabiedrība" at bounding box center [841, 168] width 709 height 16
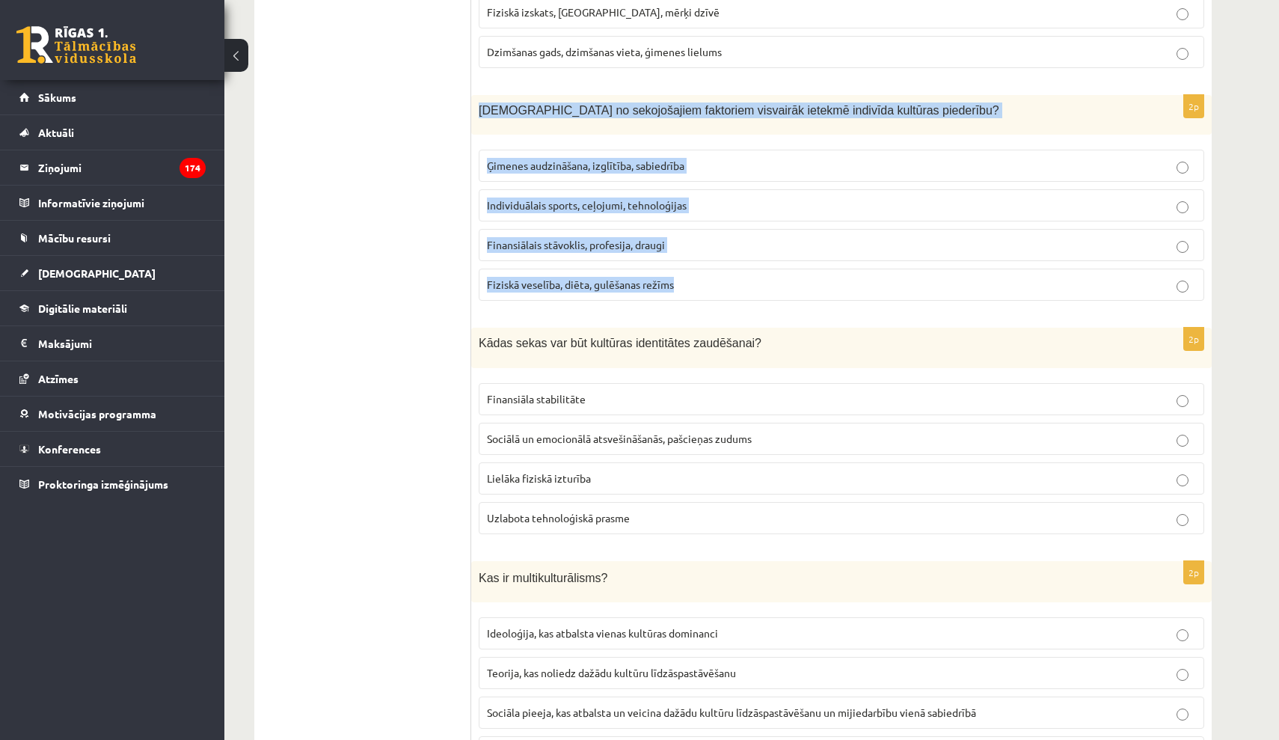
drag, startPoint x: 476, startPoint y: 109, endPoint x: 745, endPoint y: 286, distance: 322.0
click at [745, 286] on div "2p Kuri no sekojošajiem faktoriem visvairāk ietekmē indivīda kultūras piederību…" at bounding box center [841, 204] width 740 height 218
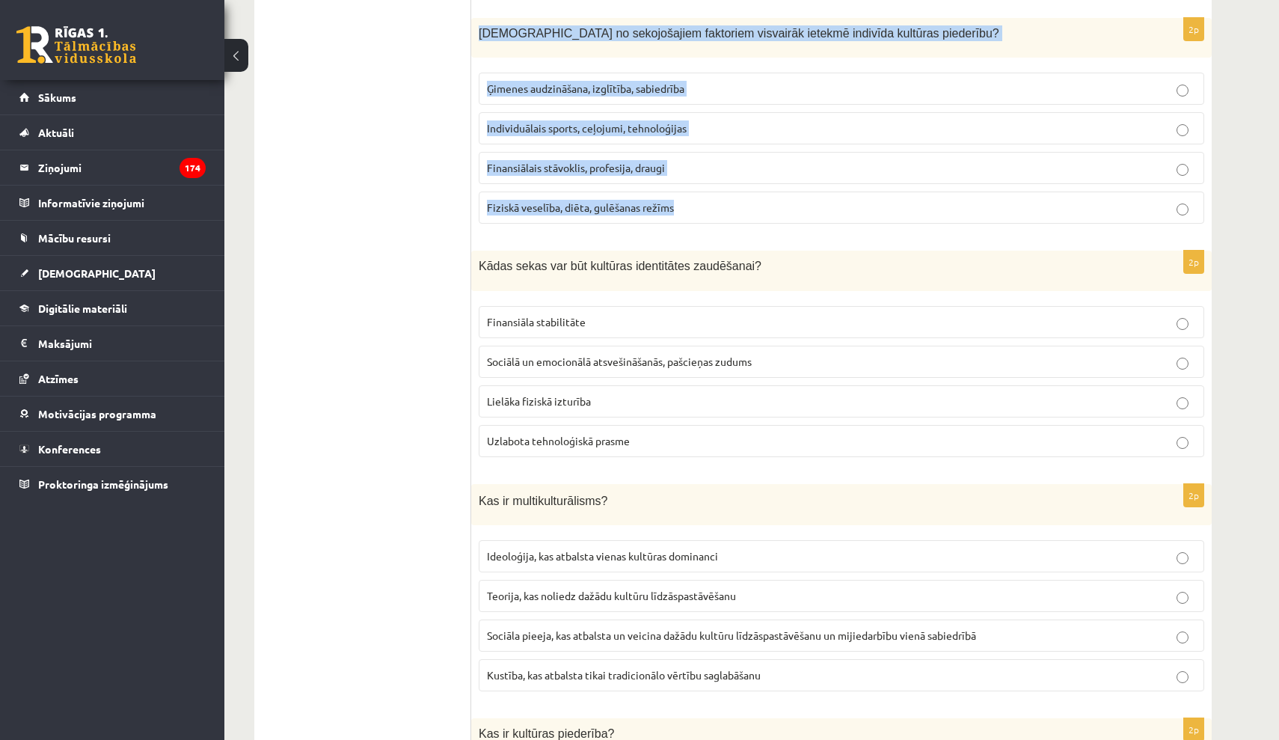
scroll to position [1456, 0]
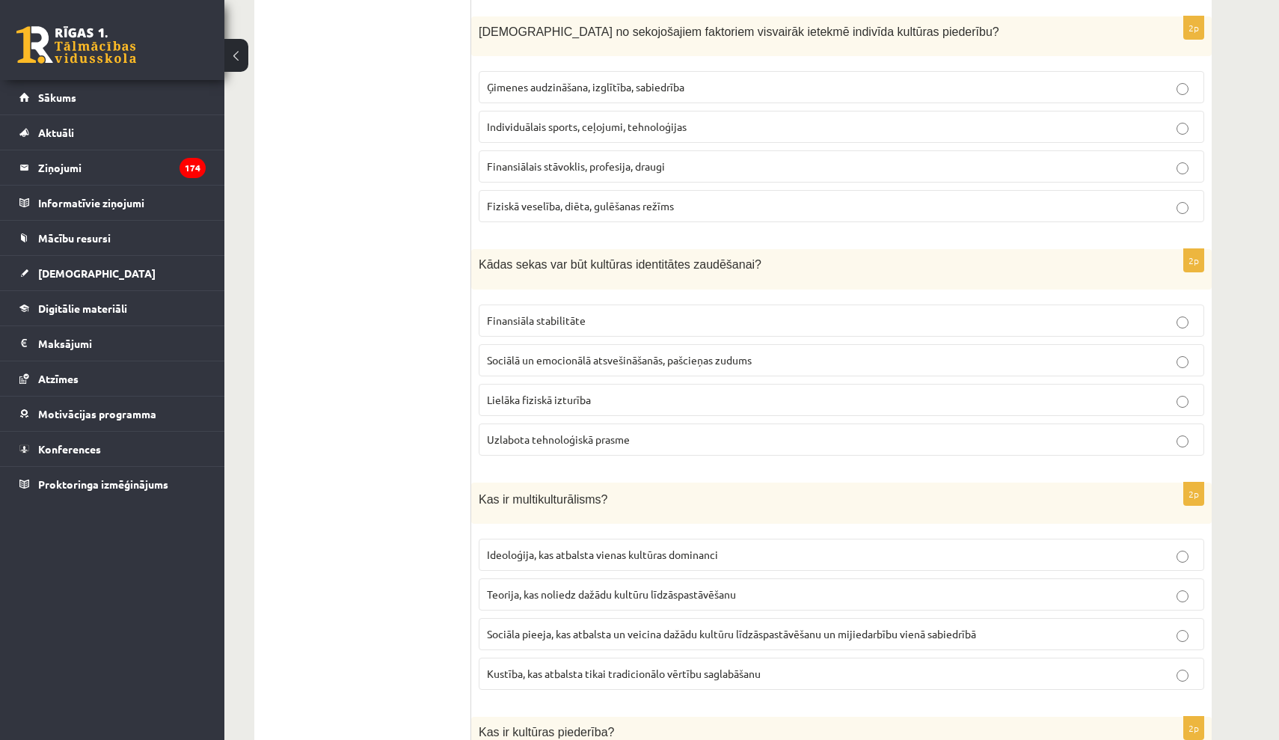
click at [518, 258] on span "Kādas sekas var būt kultūras identitātes zaudēšanai?" at bounding box center [620, 264] width 283 height 13
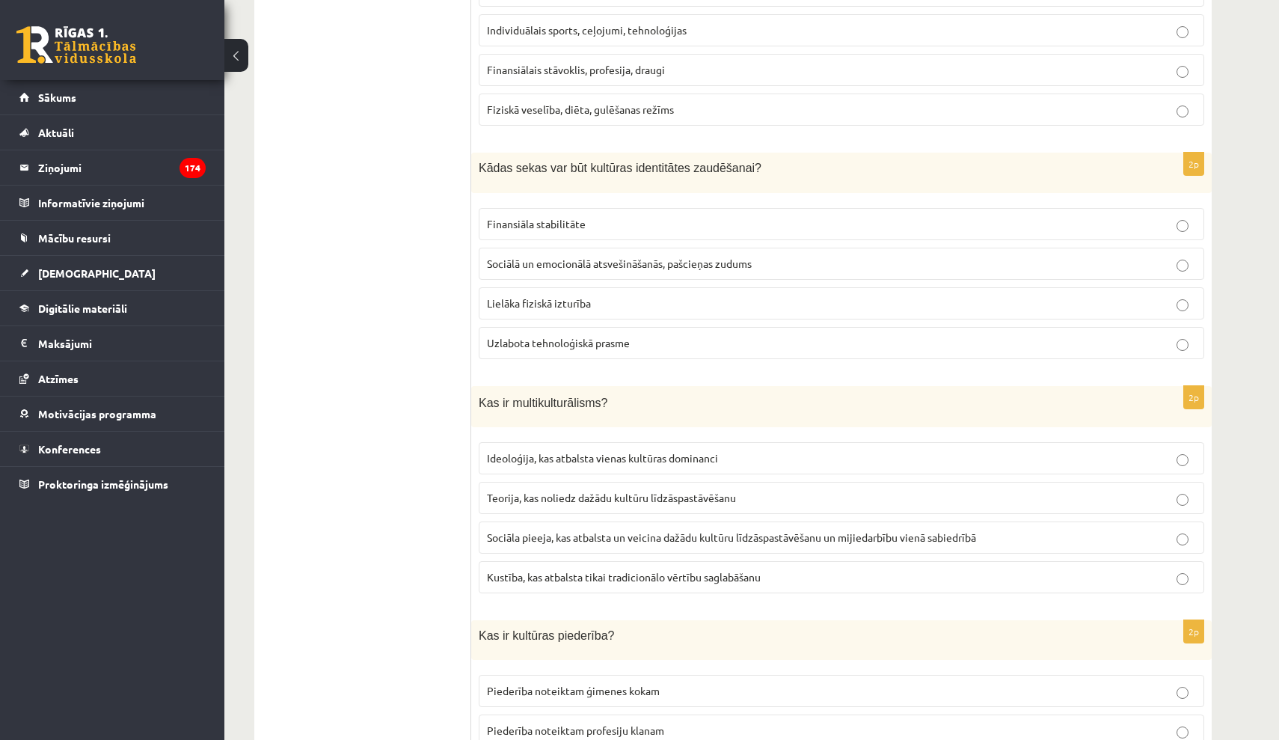
scroll to position [1558, 0]
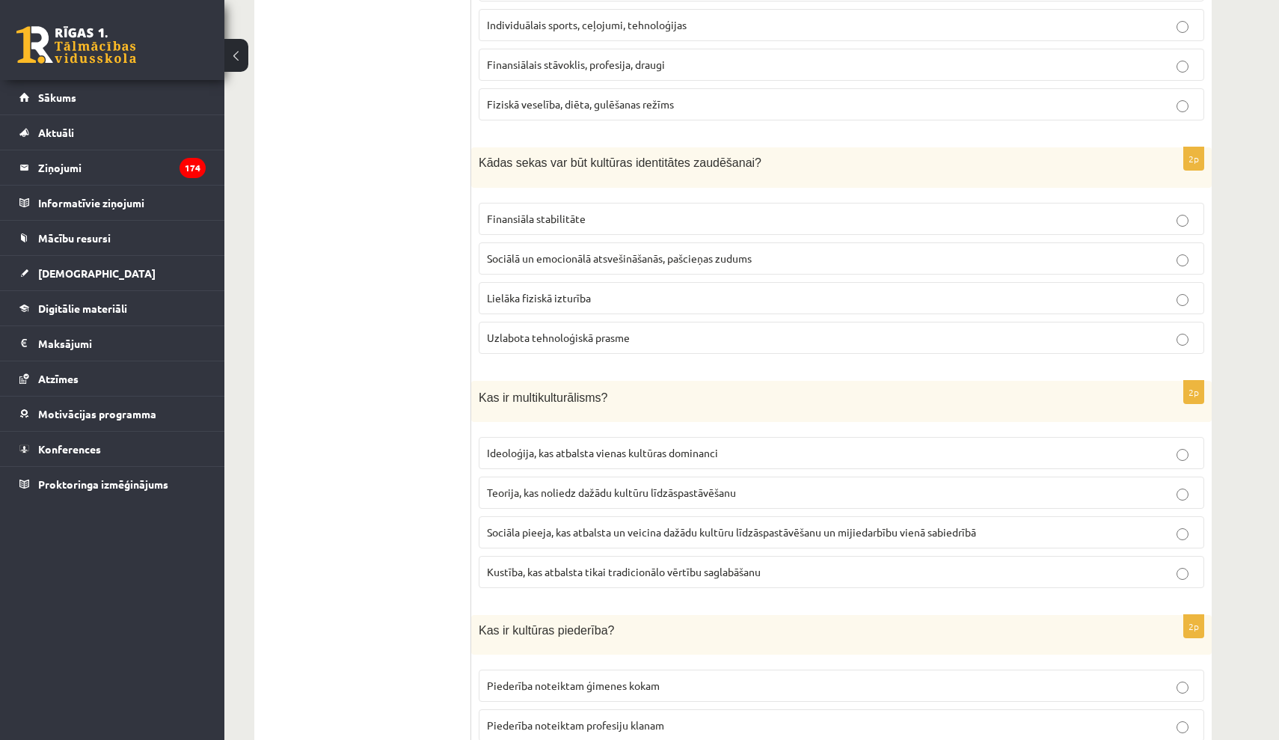
click at [618, 251] on span "Sociālā un emocionālā atsvešināšanās, pašcieņas zudums" at bounding box center [619, 257] width 265 height 13
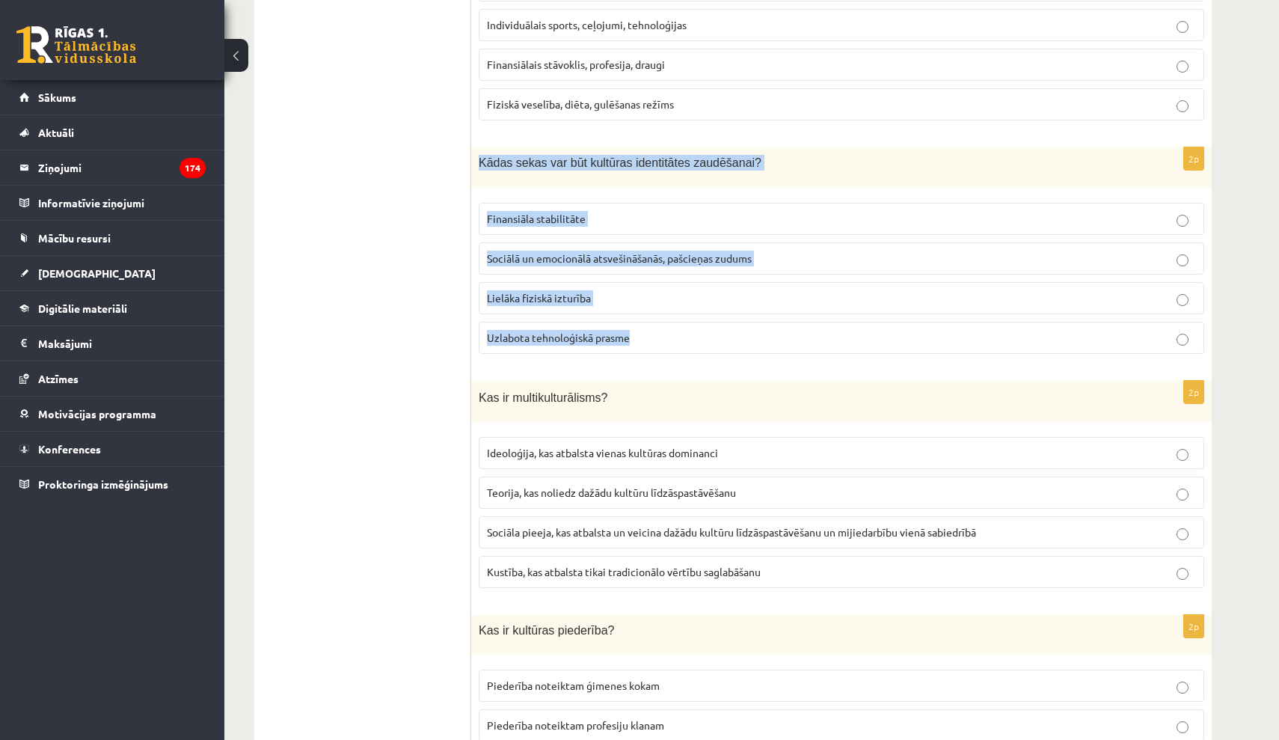
drag, startPoint x: 482, startPoint y: 162, endPoint x: 655, endPoint y: 343, distance: 250.2
click at [655, 343] on div "2p Kādas sekas var būt kultūras identitātes zaudēšanai? Finansiāla stabilitāte …" at bounding box center [841, 256] width 740 height 218
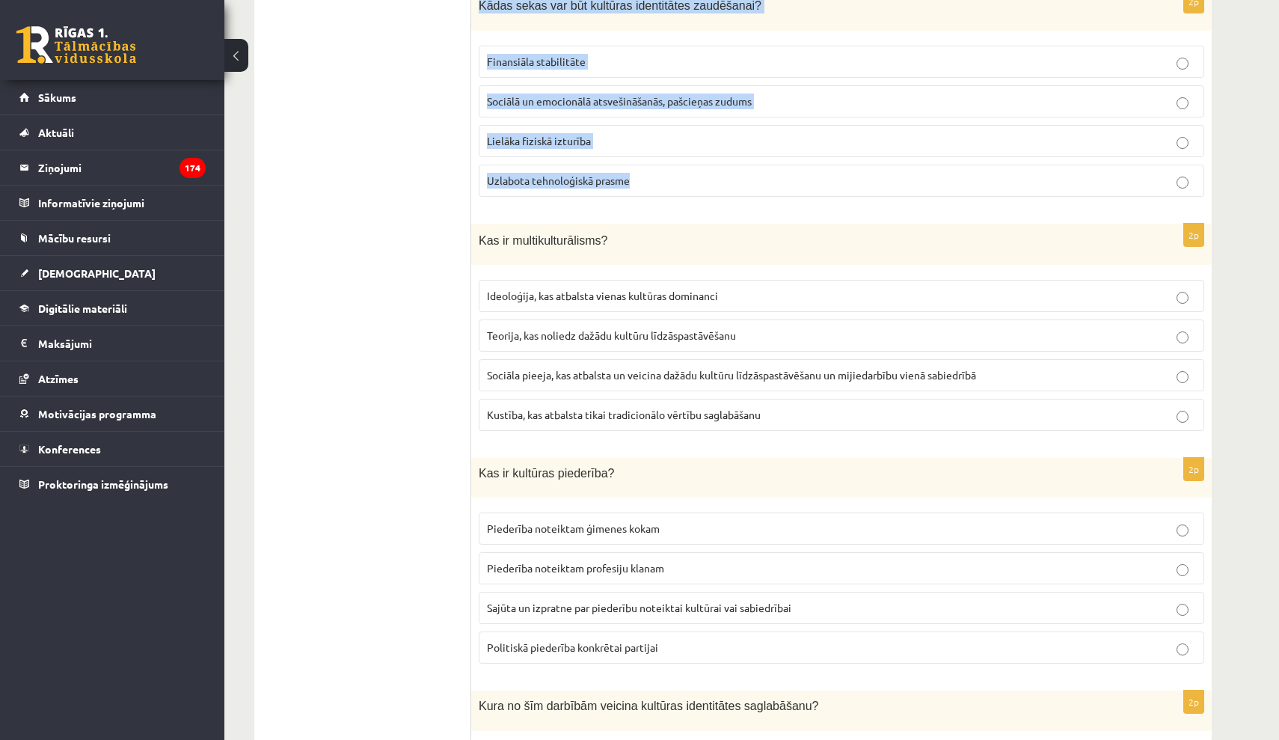
scroll to position [1716, 0]
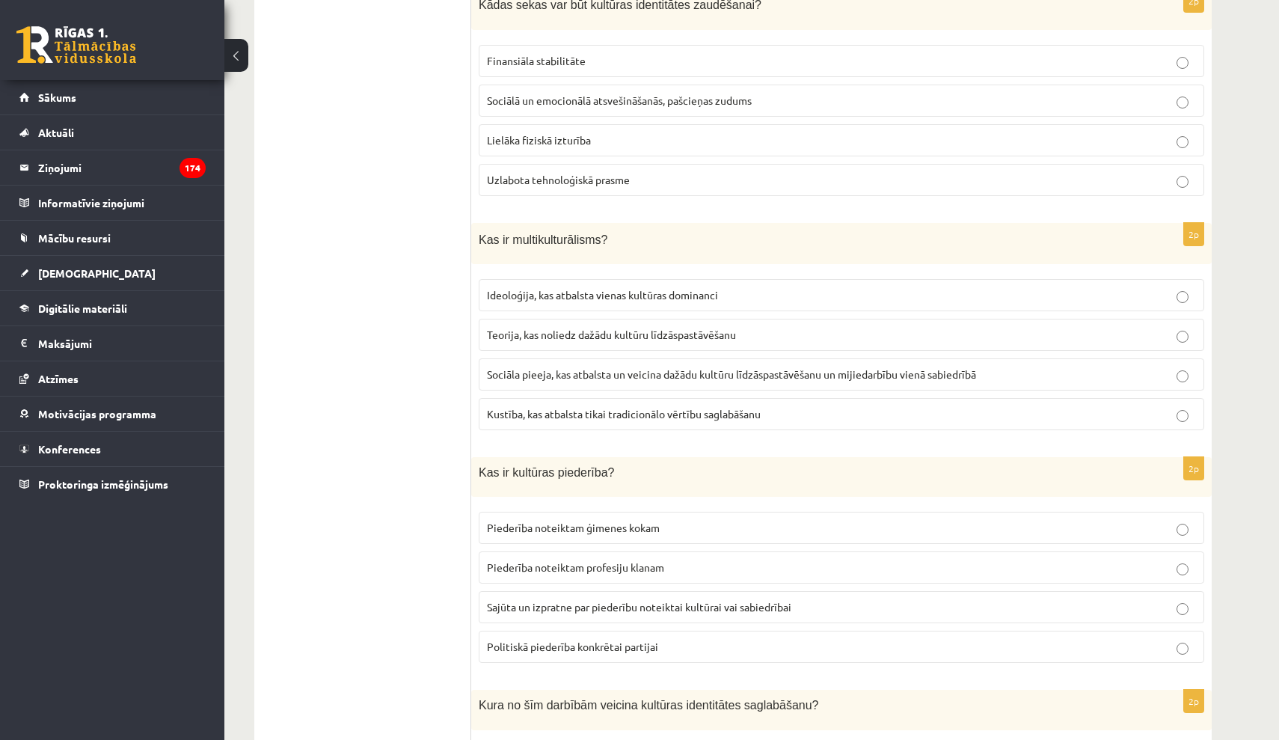
click at [678, 367] on span "Sociāla pieeja, kas atbalsta un veicina dažādu kultūru līdzāspastāvēšanu un mij…" at bounding box center [731, 373] width 489 height 13
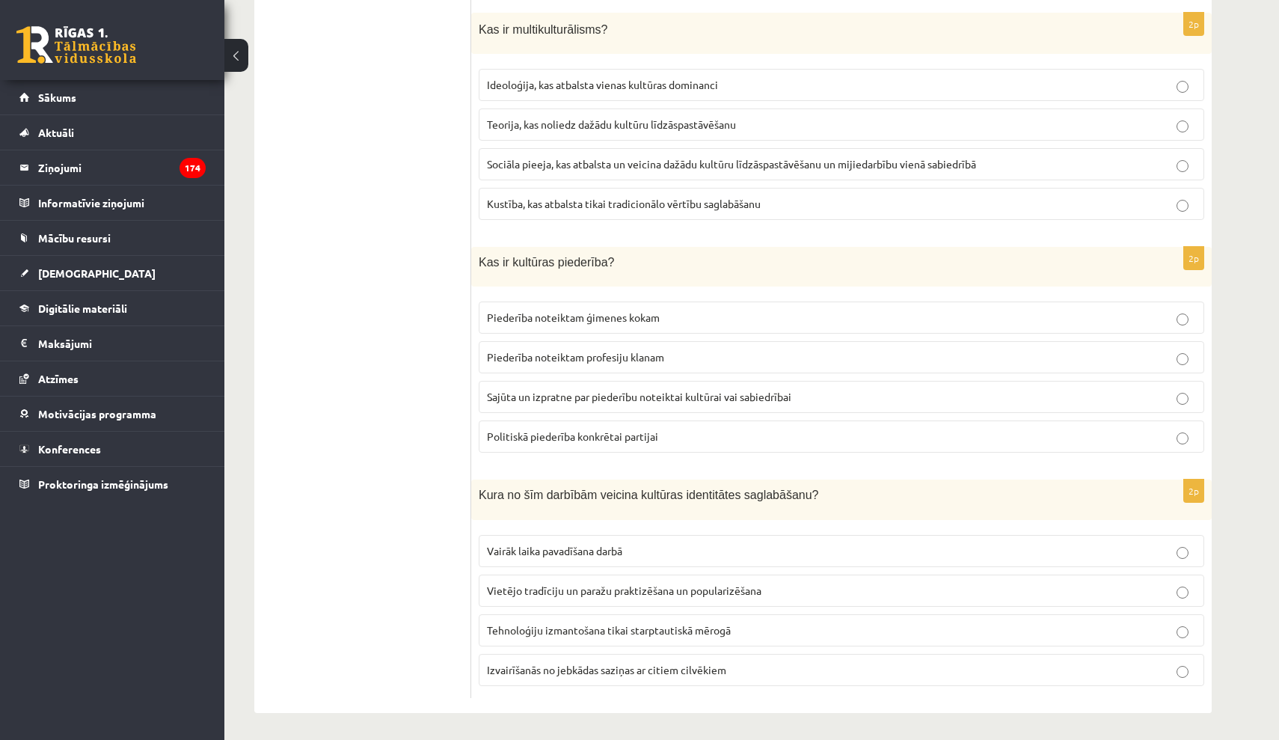
scroll to position [1925, 0]
click at [590, 393] on span "Sajūta un izpratne par piederību noteiktai kultūrai vai sabiedrībai" at bounding box center [639, 396] width 304 height 13
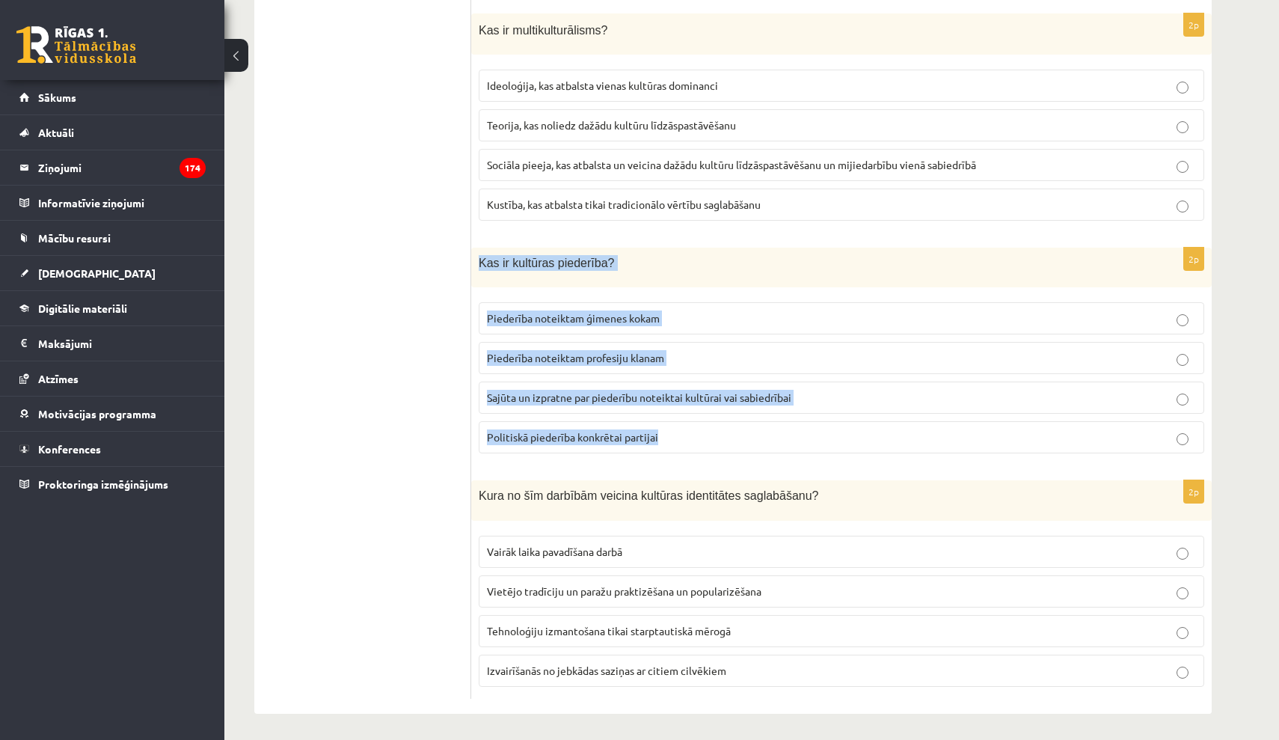
drag, startPoint x: 491, startPoint y: 272, endPoint x: 710, endPoint y: 432, distance: 271.2
click at [708, 434] on div "2p Kas ir kultūras piederība? Piederība noteiktam ģimenes kokam Piederība notei…" at bounding box center [841, 357] width 740 height 218
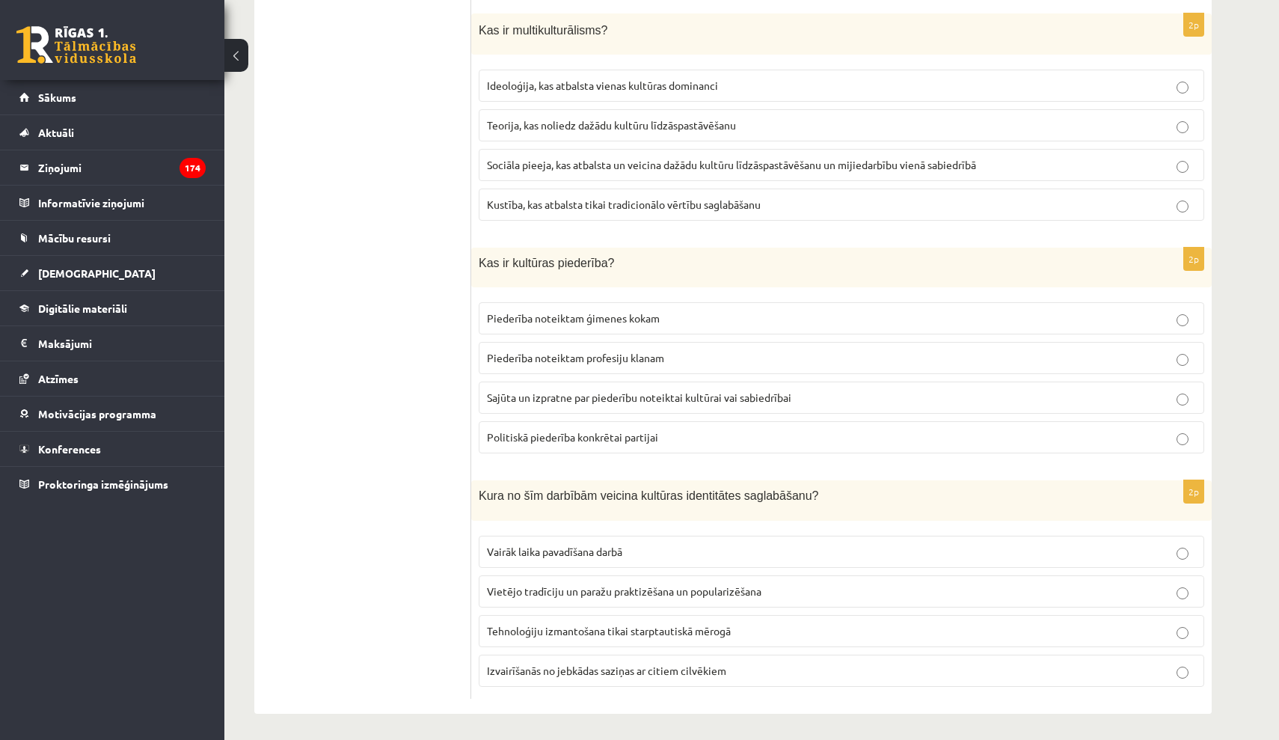
drag, startPoint x: 699, startPoint y: 593, endPoint x: 580, endPoint y: 548, distance: 127.4
click at [697, 592] on p "Vietējo tradīciju un paražu praktizēšana un popularizēšana" at bounding box center [841, 591] width 709 height 16
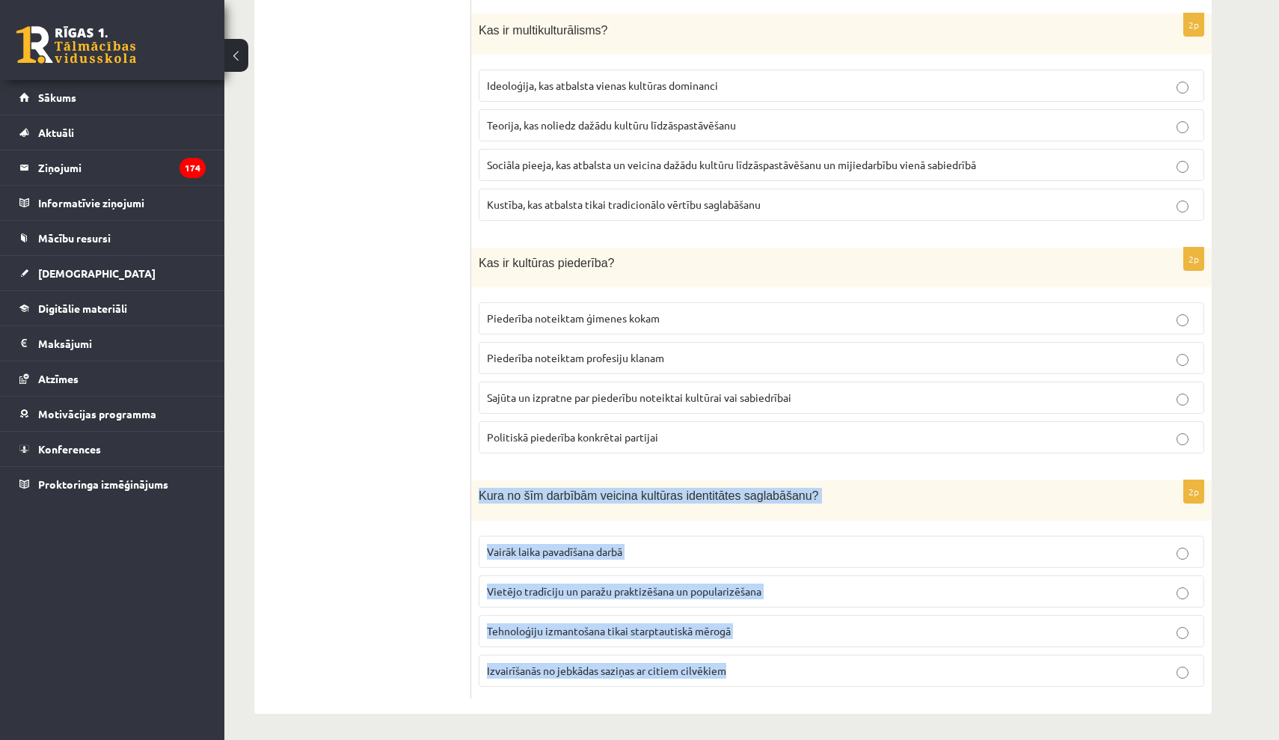
drag, startPoint x: 493, startPoint y: 497, endPoint x: 729, endPoint y: 657, distance: 285.5
click at [729, 659] on div "2p Kura no šīm darbībām veicina kultūras identitātes saglabāšanu? Vairāk laika …" at bounding box center [841, 589] width 740 height 218
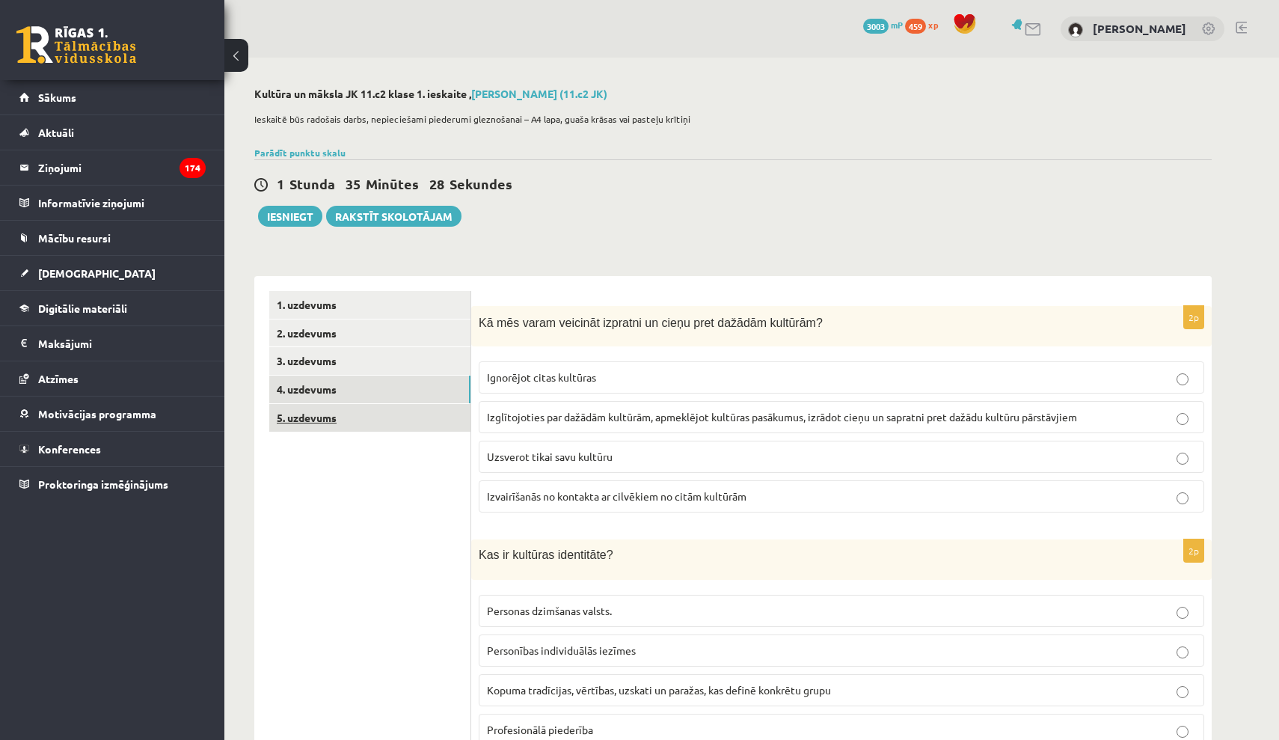
scroll to position [0, 0]
click at [339, 409] on link "5. uzdevums" at bounding box center [369, 418] width 201 height 28
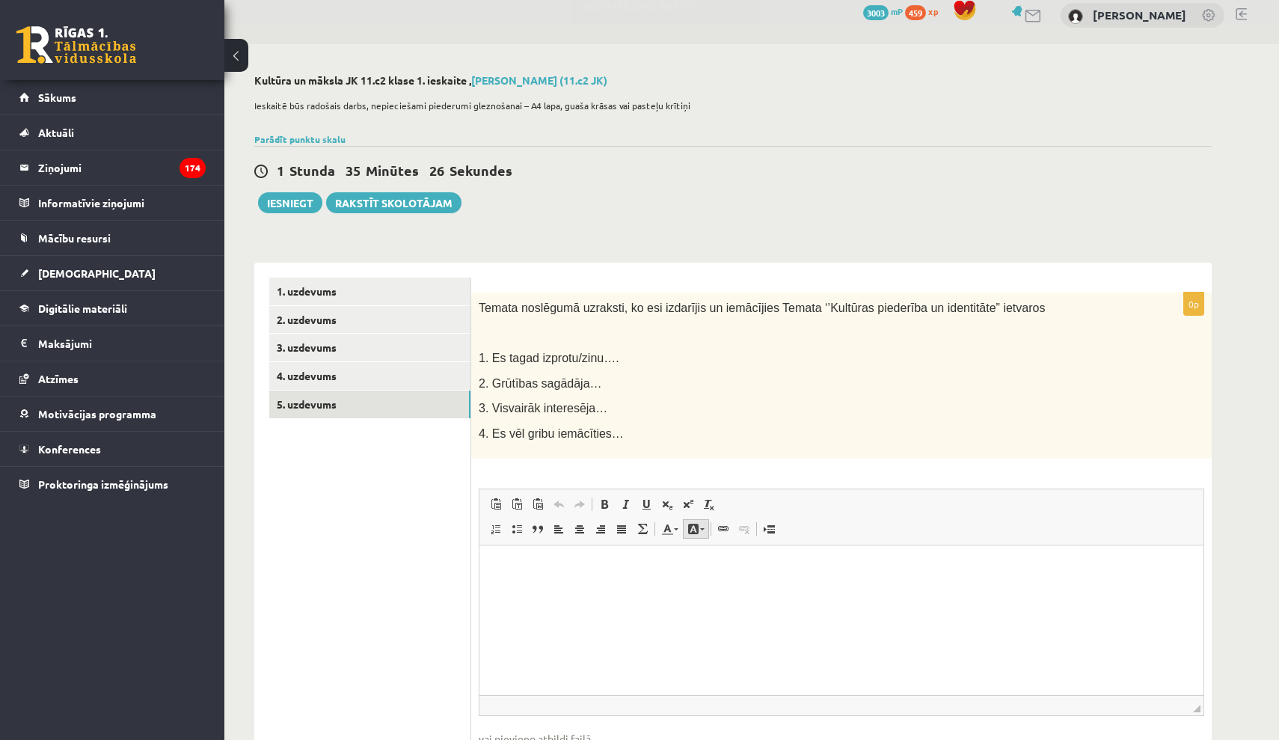
scroll to position [16, 0]
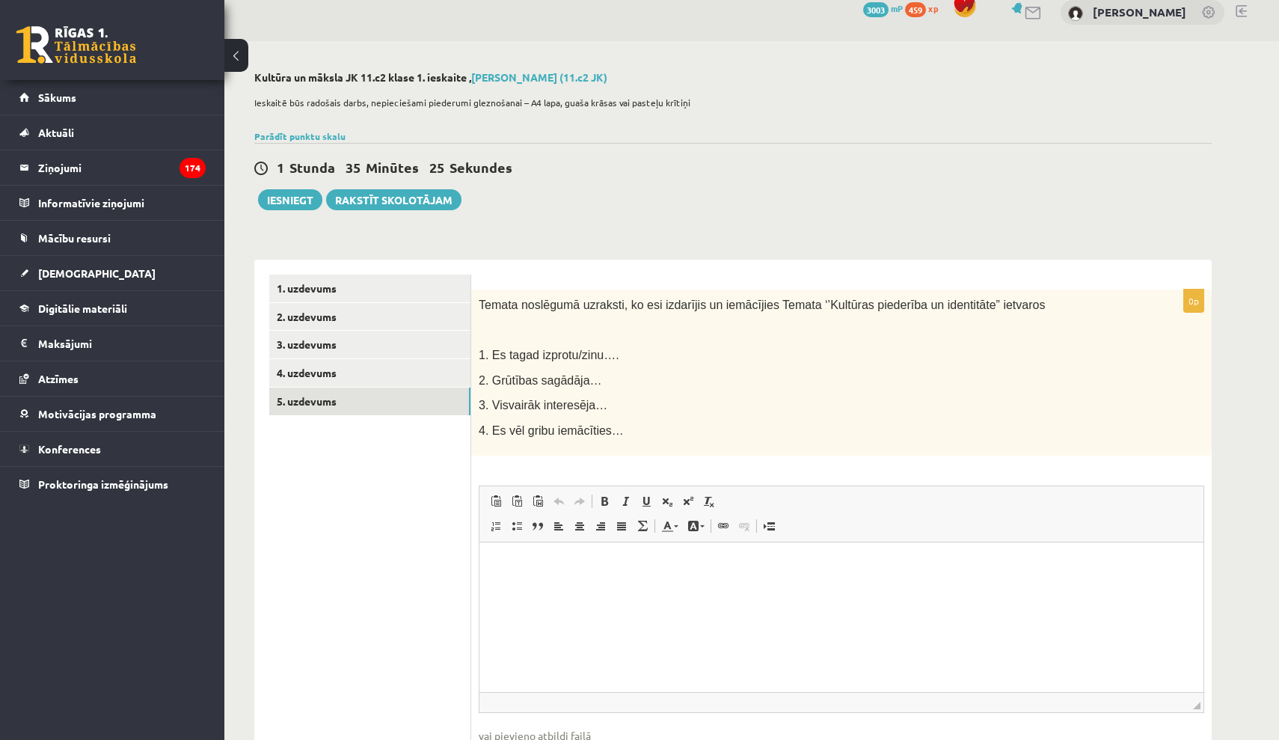
click at [672, 588] on html at bounding box center [841, 565] width 724 height 46
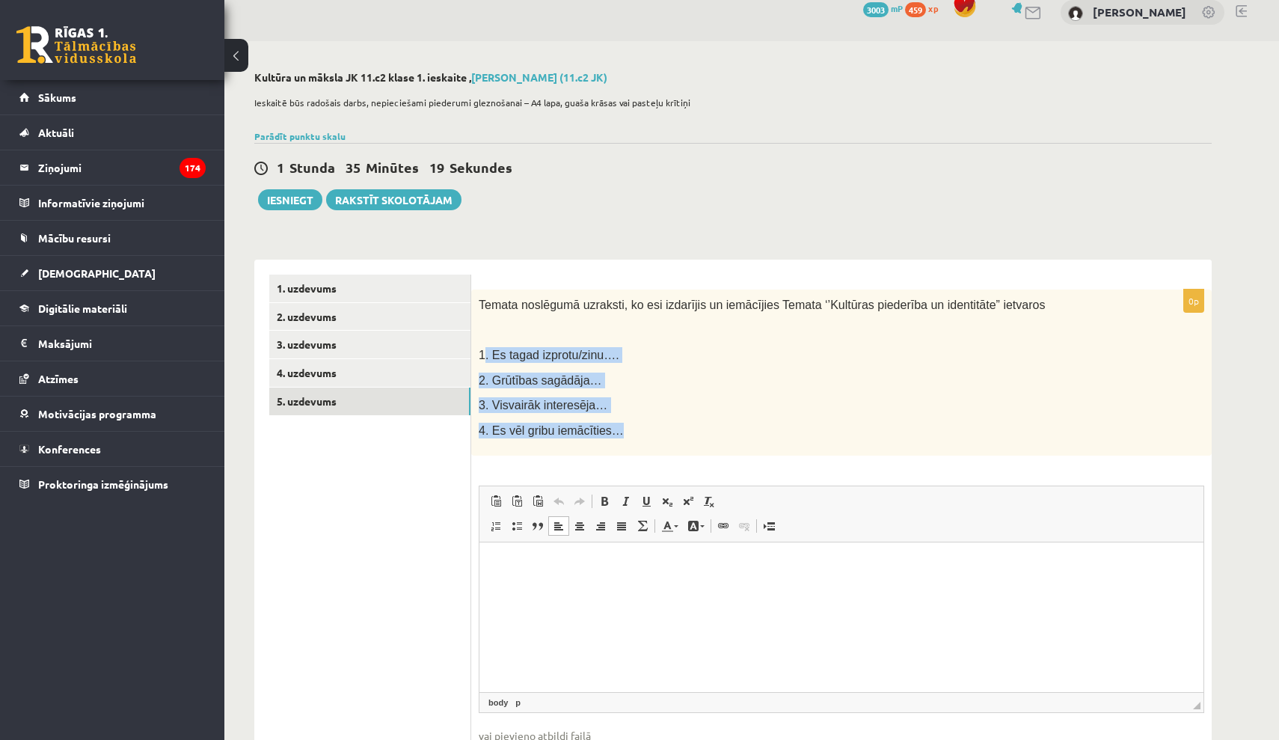
drag, startPoint x: 490, startPoint y: 352, endPoint x: 689, endPoint y: 440, distance: 217.4
click at [689, 440] on div "Temata noslēgumā uzraksti, ko esi izdarījis un iemācījies Temata ‘’Kultūras pie…" at bounding box center [841, 372] width 740 height 167
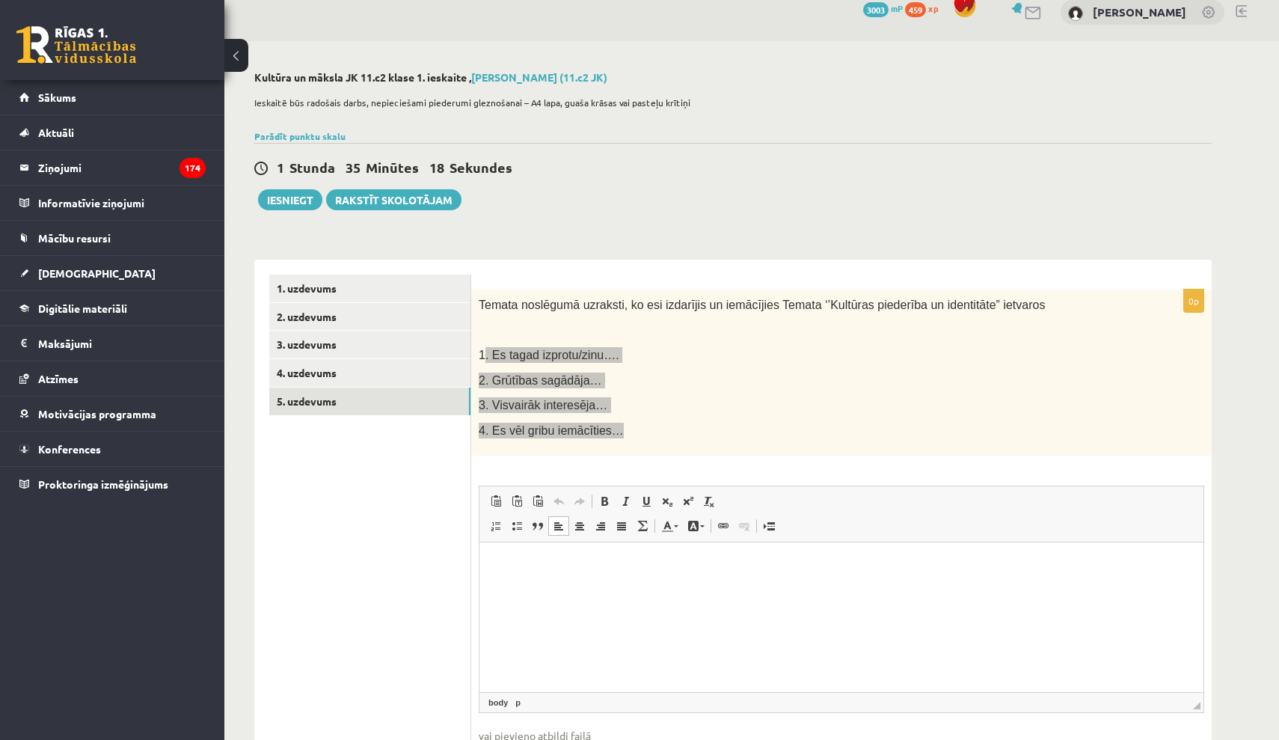
click at [651, 588] on html at bounding box center [841, 565] width 724 height 46
paste body "Визуальный текстовый редактор, wiswyg-editor-user-answer-47433834305660"
click at [638, 579] on body "**********" at bounding box center [841, 601] width 694 height 89
click at [630, 561] on p "**********" at bounding box center [841, 564] width 694 height 15
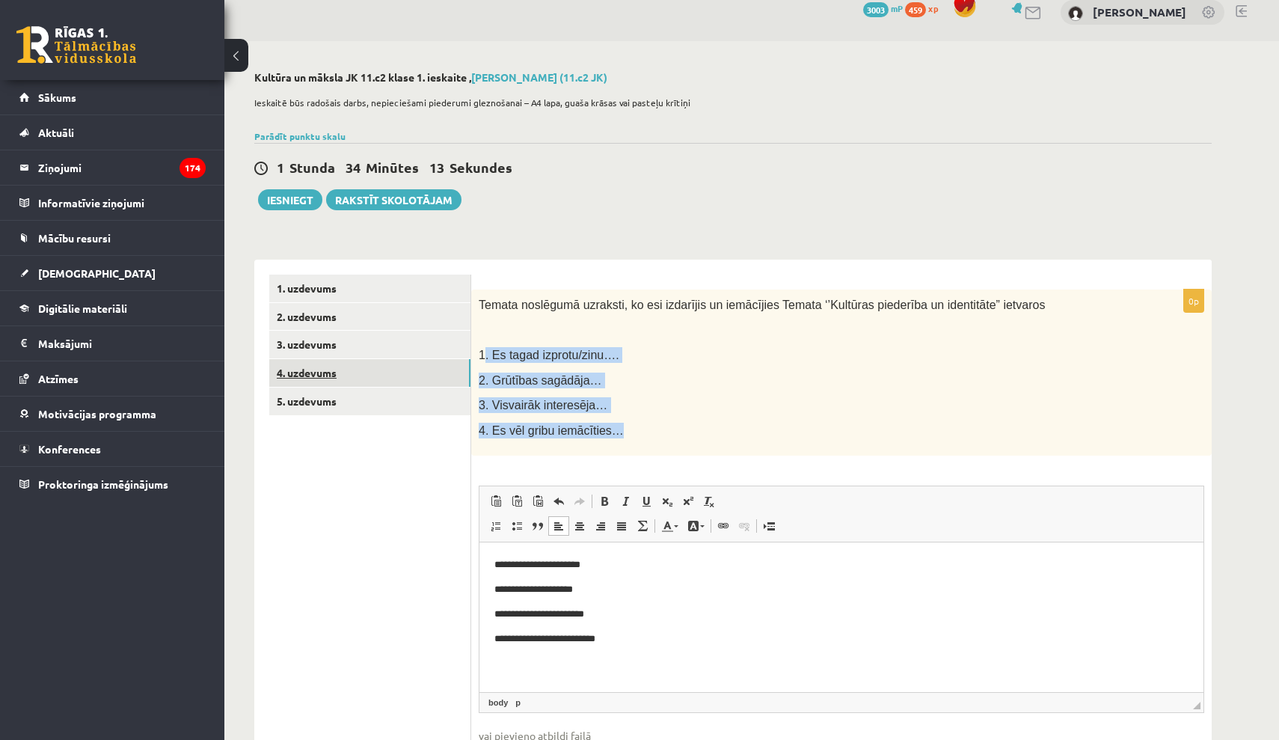
click at [358, 359] on link "4. uzdevums" at bounding box center [369, 373] width 201 height 28
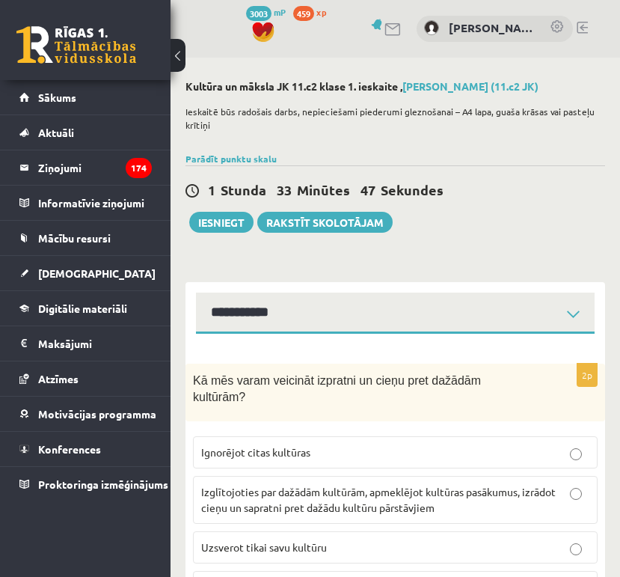
scroll to position [0, 0]
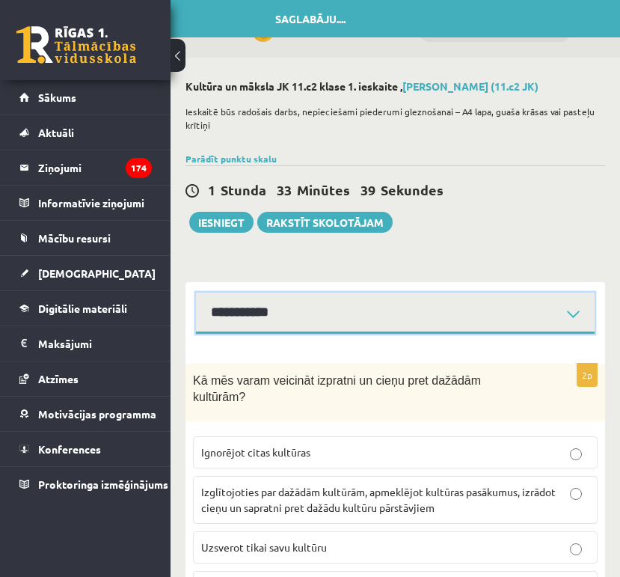
select select "**********"
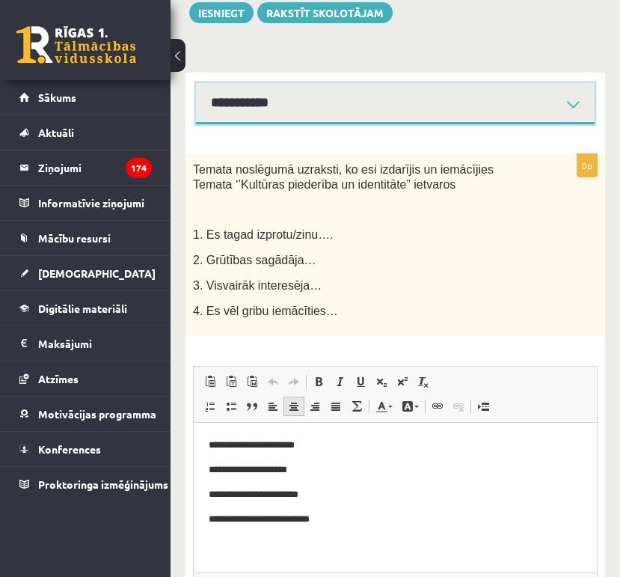
scroll to position [215, 0]
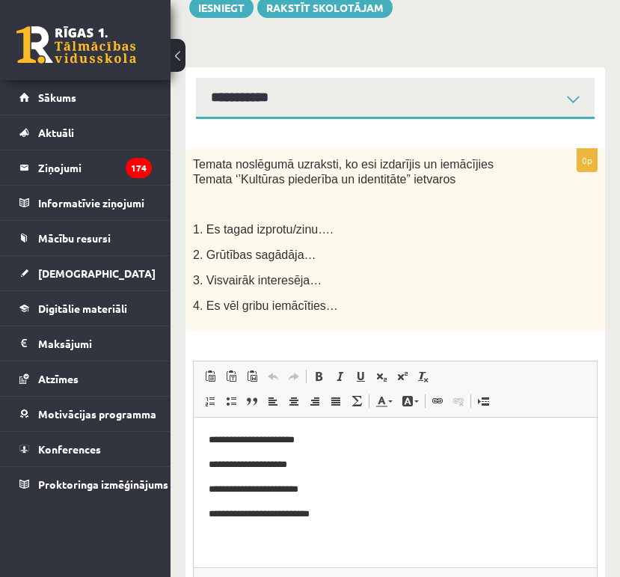
click at [354, 453] on body "**********" at bounding box center [395, 476] width 373 height 89
click at [336, 436] on p "**********" at bounding box center [395, 439] width 373 height 15
paste body "Визуальный текстовый редактор, wiswyg-editor-user-answer-47433990947460"
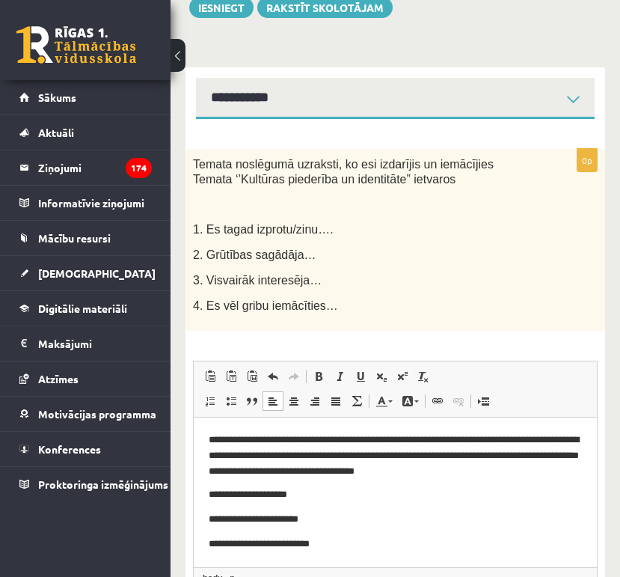
drag, startPoint x: 312, startPoint y: 438, endPoint x: 315, endPoint y: 446, distance: 8.8
click at [313, 438] on p "**********" at bounding box center [395, 454] width 373 height 45
click at [215, 438] on p "**********" at bounding box center [395, 454] width 373 height 45
click at [333, 500] on p "**********" at bounding box center [395, 493] width 373 height 15
click at [316, 522] on p "**********" at bounding box center [395, 518] width 373 height 15
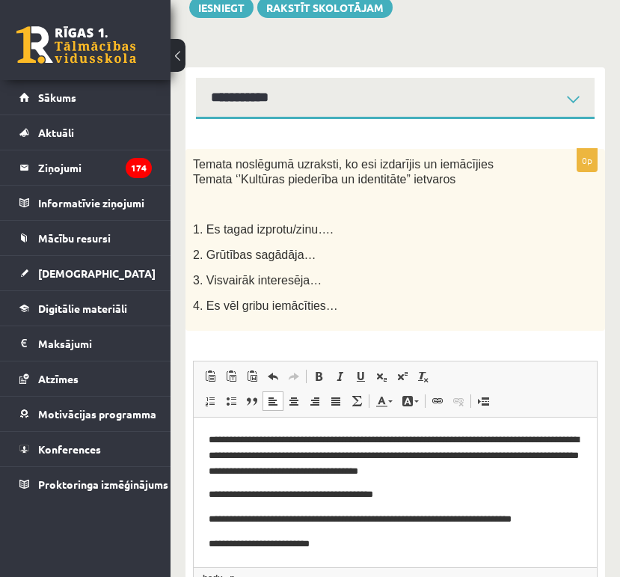
click at [369, 545] on p "**********" at bounding box center [395, 543] width 373 height 15
click at [530, 545] on p "**********" at bounding box center [395, 551] width 373 height 30
click at [246, 559] on p "**********" at bounding box center [395, 551] width 373 height 30
click at [527, 544] on p "**********" at bounding box center [395, 551] width 373 height 30
drag, startPoint x: 606, startPoint y: 980, endPoint x: 412, endPoint y: 565, distance: 458.1
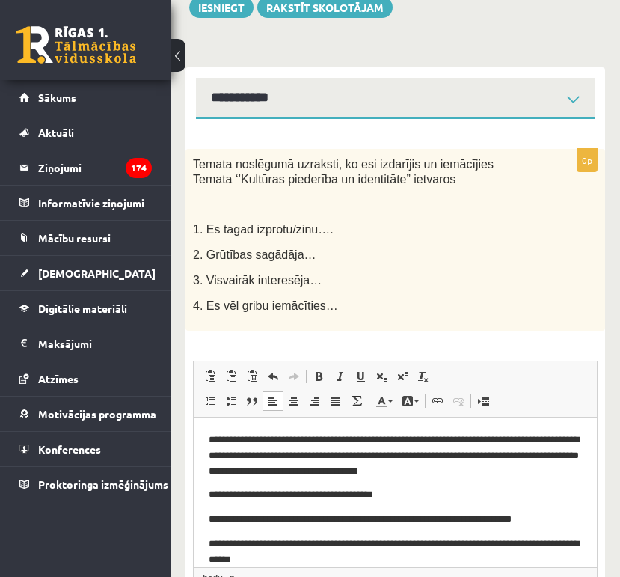
click at [412, 565] on p "**********" at bounding box center [395, 551] width 373 height 30
click at [551, 520] on p "**********" at bounding box center [395, 518] width 373 height 15
click at [412, 493] on p "**********" at bounding box center [395, 493] width 373 height 15
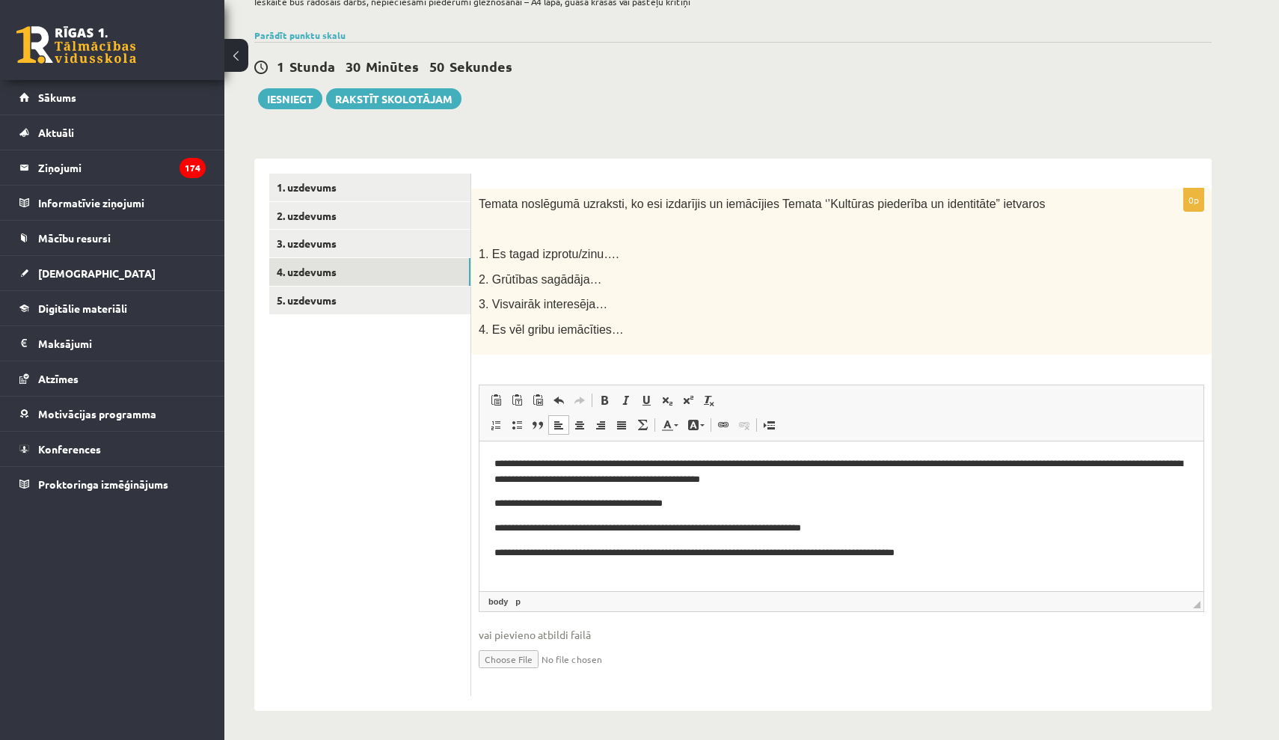
scroll to position [116, 0]
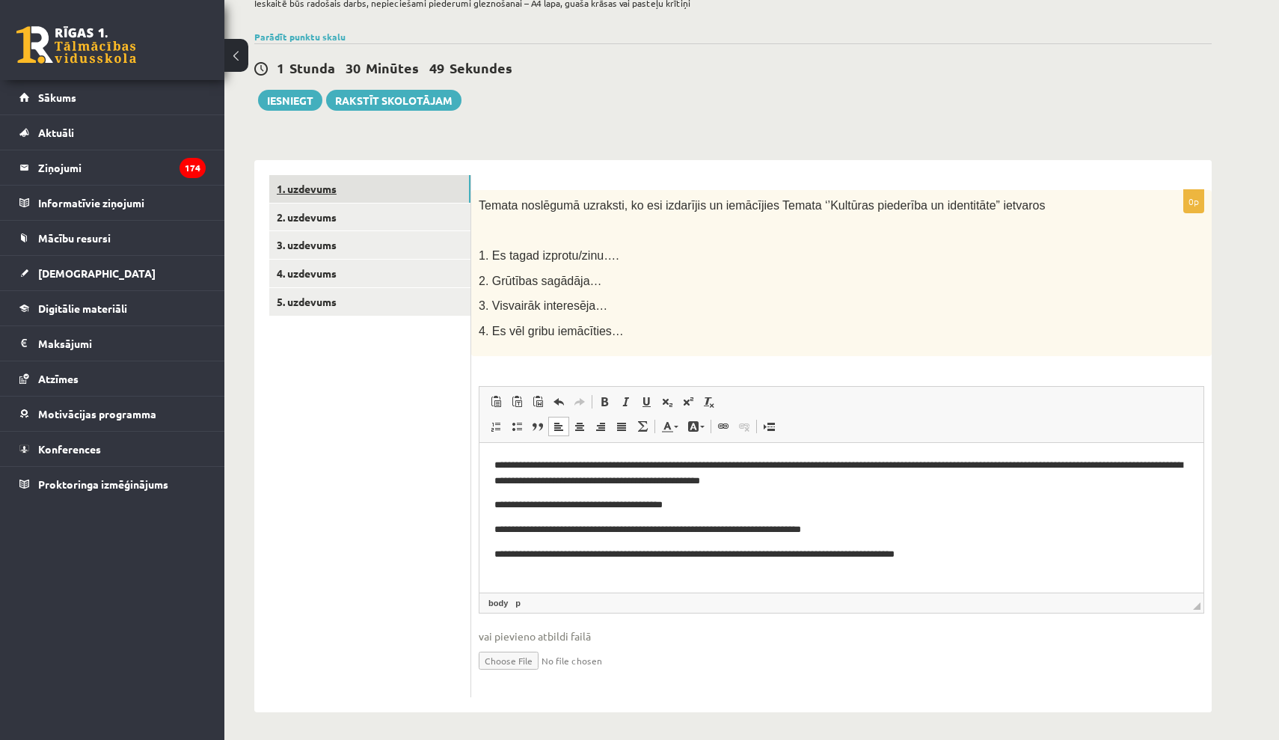
click at [386, 195] on link "1. uzdevums" at bounding box center [369, 189] width 201 height 28
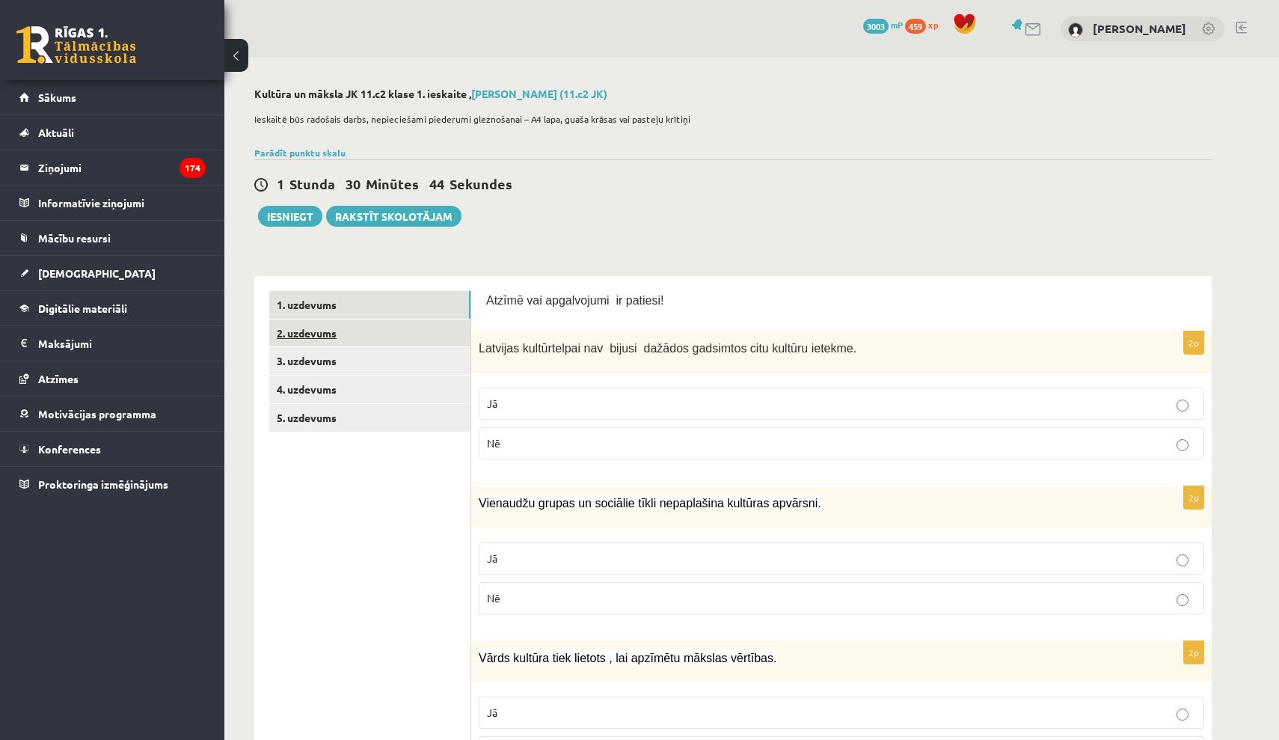
scroll to position [0, 0]
click at [367, 340] on link "2. uzdevums" at bounding box center [369, 333] width 201 height 28
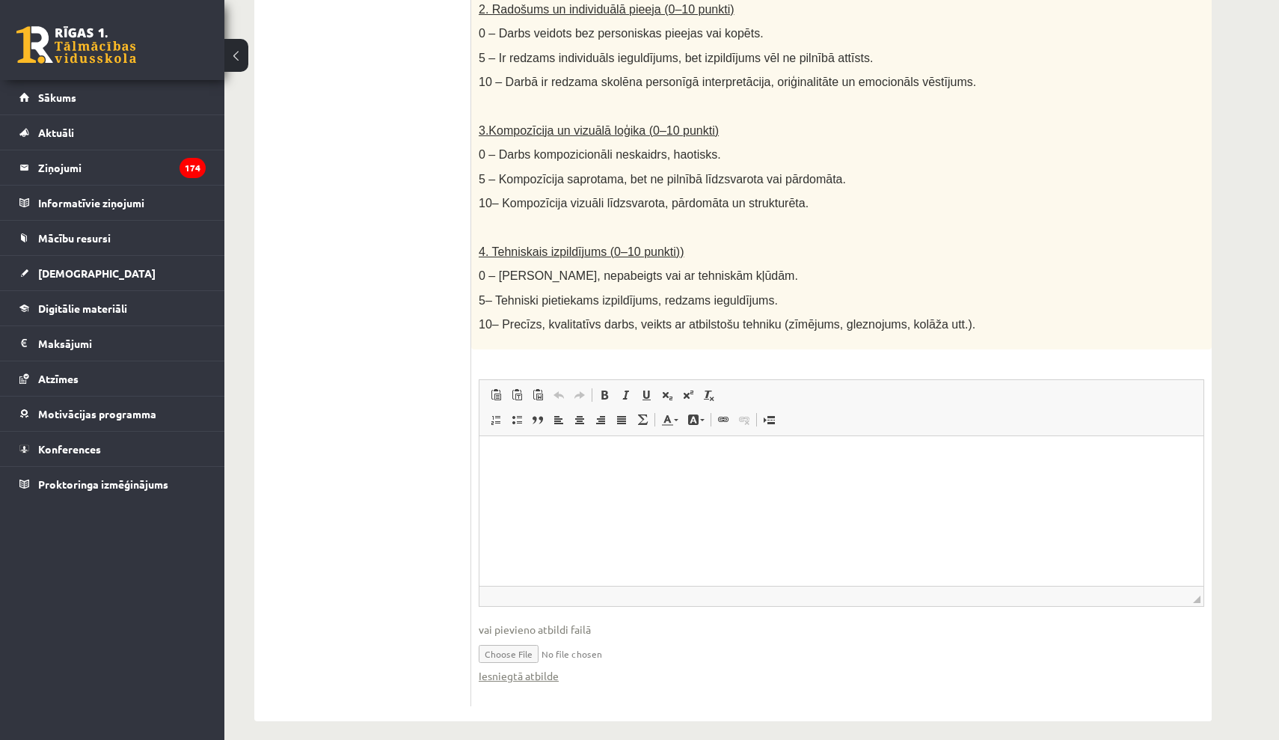
scroll to position [662, 0]
click at [549, 669] on link "Iesniegtā atbilde" at bounding box center [519, 677] width 80 height 16
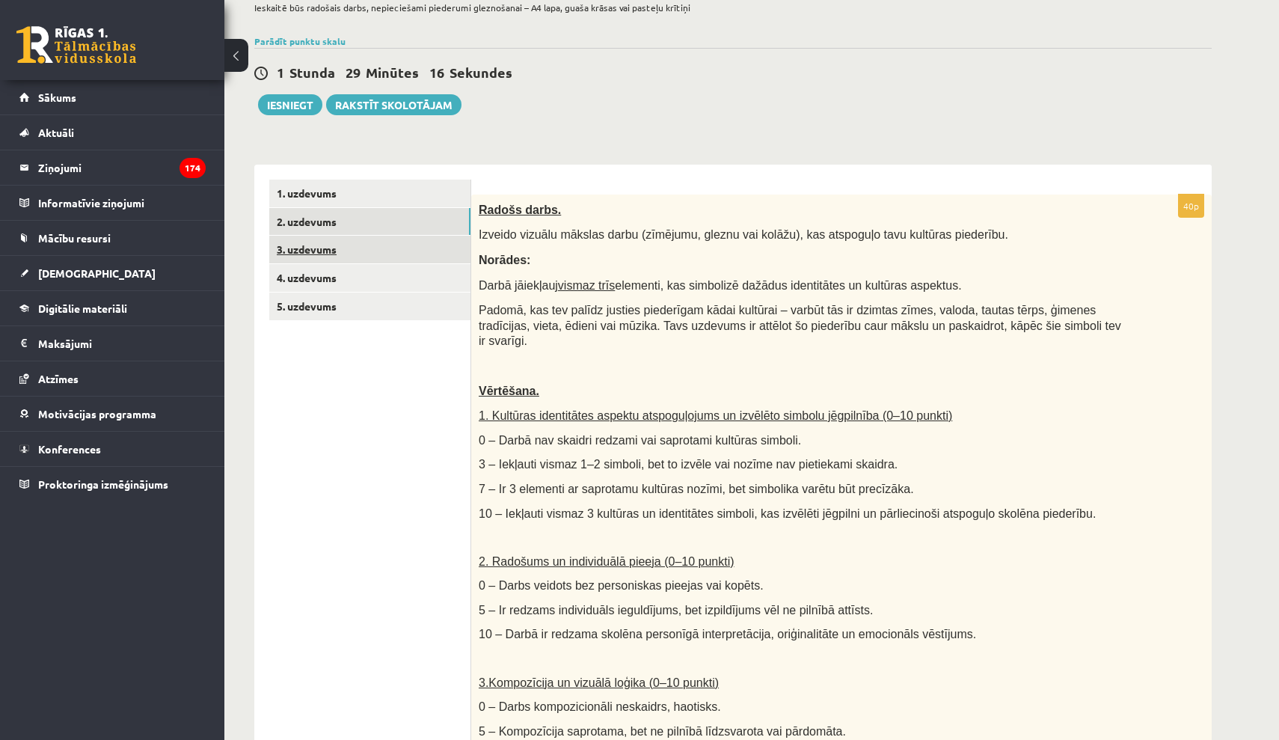
scroll to position [108, 0]
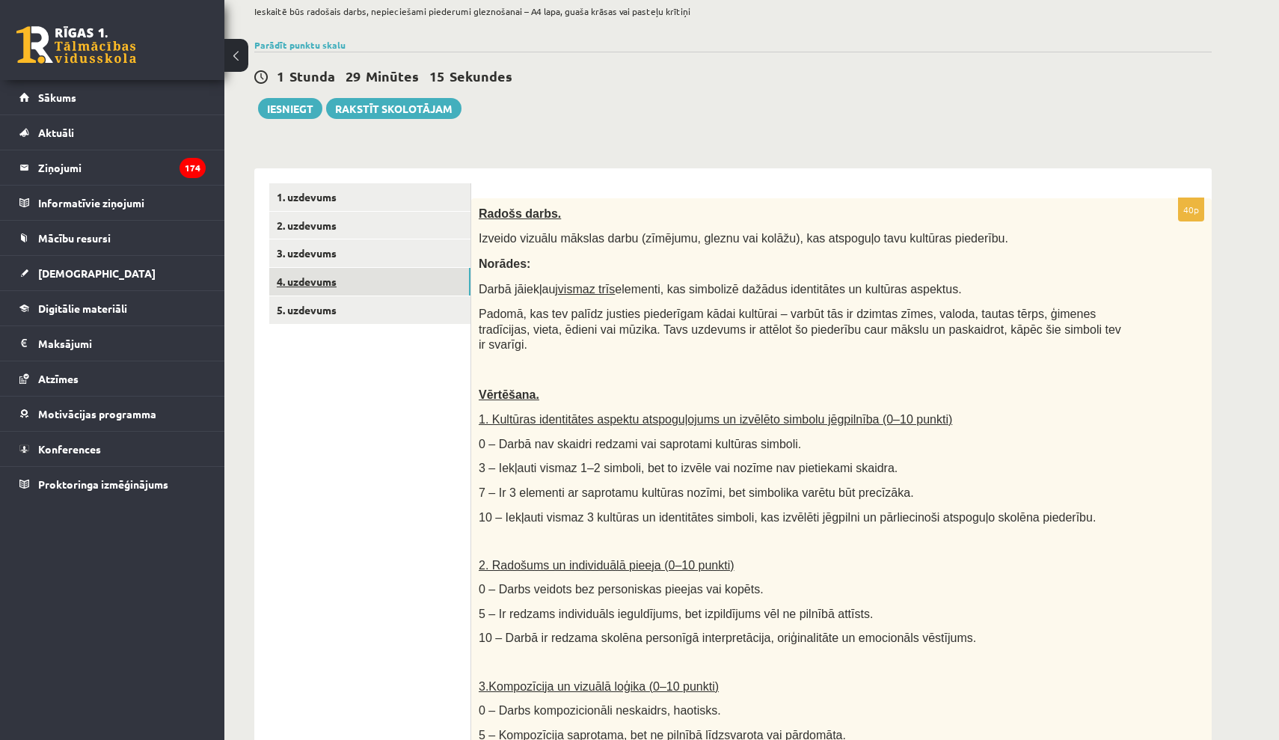
click at [364, 285] on link "4. uzdevums" at bounding box center [369, 282] width 201 height 28
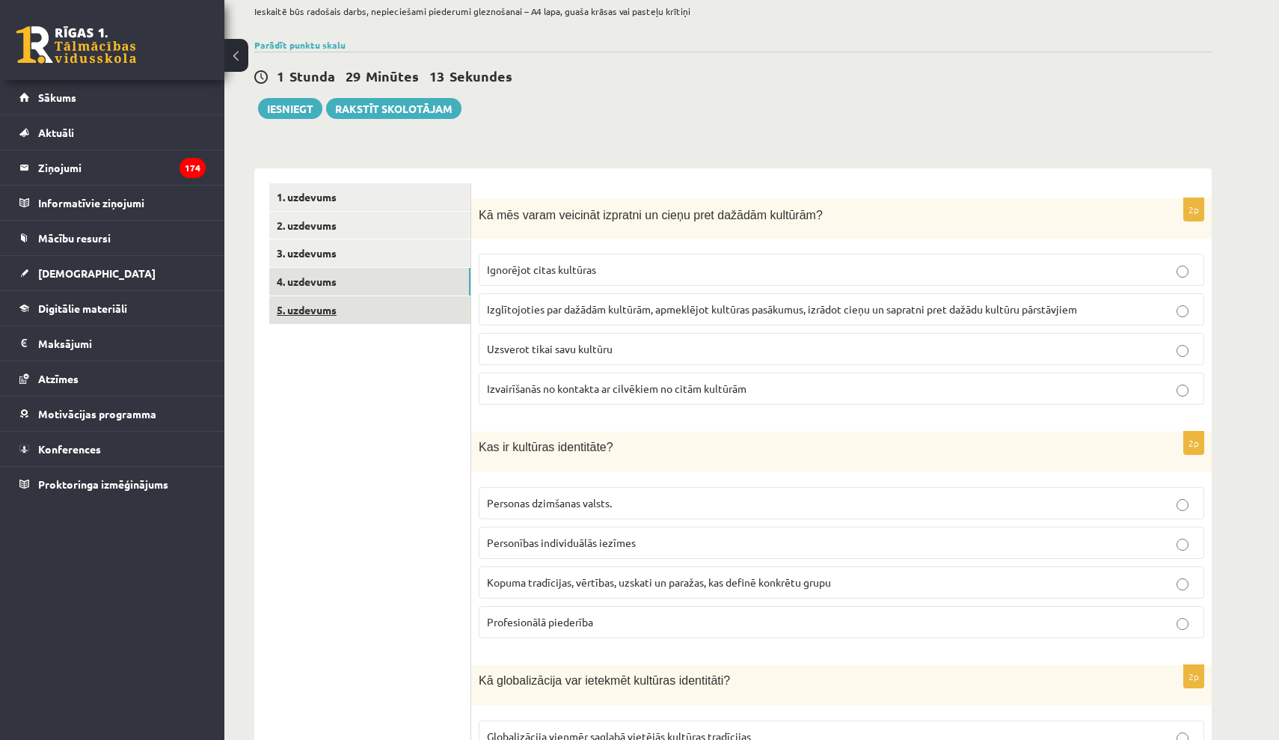
click at [429, 302] on link "5. uzdevums" at bounding box center [369, 310] width 201 height 28
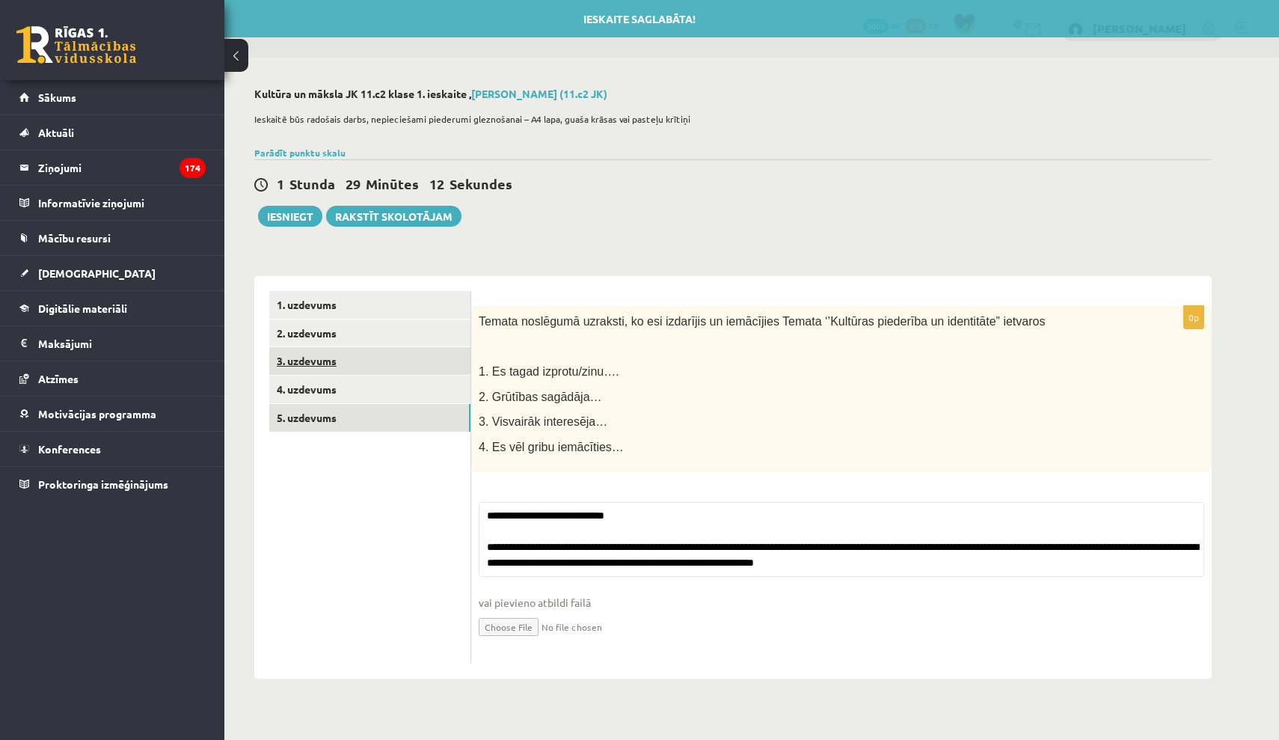
click at [402, 349] on link "3. uzdevums" at bounding box center [369, 361] width 201 height 28
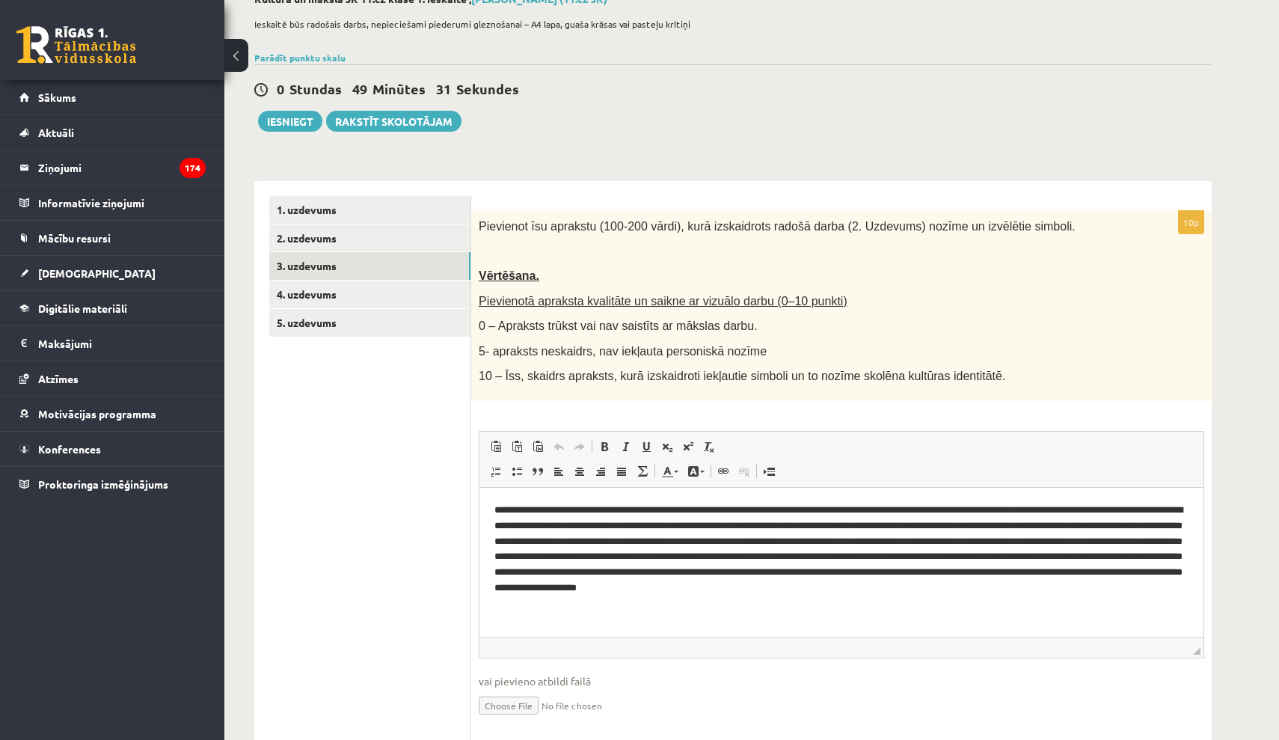
scroll to position [127, 0]
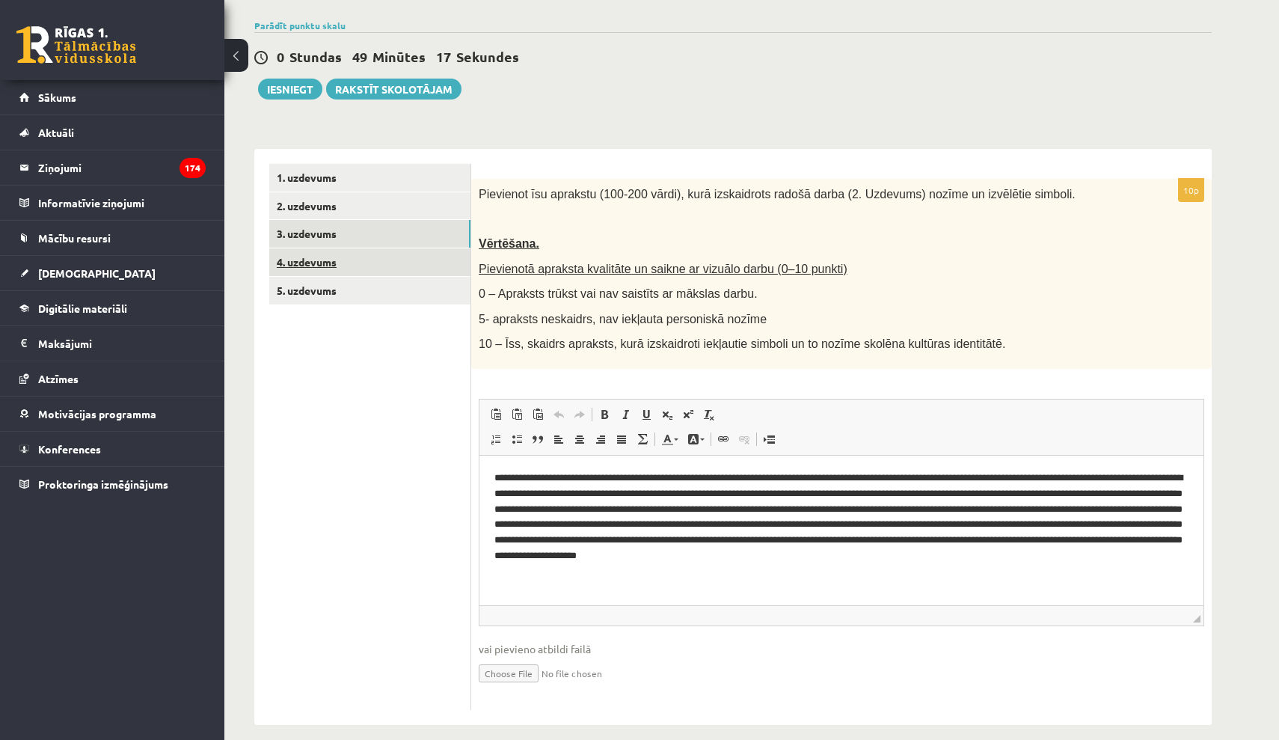
click at [400, 251] on link "4. uzdevums" at bounding box center [369, 262] width 201 height 28
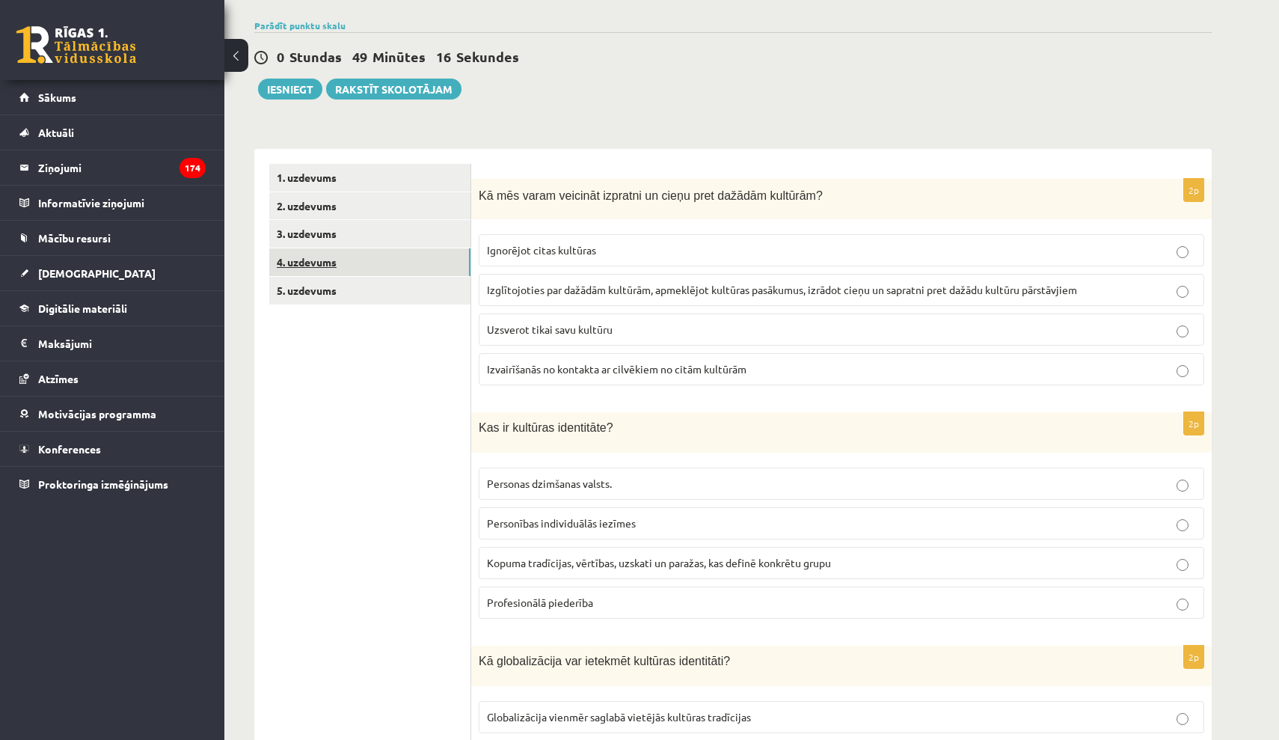
click at [396, 270] on link "4. uzdevums" at bounding box center [369, 262] width 201 height 28
click at [395, 299] on link "5. uzdevums" at bounding box center [369, 291] width 201 height 28
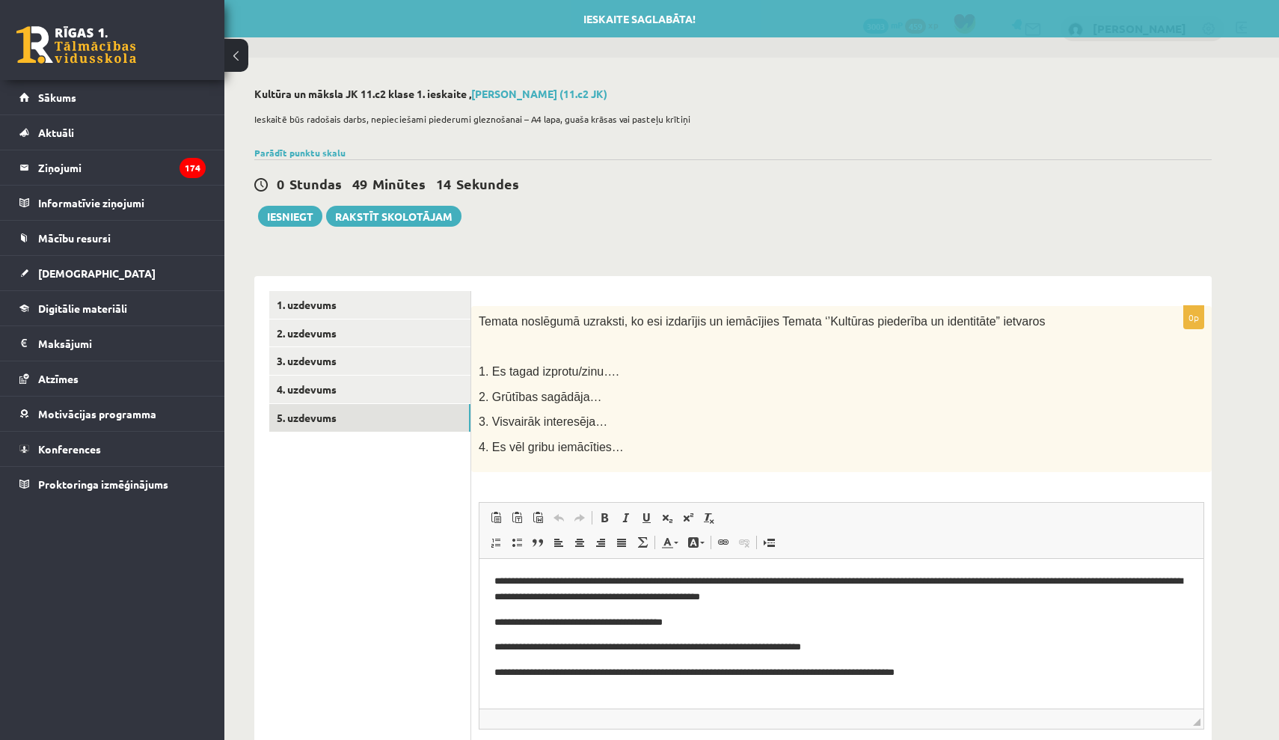
scroll to position [0, 0]
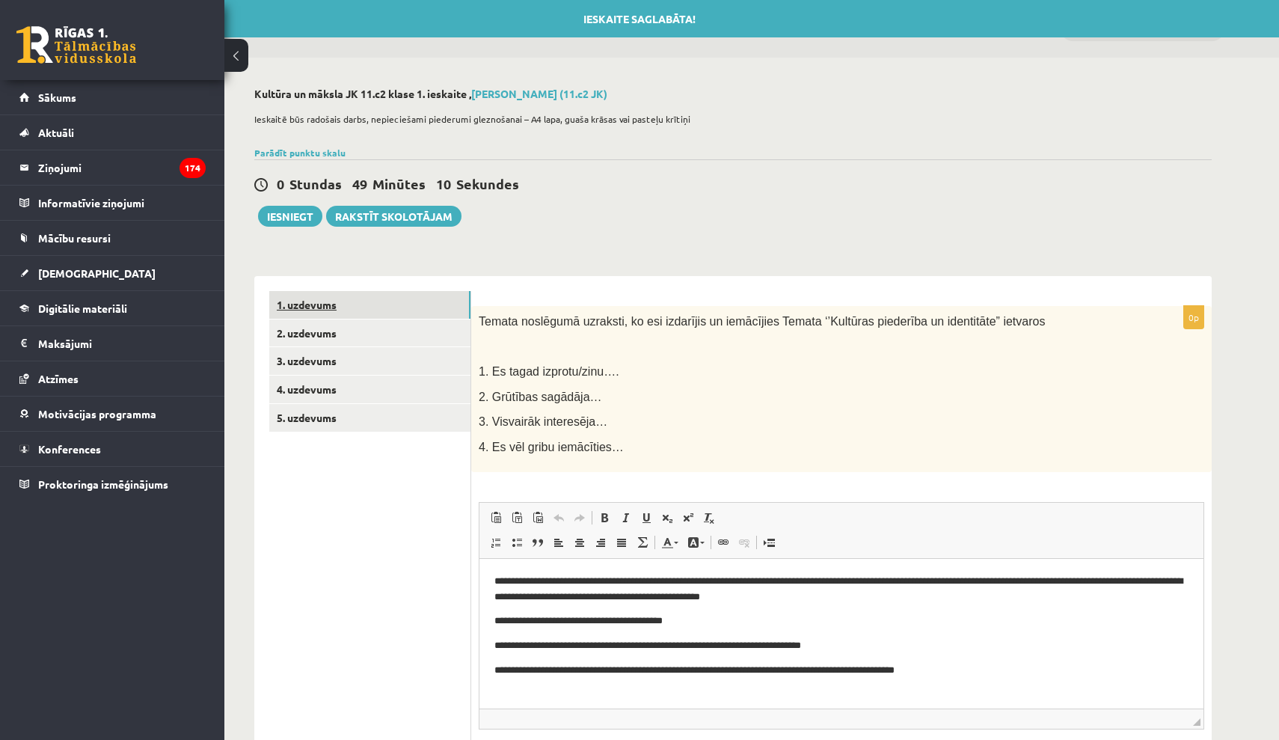
click at [358, 301] on link "1. uzdevums" at bounding box center [369, 305] width 201 height 28
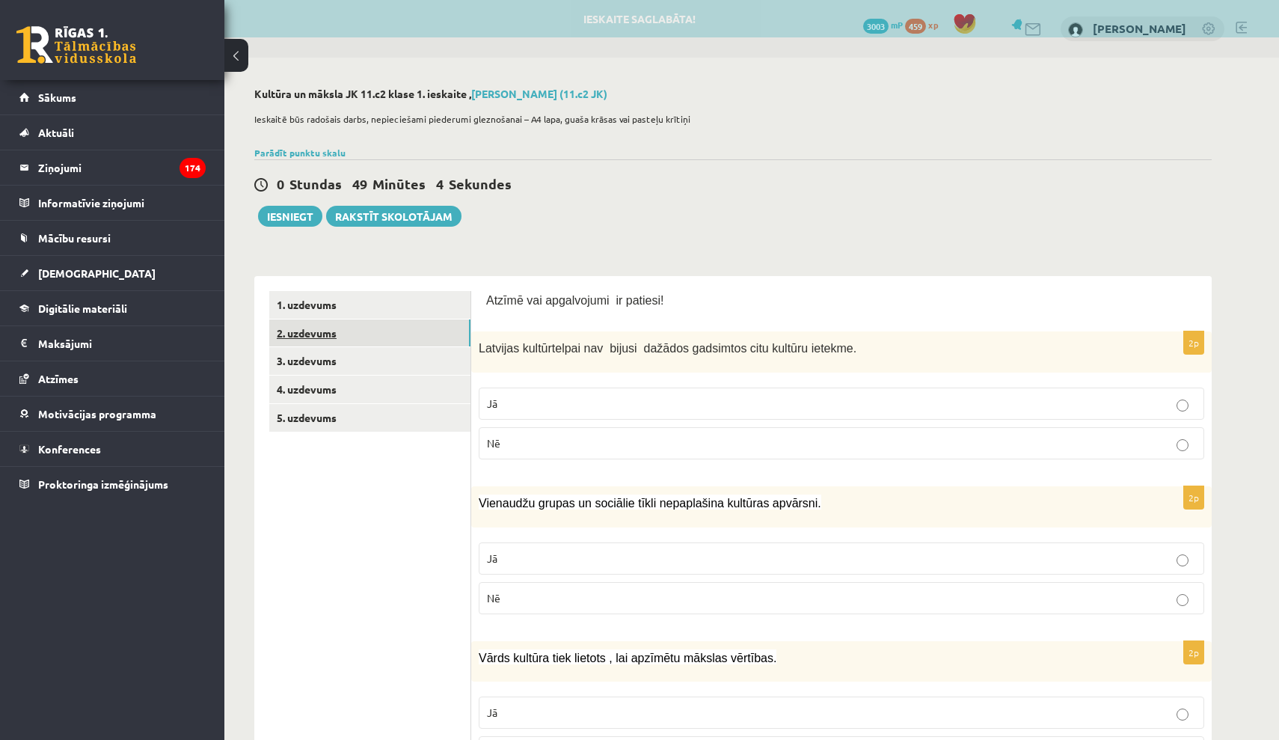
click at [414, 340] on link "2. uzdevums" at bounding box center [369, 333] width 201 height 28
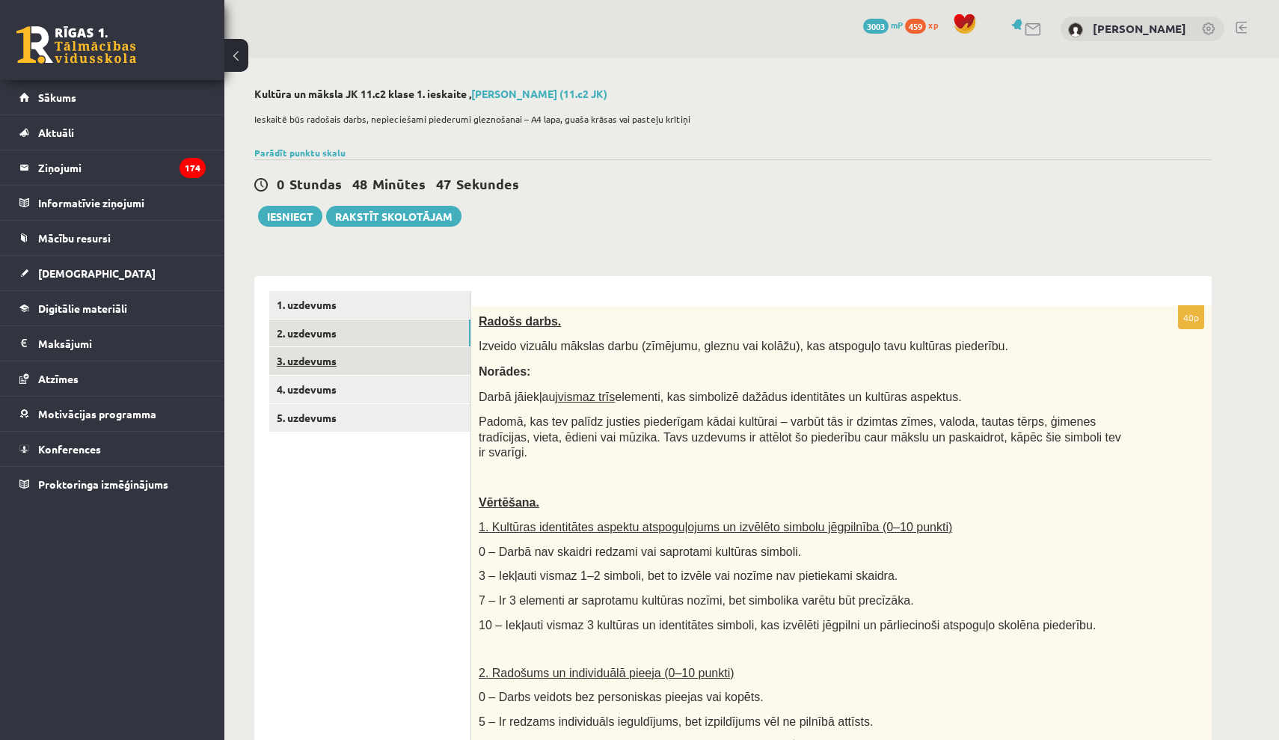
click at [455, 369] on link "3. uzdevums" at bounding box center [369, 361] width 201 height 28
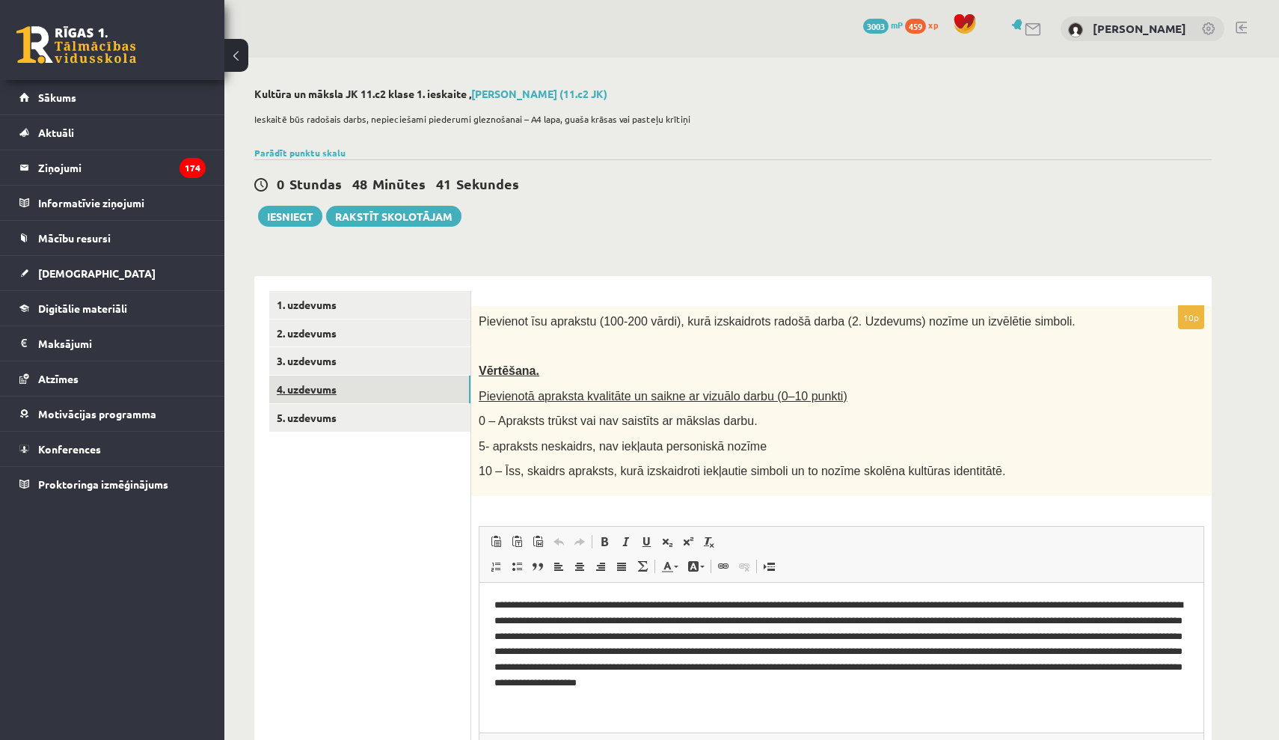
click at [425, 387] on link "4. uzdevums" at bounding box center [369, 389] width 201 height 28
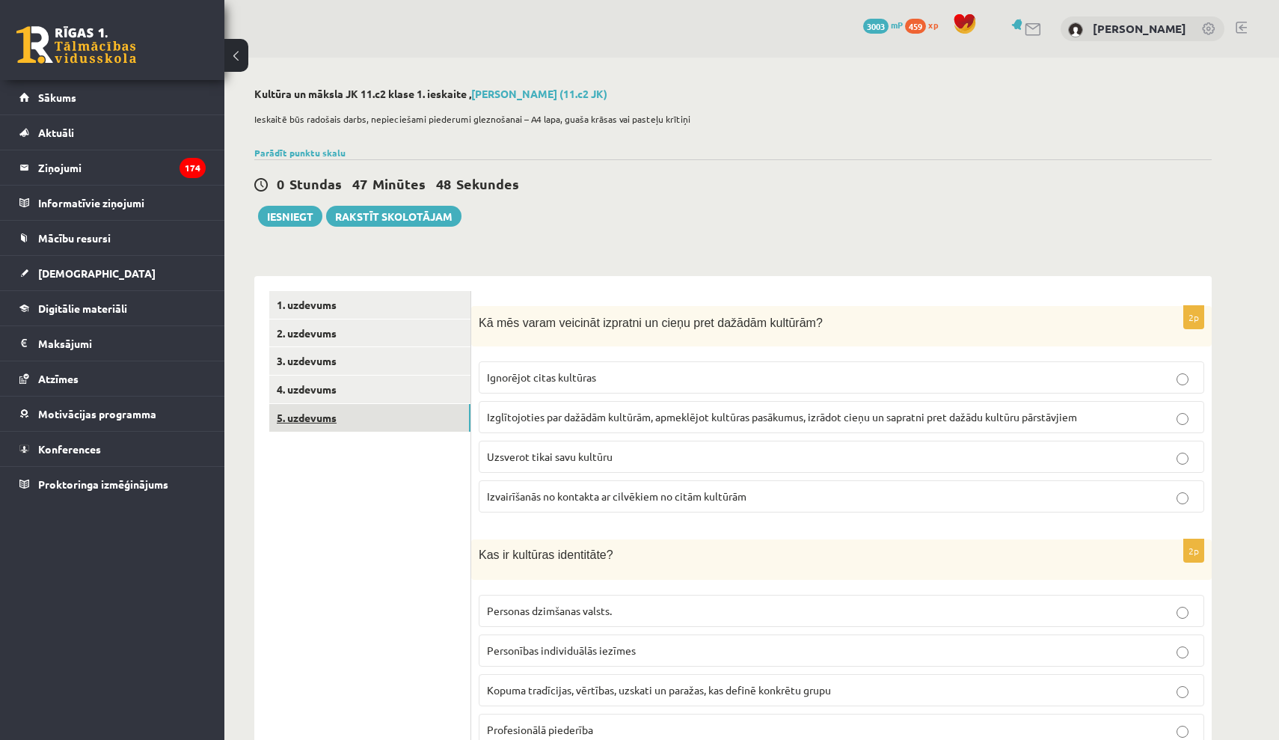
click at [424, 426] on link "5. uzdevums" at bounding box center [369, 418] width 201 height 28
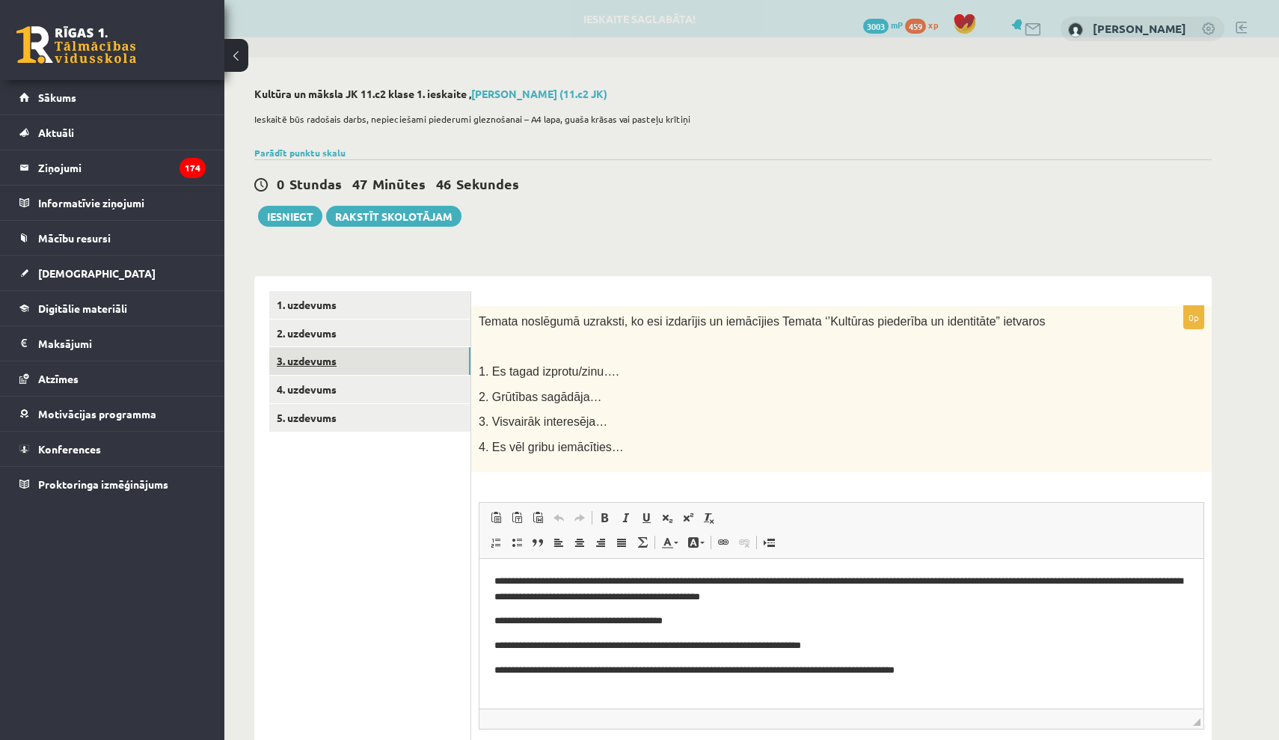
click at [393, 364] on link "3. uzdevums" at bounding box center [369, 361] width 201 height 28
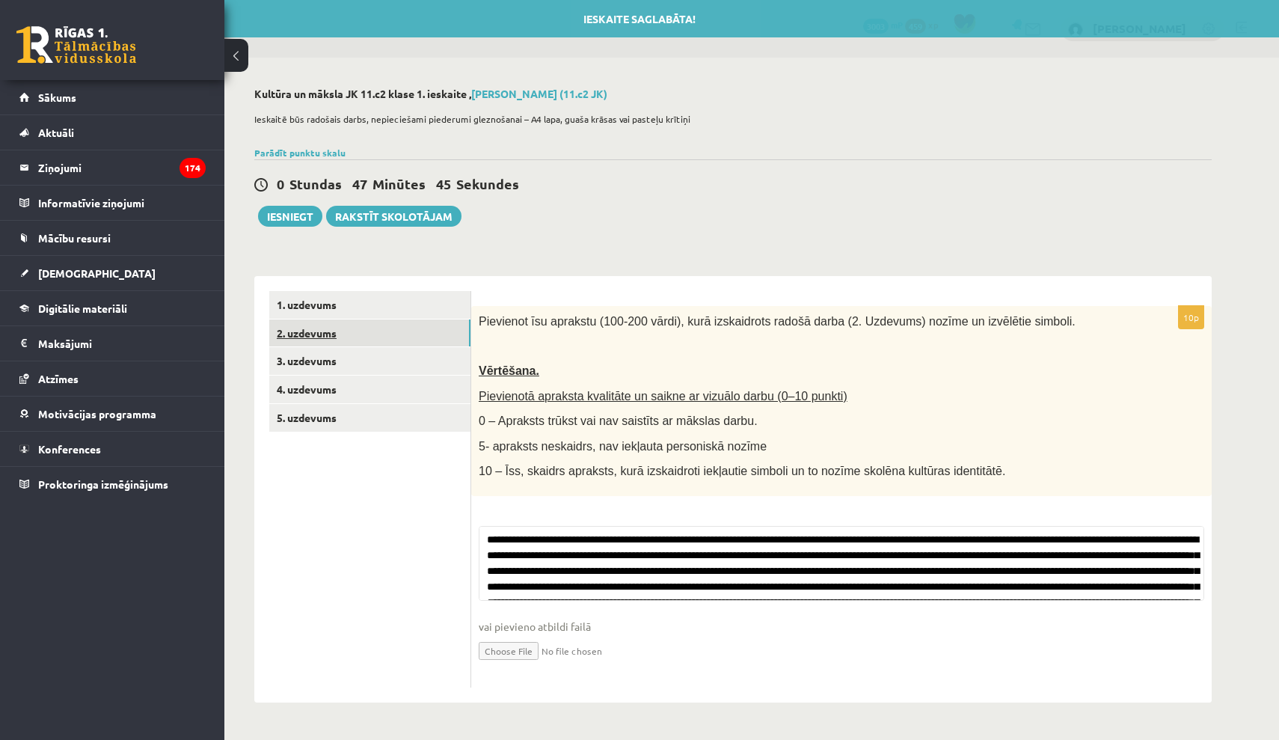
click at [397, 327] on link "2. uzdevums" at bounding box center [369, 333] width 201 height 28
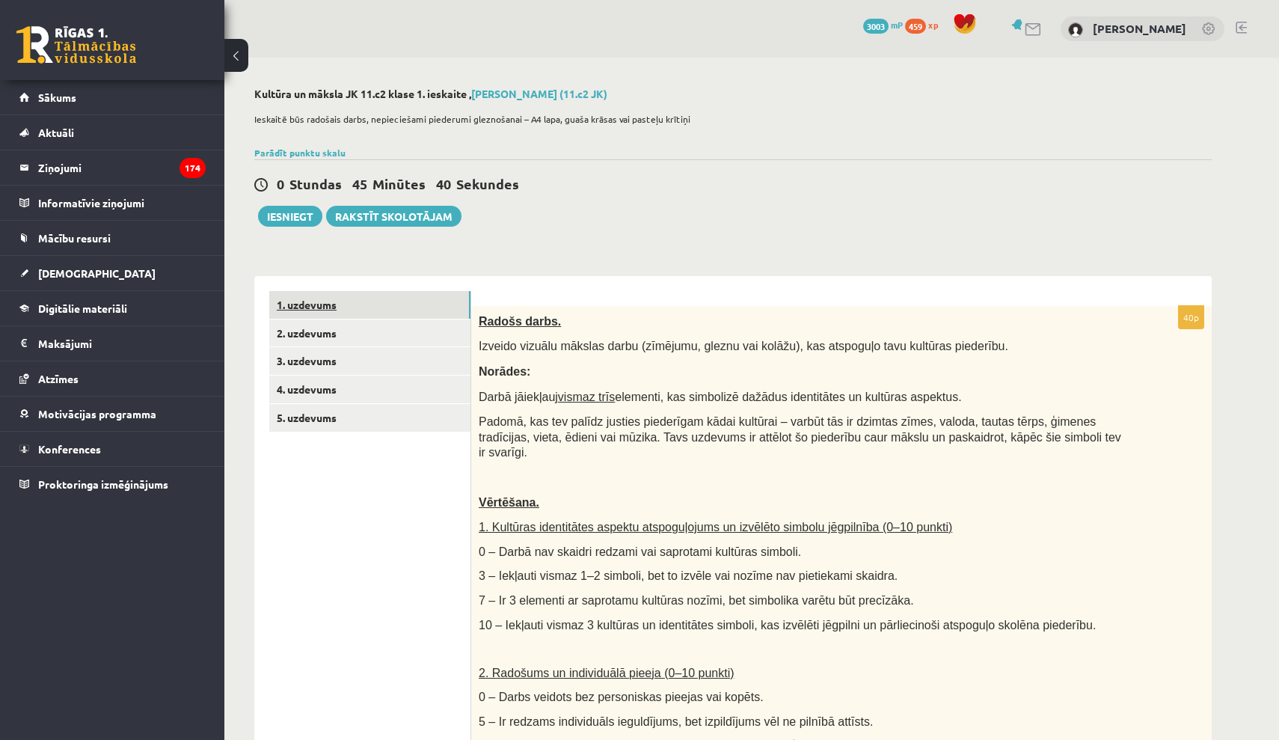
click at [396, 310] on link "1. uzdevums" at bounding box center [369, 305] width 201 height 28
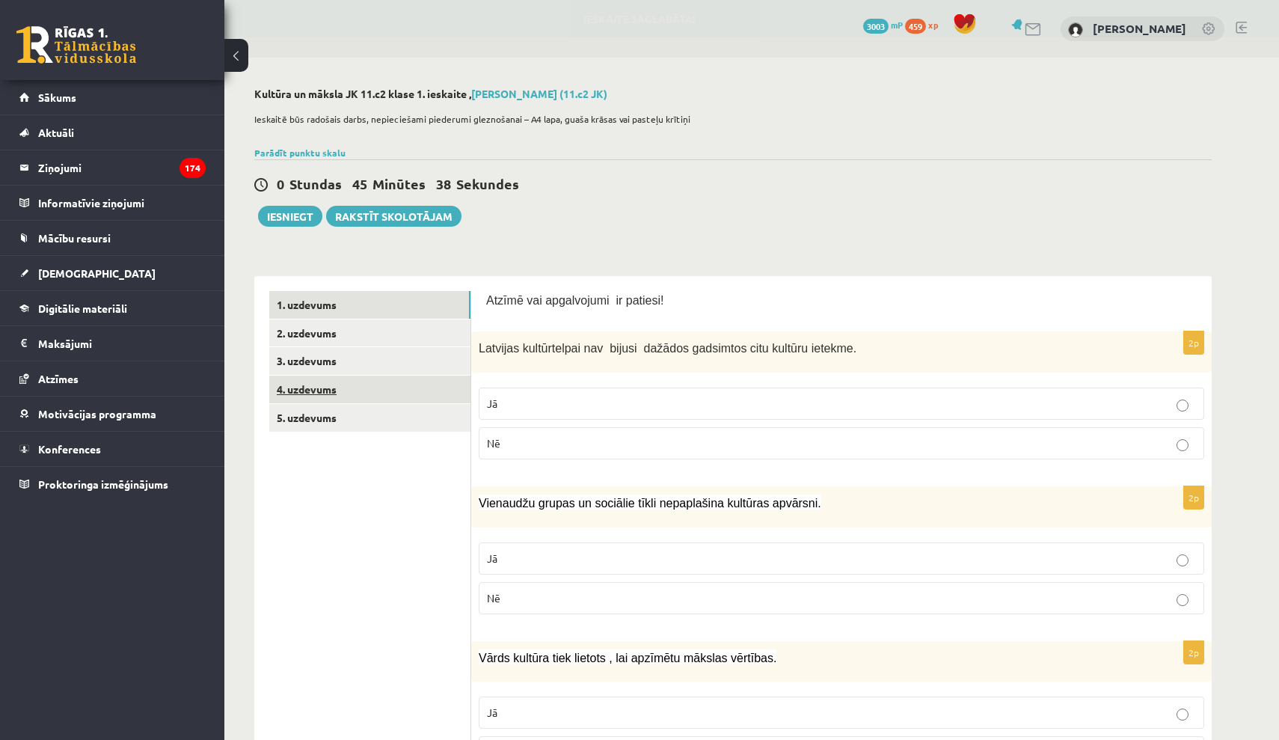
click at [411, 386] on link "4. uzdevums" at bounding box center [369, 389] width 201 height 28
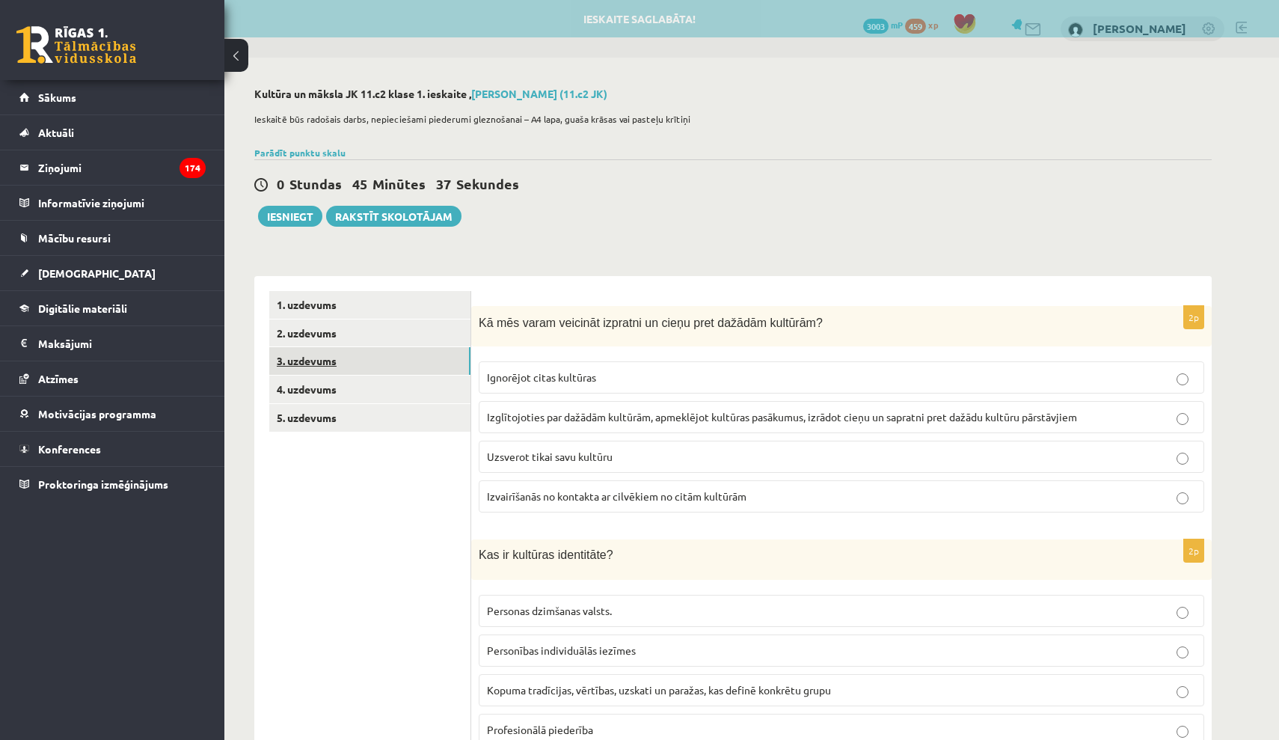
click at [408, 369] on link "3. uzdevums" at bounding box center [369, 361] width 201 height 28
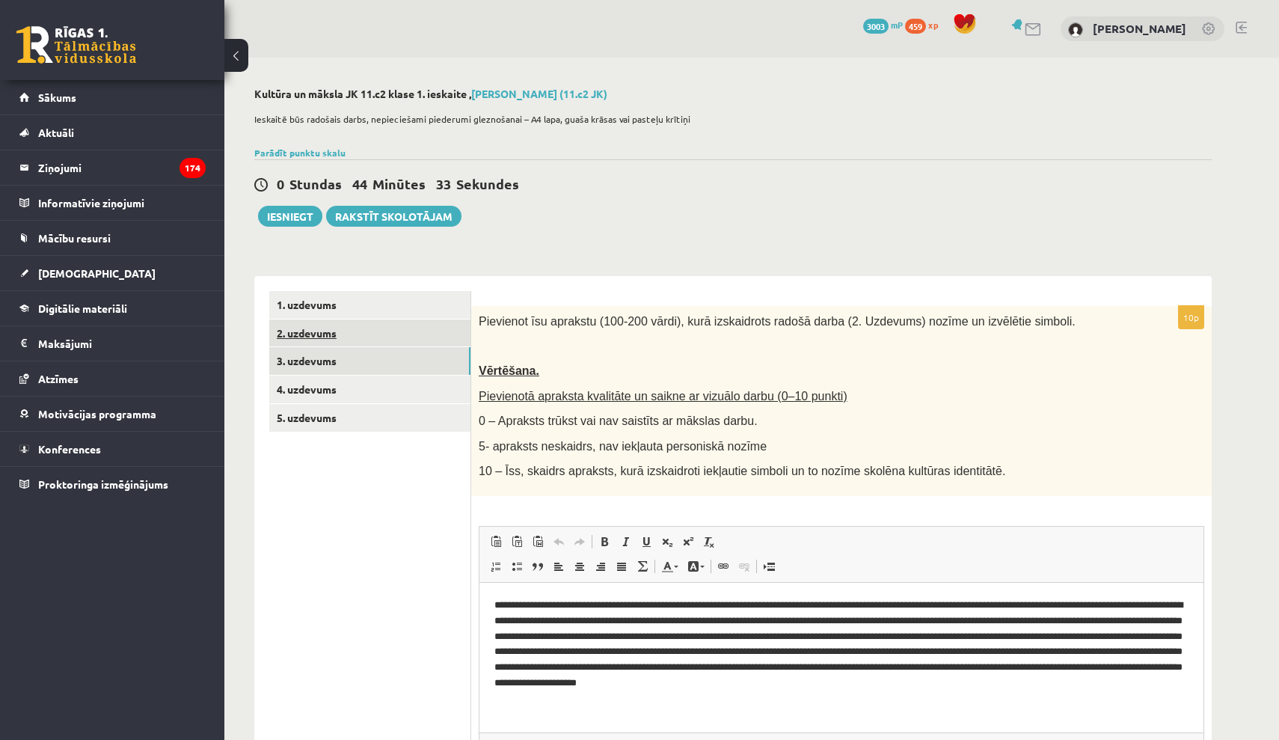
click at [441, 326] on link "2. uzdevums" at bounding box center [369, 333] width 201 height 28
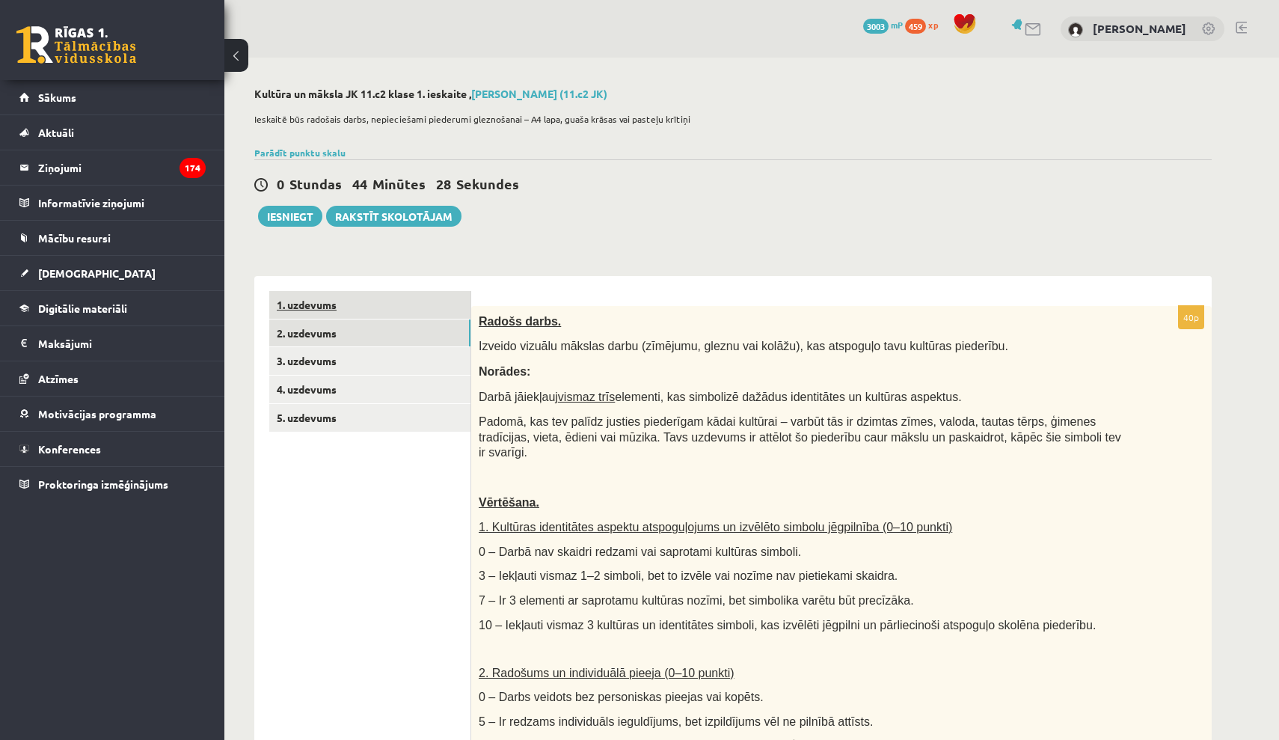
click at [436, 303] on link "1. uzdevums" at bounding box center [369, 305] width 201 height 28
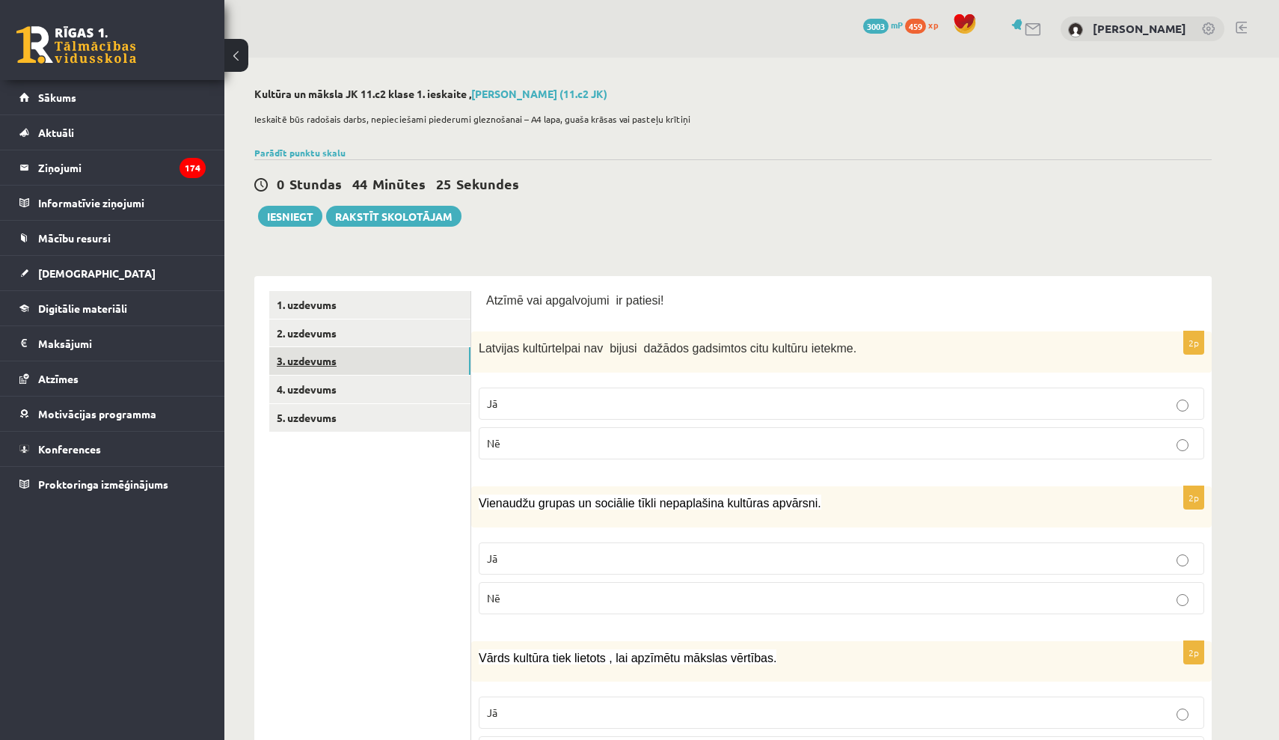
click at [437, 351] on link "3. uzdevums" at bounding box center [369, 361] width 201 height 28
